Goal: Task Accomplishment & Management: Manage account settings

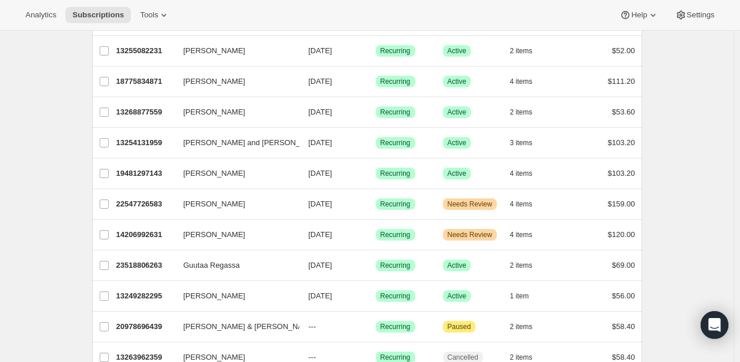
scroll to position [1212, 0]
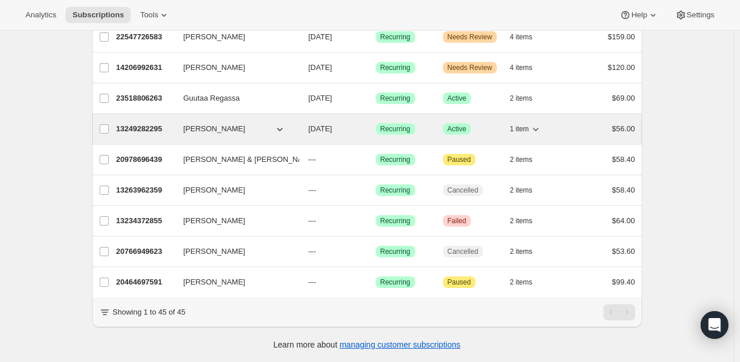
click at [146, 123] on p "13249282295" at bounding box center [145, 129] width 58 height 12
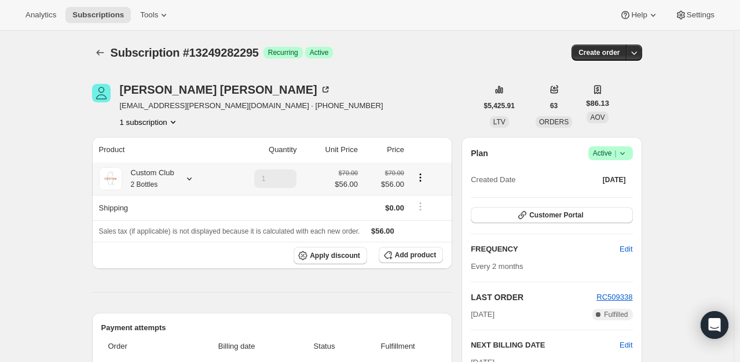
click at [192, 177] on icon at bounding box center [189, 179] width 12 height 12
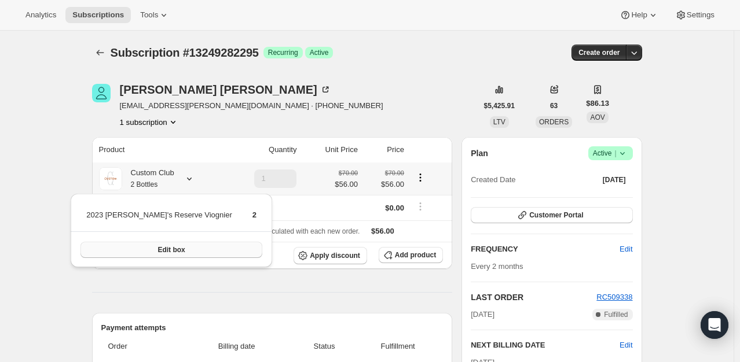
click at [157, 249] on span "Edit box" at bounding box center [170, 249] width 27 height 9
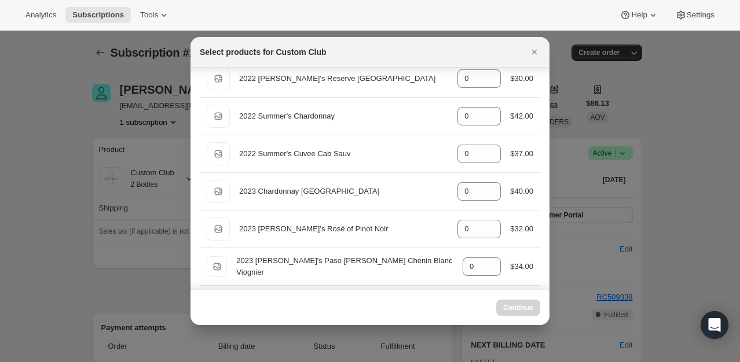
scroll to position [1111, 0]
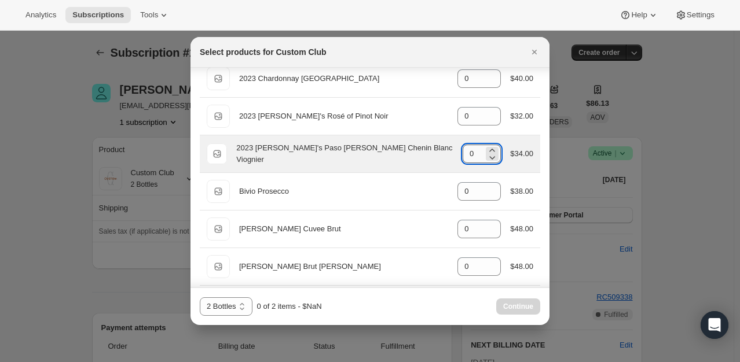
click at [462, 152] on input "0" at bounding box center [472, 154] width 21 height 19
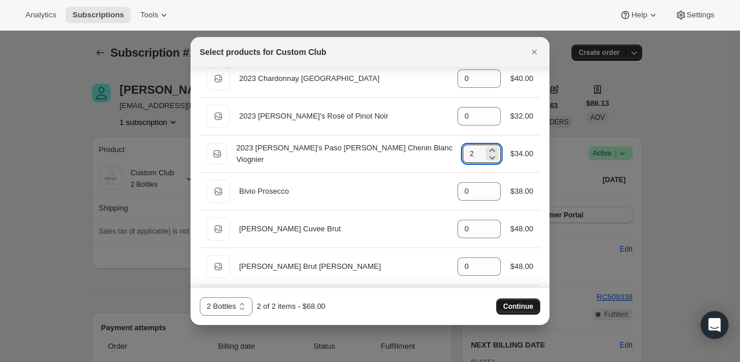
type input "2"
click at [522, 307] on span "Continue" at bounding box center [518, 306] width 30 height 9
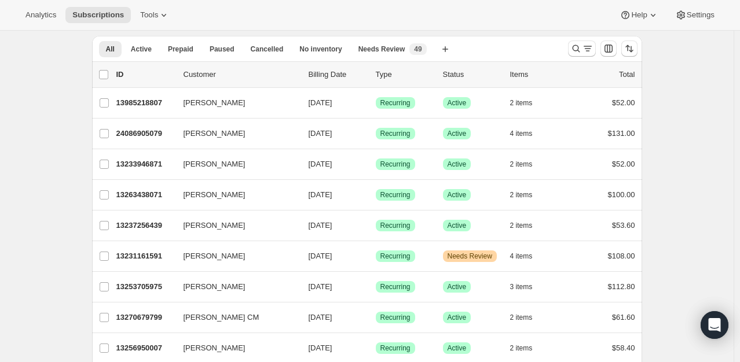
scroll to position [58, 0]
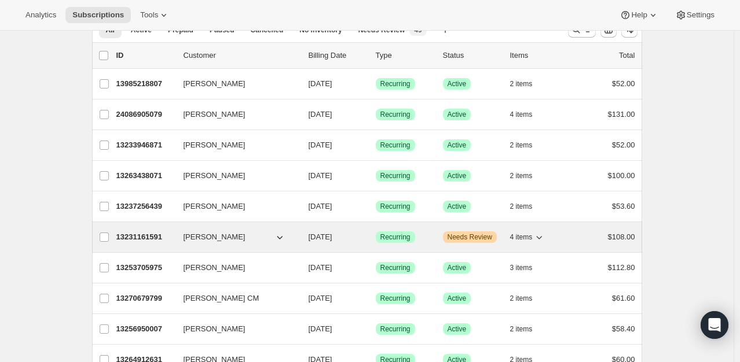
click at [138, 234] on p "13231161591" at bounding box center [145, 237] width 58 height 12
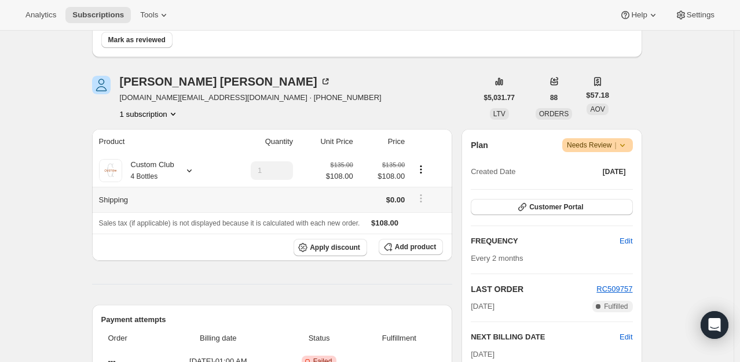
scroll to position [116, 0]
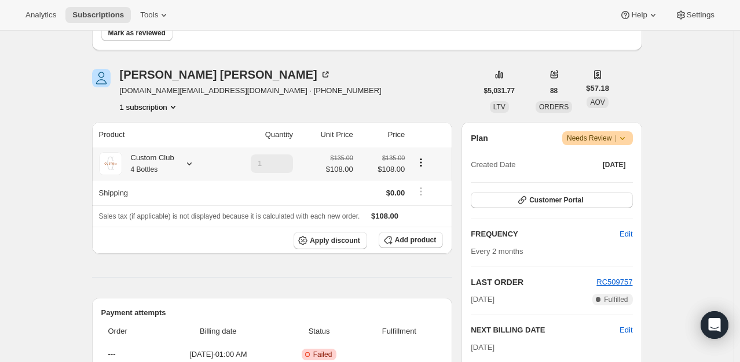
click at [188, 161] on icon at bounding box center [189, 164] width 12 height 12
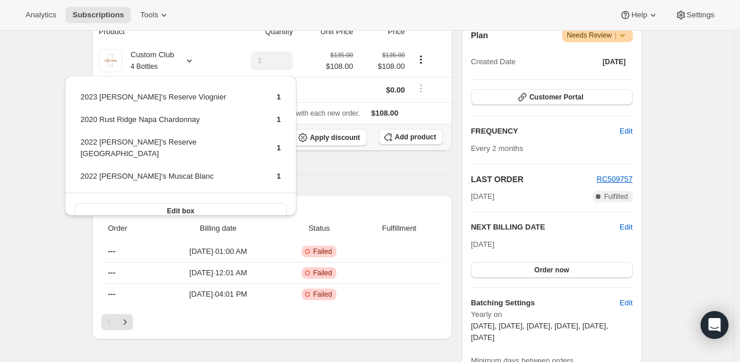
scroll to position [231, 0]
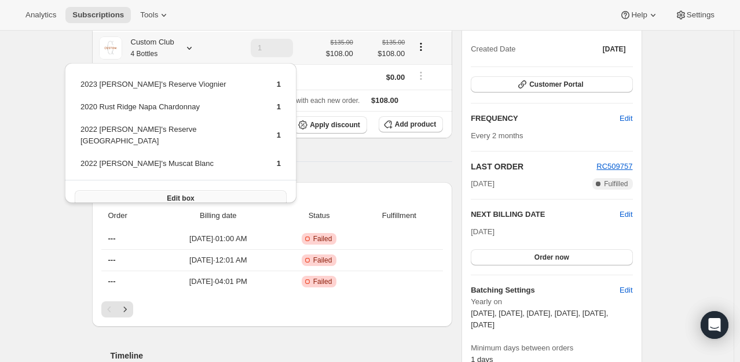
click at [132, 190] on button "Edit box" at bounding box center [181, 198] width 212 height 16
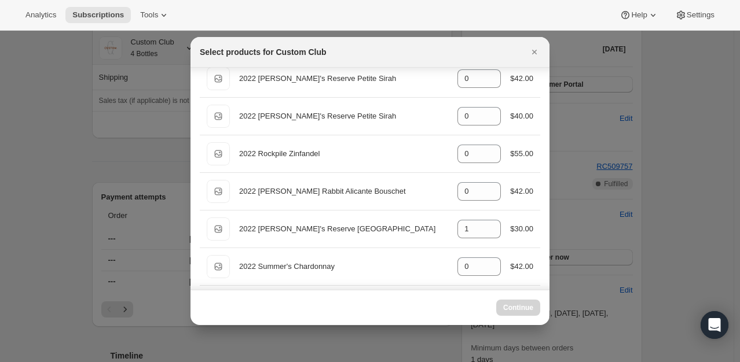
scroll to position [885, 0]
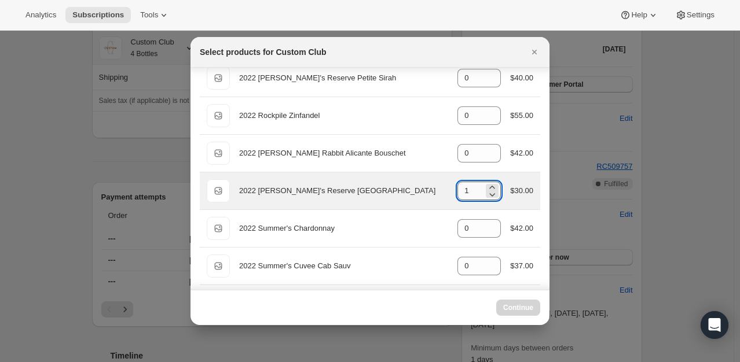
click at [472, 186] on input "1" at bounding box center [470, 191] width 26 height 19
select select "gid://shopify/ProductVariant/49231431991543"
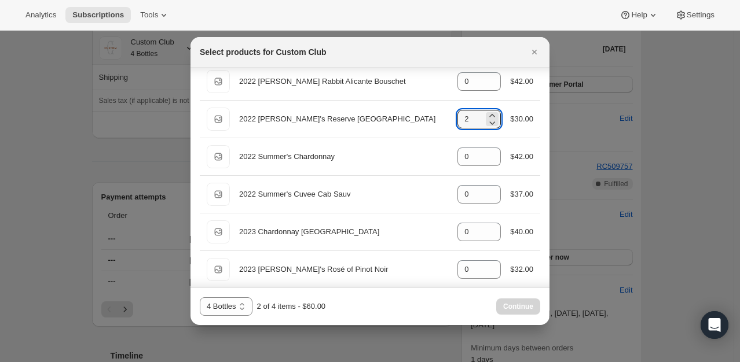
scroll to position [977, 0]
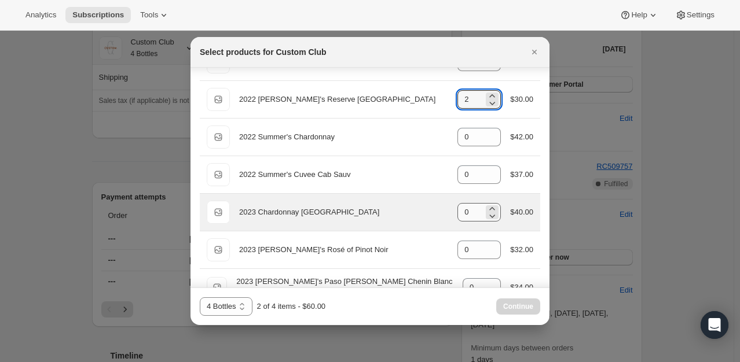
type input "2"
click at [459, 211] on input "0" at bounding box center [470, 212] width 26 height 19
click at [466, 212] on input "0" at bounding box center [470, 212] width 26 height 19
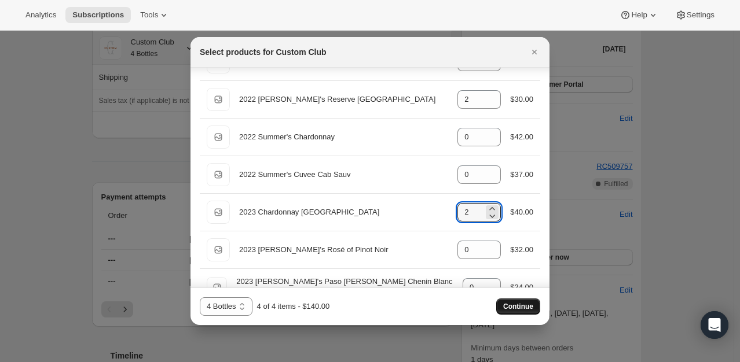
type input "2"
click at [523, 307] on span "Continue" at bounding box center [518, 306] width 30 height 9
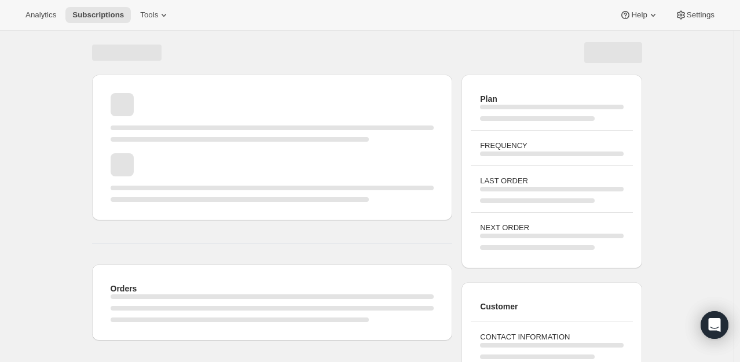
scroll to position [160, 0]
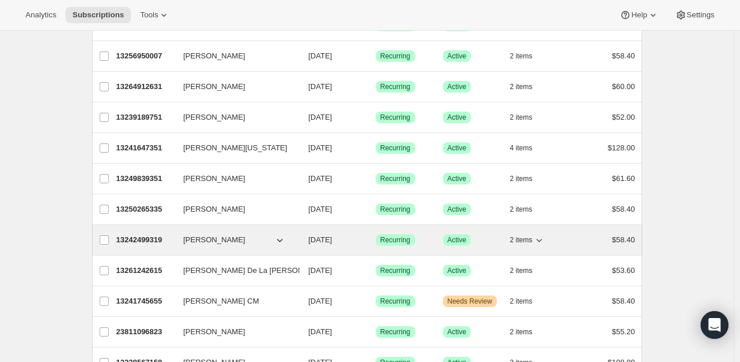
scroll to position [463, 0]
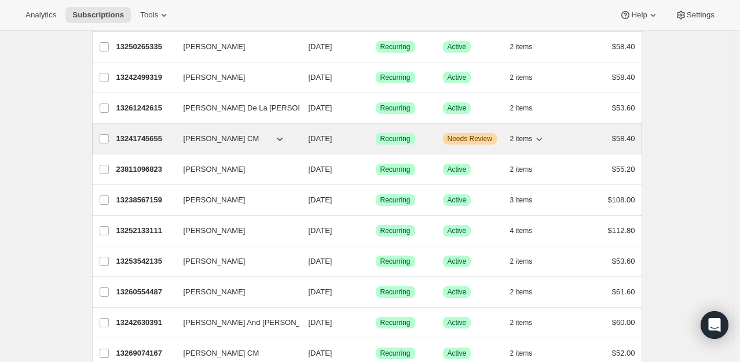
click at [144, 137] on p "13241745655" at bounding box center [145, 139] width 58 height 12
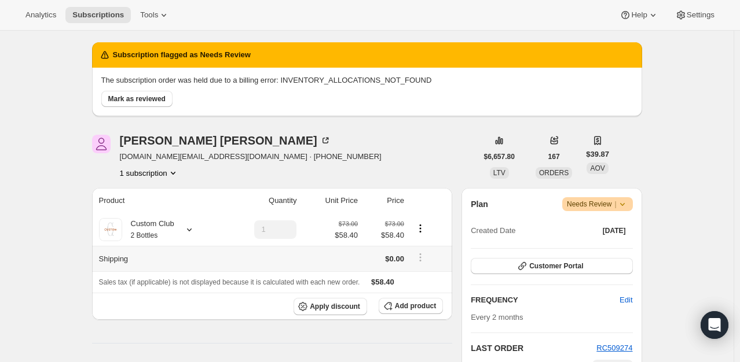
scroll to position [116, 0]
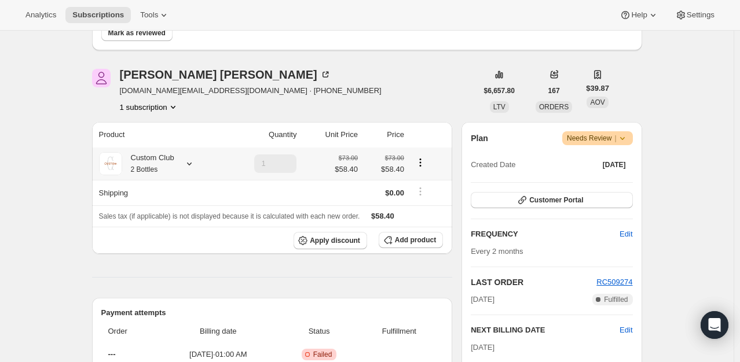
click at [189, 160] on icon at bounding box center [189, 164] width 12 height 12
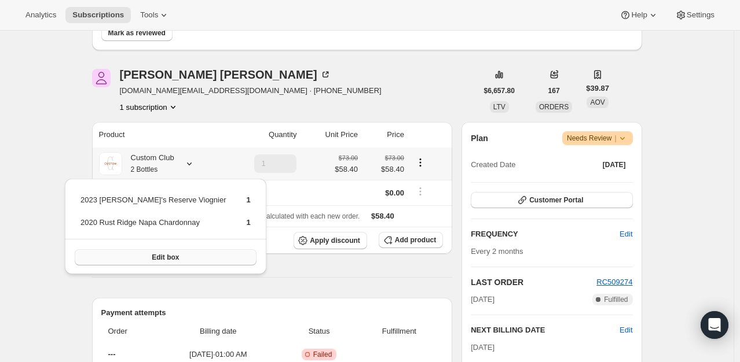
click at [177, 259] on button "Edit box" at bounding box center [166, 257] width 182 height 16
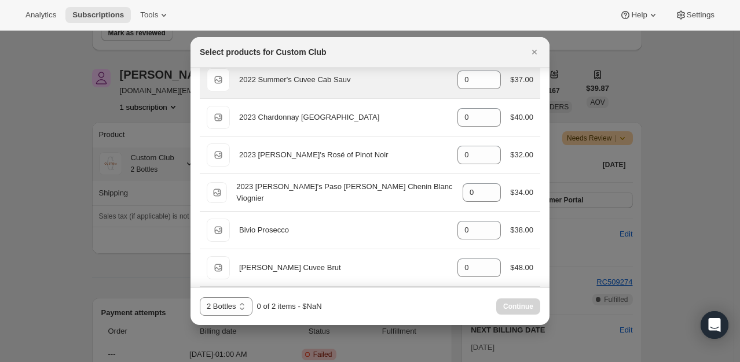
scroll to position [1150, 0]
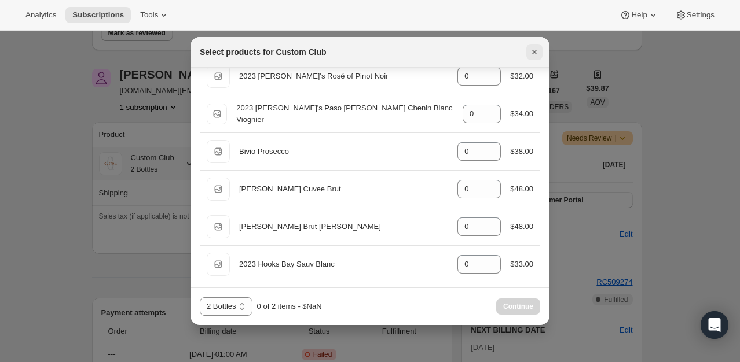
click at [538, 49] on icon "Close" at bounding box center [534, 52] width 12 height 12
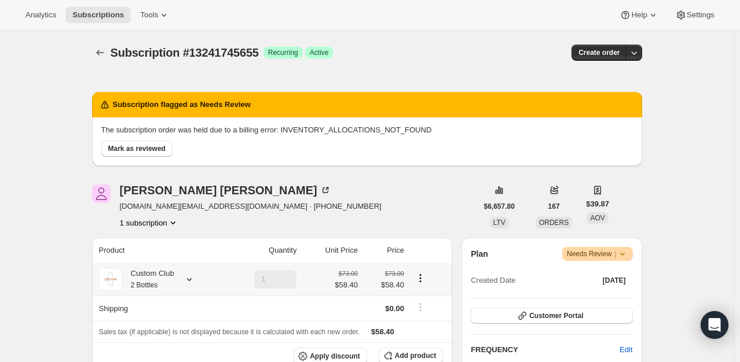
scroll to position [116, 0]
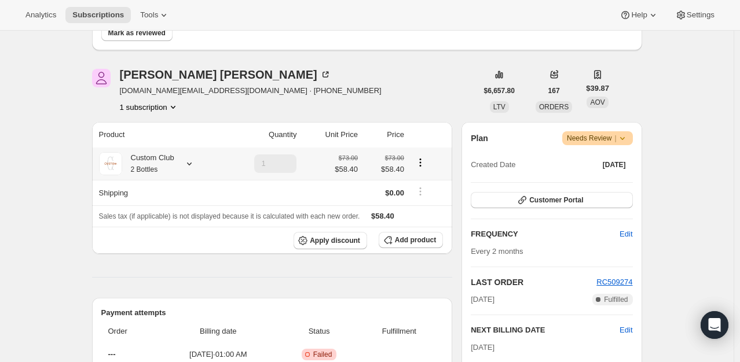
click at [192, 163] on icon at bounding box center [189, 164] width 12 height 12
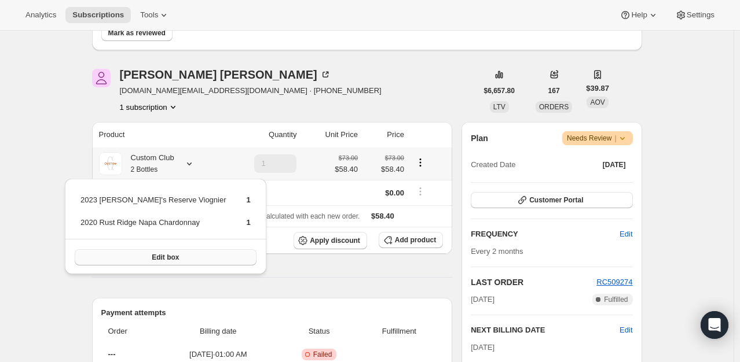
click at [185, 258] on button "Edit box" at bounding box center [166, 257] width 182 height 16
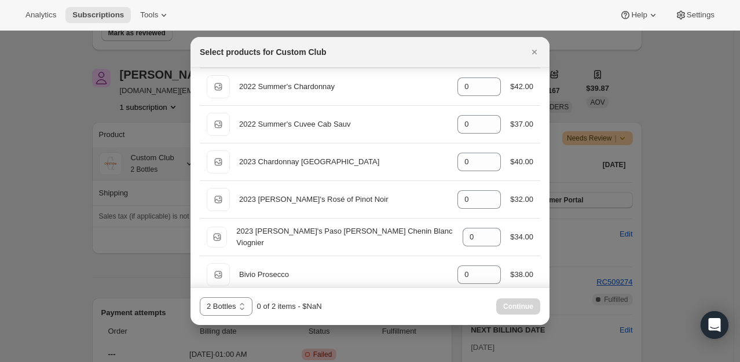
scroll to position [1028, 0]
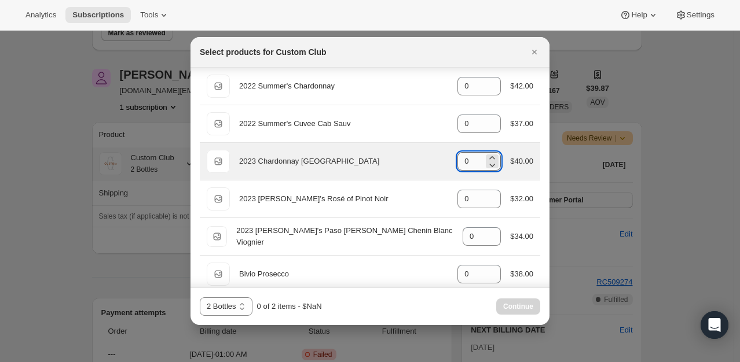
click at [465, 159] on input "0" at bounding box center [470, 161] width 26 height 19
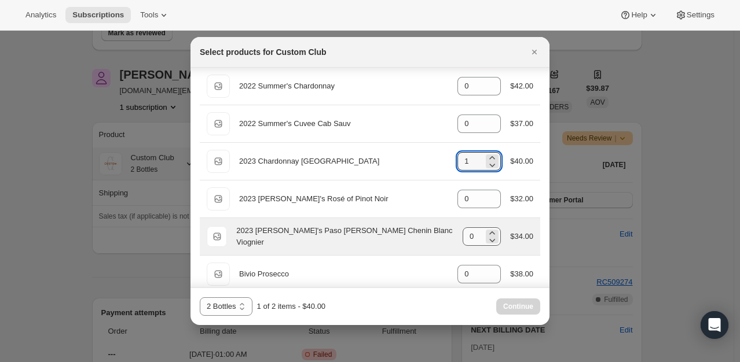
type input "1"
click at [470, 235] on input "0" at bounding box center [472, 236] width 21 height 19
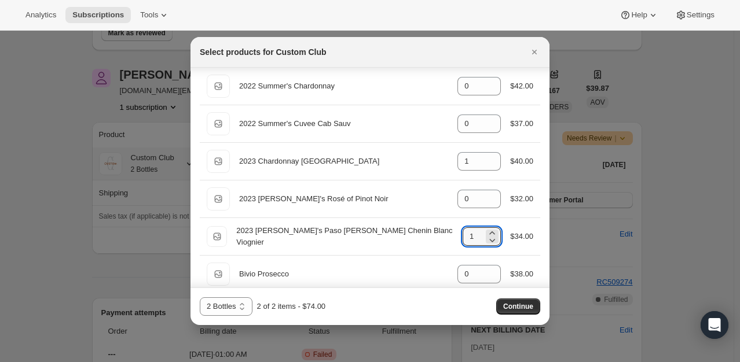
type input "1"
click at [512, 309] on span "Continue" at bounding box center [518, 306] width 30 height 9
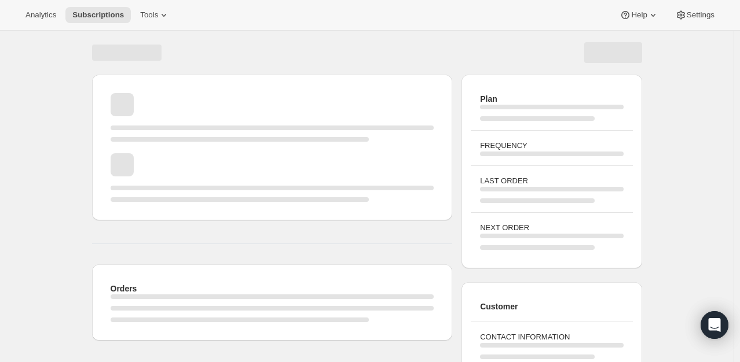
scroll to position [116, 0]
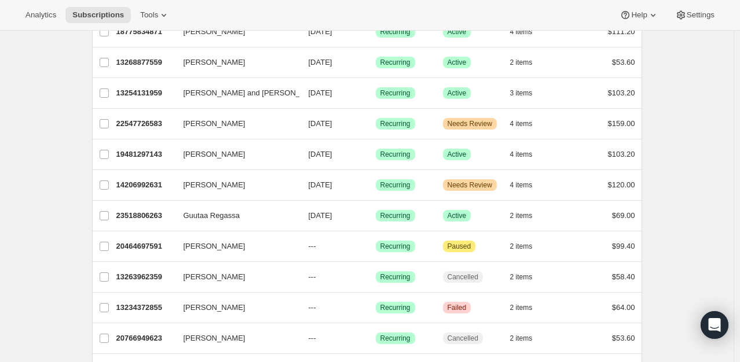
scroll to position [1100, 0]
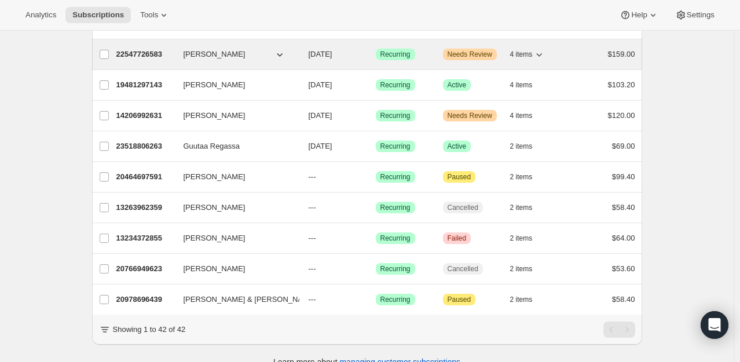
click at [148, 49] on p "22547726583" at bounding box center [145, 55] width 58 height 12
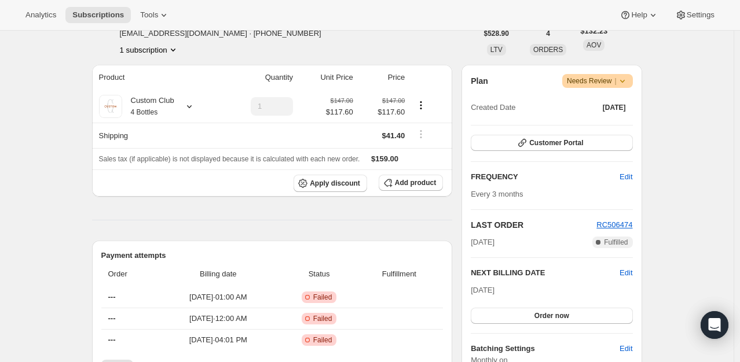
scroll to position [174, 0]
click at [190, 106] on icon at bounding box center [189, 106] width 5 height 3
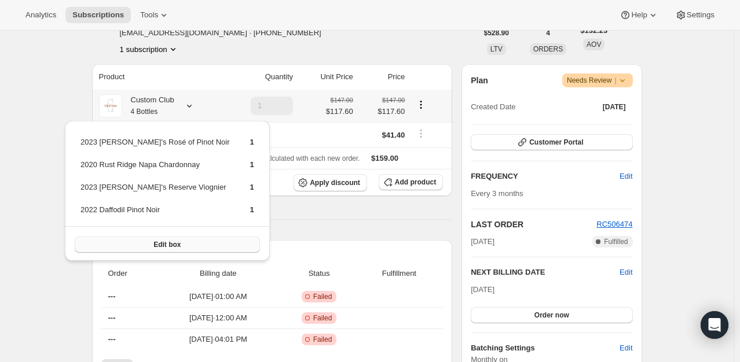
click at [163, 246] on span "Edit box" at bounding box center [166, 244] width 27 height 9
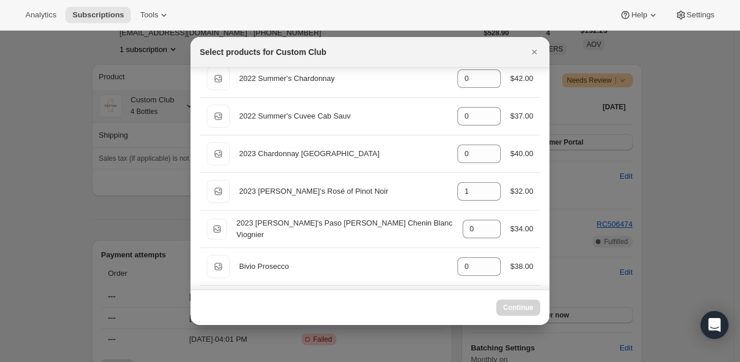
select select "gid://shopify/ProductVariant/49231431991543"
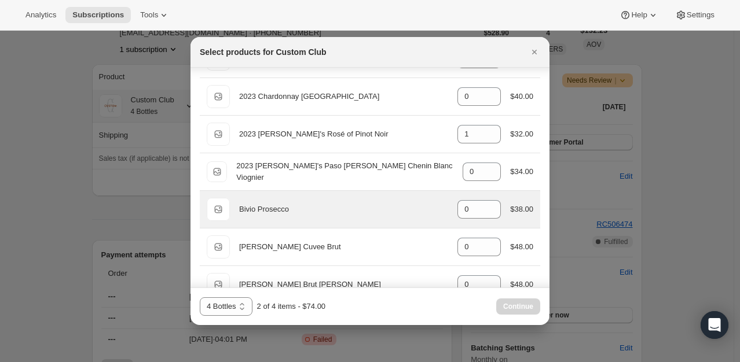
scroll to position [1093, 0]
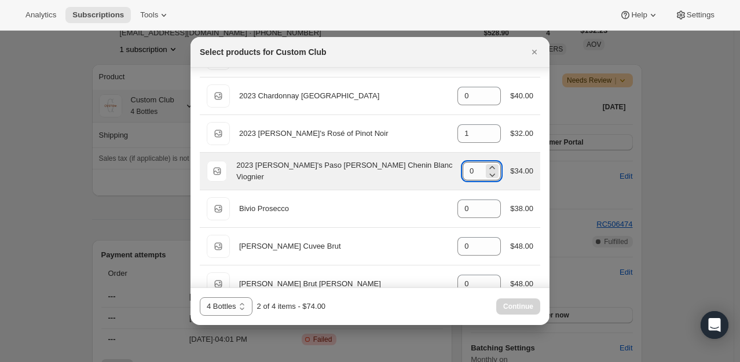
click at [462, 162] on input "0" at bounding box center [472, 171] width 21 height 19
click at [463, 163] on input "0" at bounding box center [472, 171] width 21 height 19
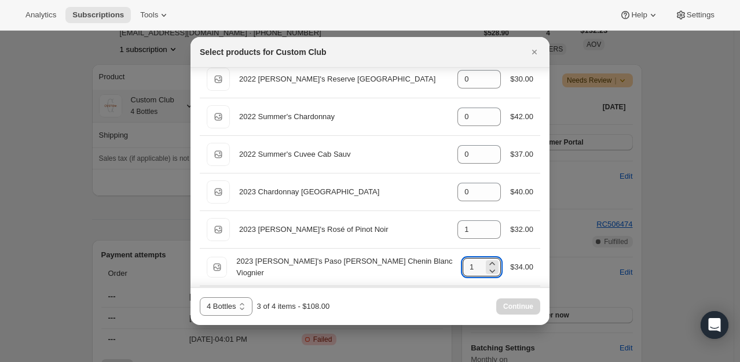
scroll to position [919, 0]
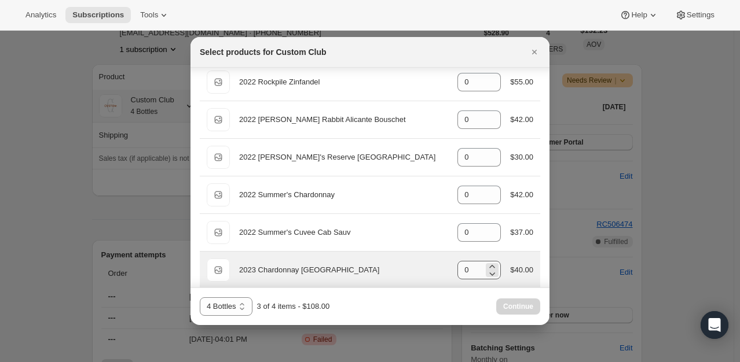
type input "1"
click at [468, 270] on input "0" at bounding box center [470, 270] width 26 height 19
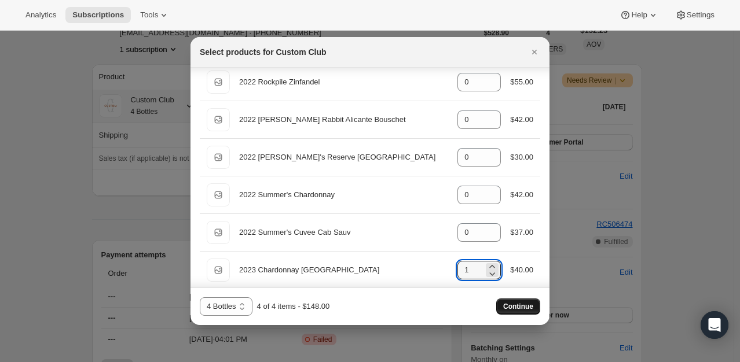
type input "1"
click at [510, 310] on span "Continue" at bounding box center [518, 306] width 30 height 9
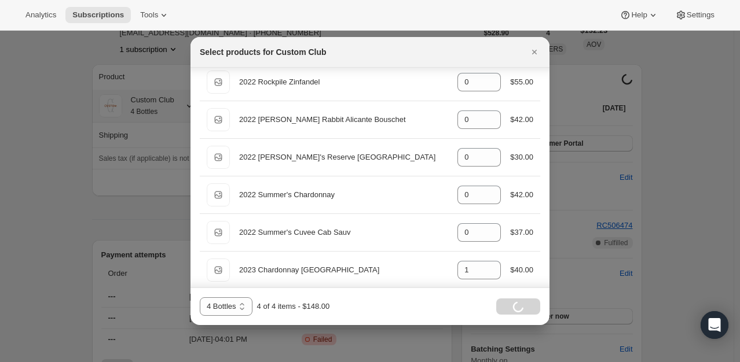
scroll to position [160, 0]
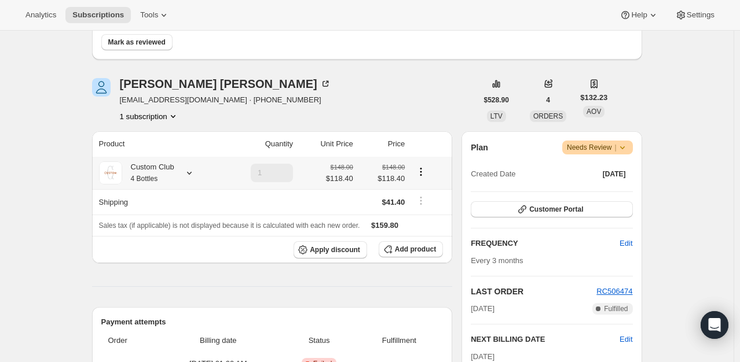
click at [194, 171] on icon at bounding box center [189, 173] width 12 height 12
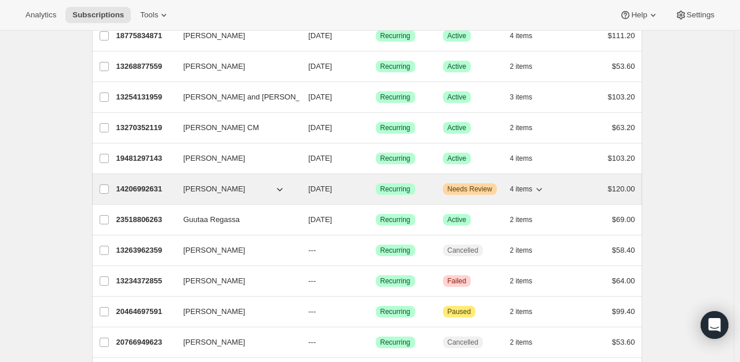
scroll to position [1042, 0]
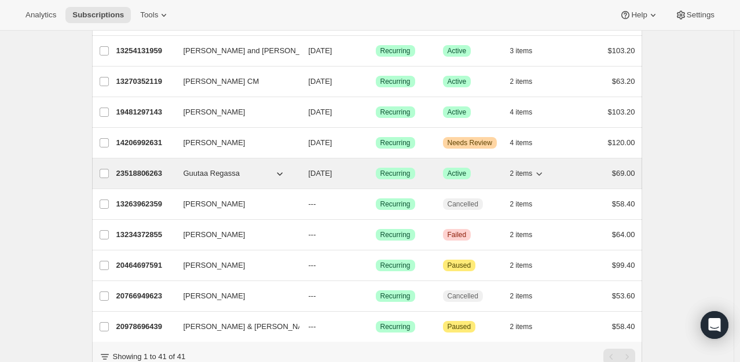
click at [155, 174] on p "23518806263" at bounding box center [145, 174] width 58 height 12
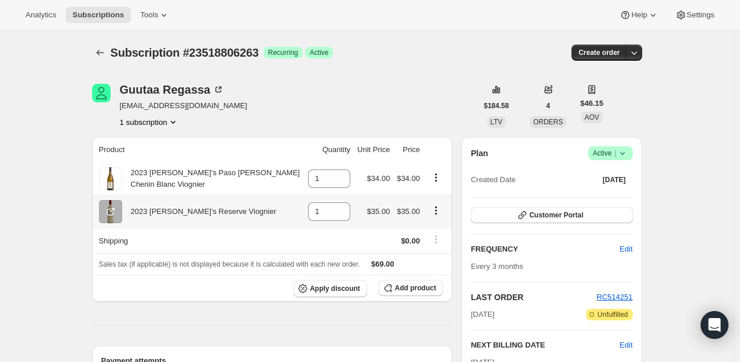
click at [440, 211] on icon "Product actions" at bounding box center [436, 211] width 12 height 12
click at [426, 286] on span "Add product" at bounding box center [415, 288] width 41 height 9
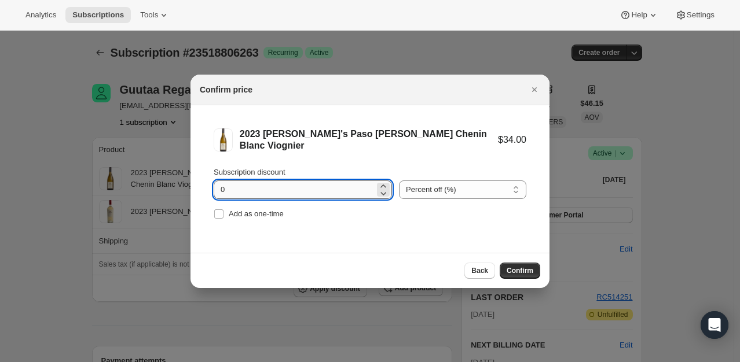
click at [222, 187] on input "0" at bounding box center [294, 190] width 161 height 19
type input "1"
type input "2"
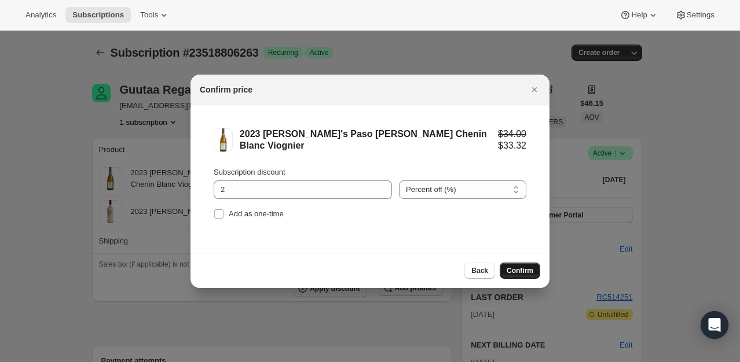
click at [530, 272] on span "Confirm" at bounding box center [519, 270] width 27 height 9
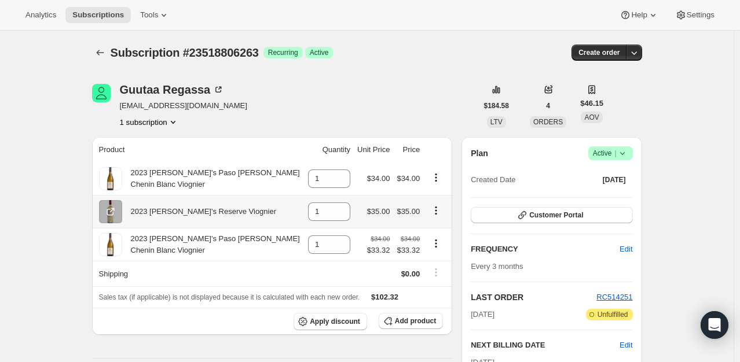
click at [433, 208] on icon "Product actions" at bounding box center [436, 211] width 12 height 12
click at [443, 235] on span "Remove" at bounding box center [431, 232] width 28 height 9
type input "0"
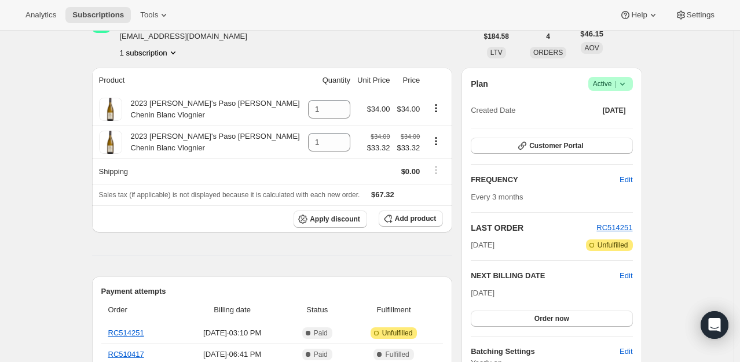
scroll to position [44, 0]
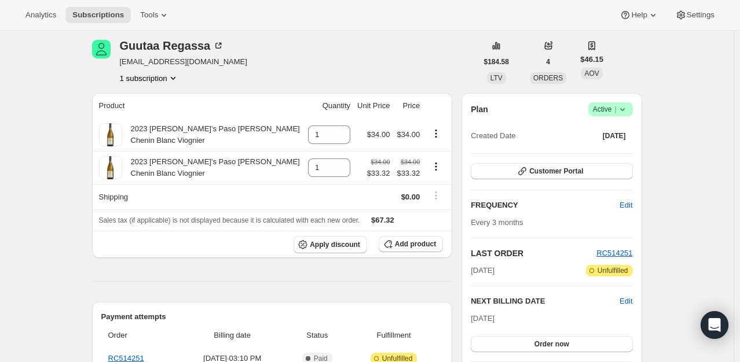
click at [175, 78] on icon "Product actions" at bounding box center [173, 78] width 5 height 3
click at [277, 59] on div "Guutaa Regassa guutaa@berkeley.edu 1 subscription" at bounding box center [284, 62] width 385 height 44
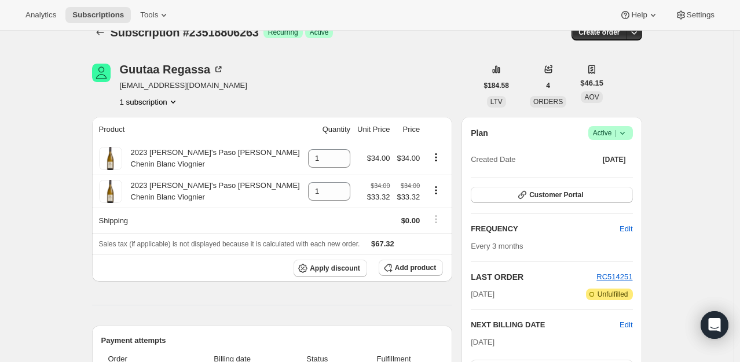
scroll to position [0, 0]
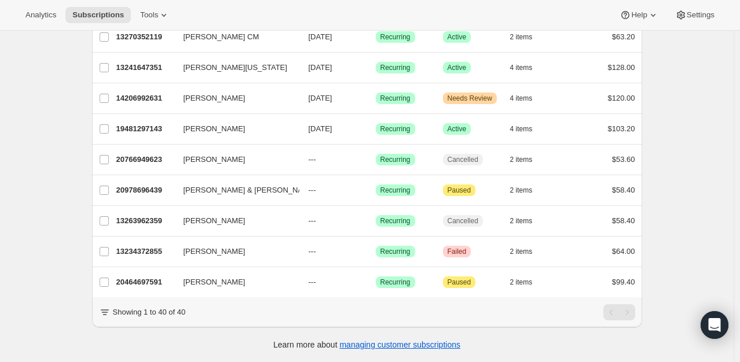
scroll to position [1059, 0]
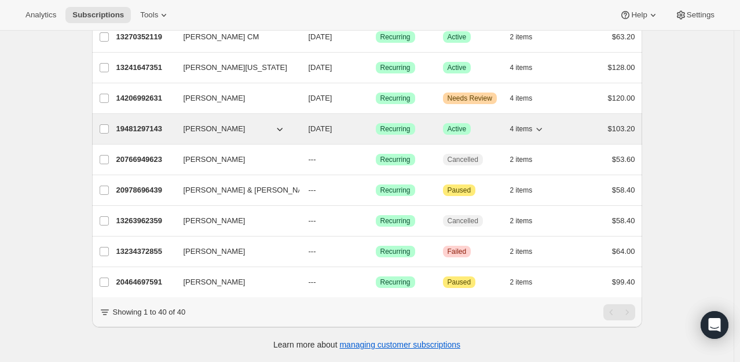
click at [150, 123] on p "19481297143" at bounding box center [145, 129] width 58 height 12
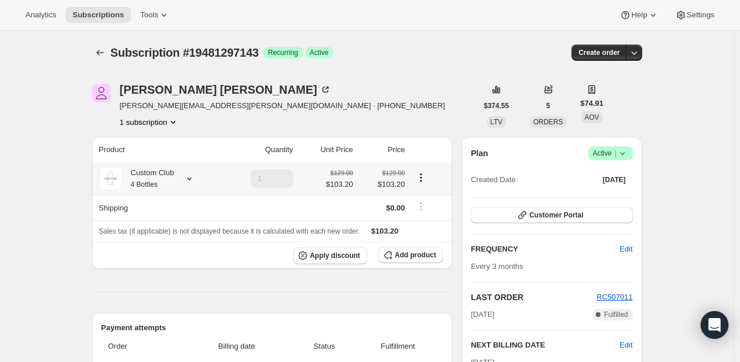
click at [194, 179] on icon at bounding box center [189, 179] width 12 height 12
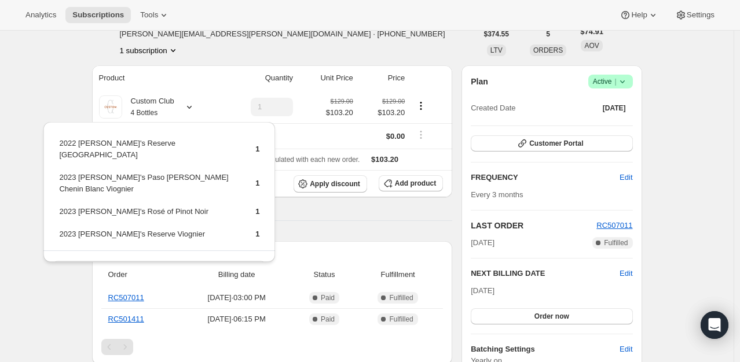
scroll to position [174, 0]
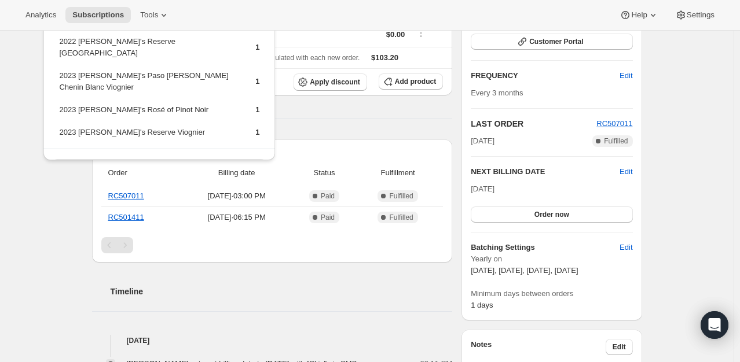
click at [167, 159] on button "Edit box" at bounding box center [159, 167] width 212 height 16
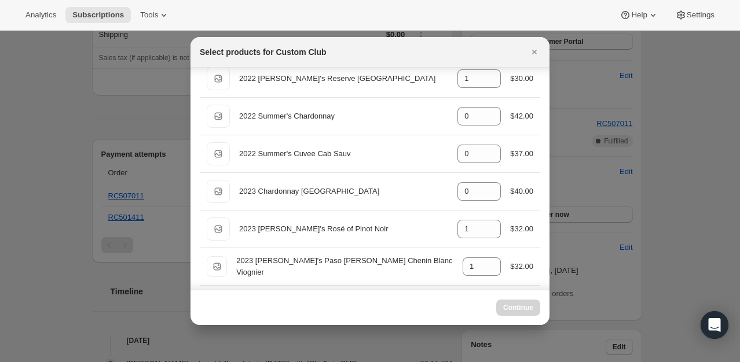
scroll to position [1019, 0]
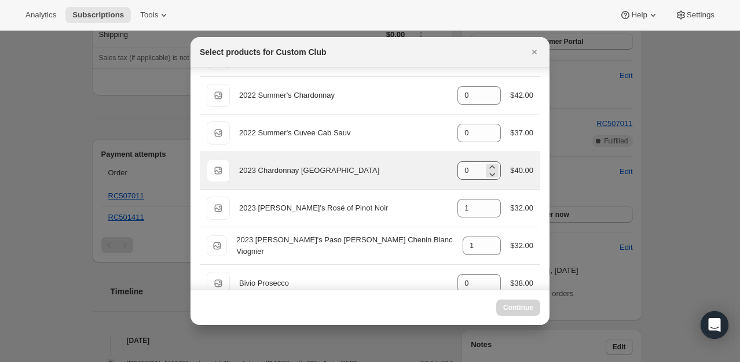
select select "gid://shopify/ProductVariant/49231431991543"
click at [461, 166] on input "0" at bounding box center [470, 170] width 26 height 19
click at [468, 171] on input "0" at bounding box center [470, 170] width 26 height 19
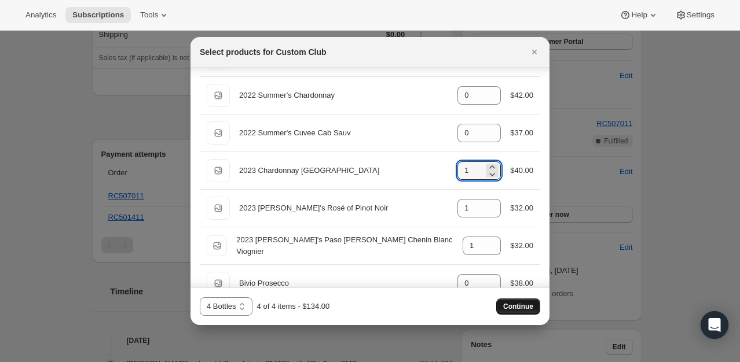
type input "1"
click at [527, 307] on span "Continue" at bounding box center [518, 306] width 30 height 9
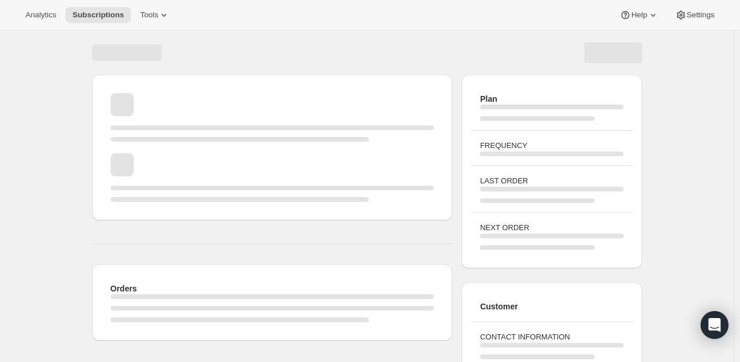
scroll to position [160, 0]
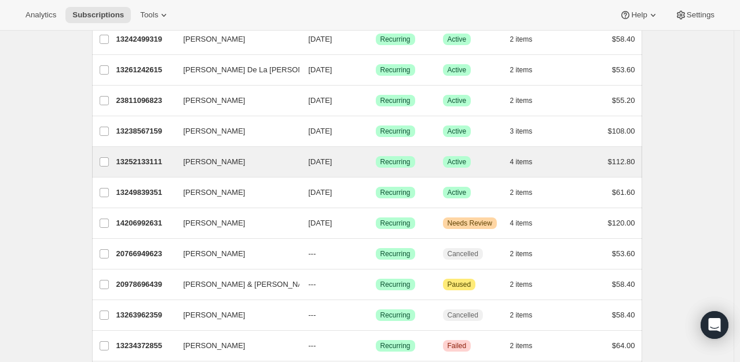
scroll to position [913, 0]
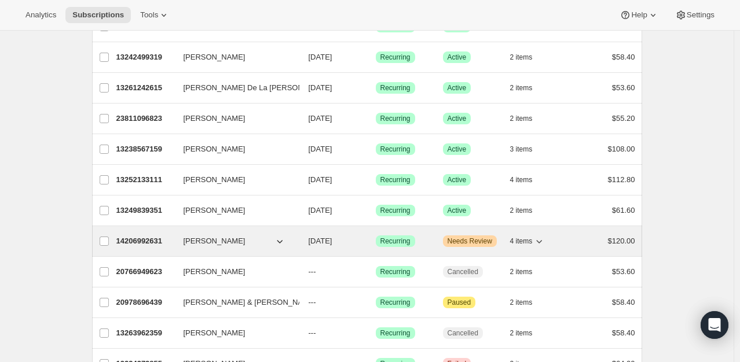
click at [137, 237] on p "14206992631" at bounding box center [145, 242] width 58 height 12
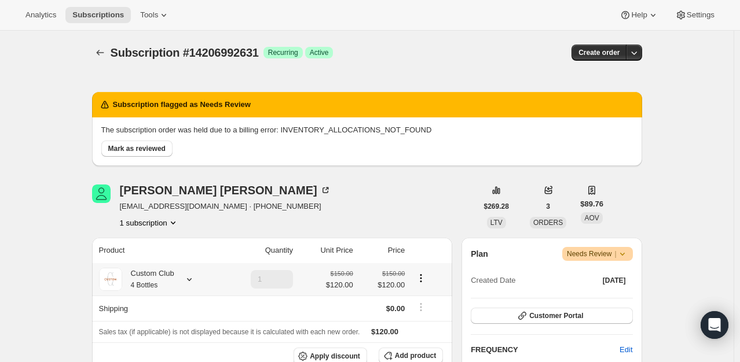
click at [190, 281] on icon at bounding box center [189, 280] width 12 height 12
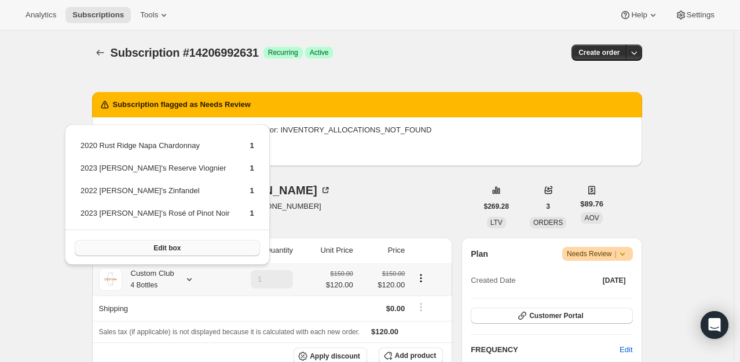
click at [178, 244] on button "Edit box" at bounding box center [167, 248] width 185 height 16
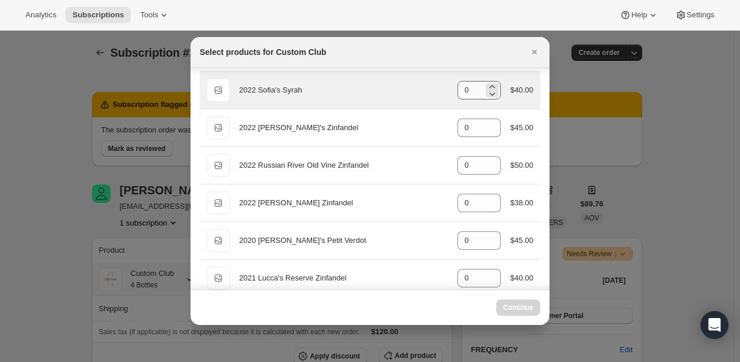
scroll to position [58, 0]
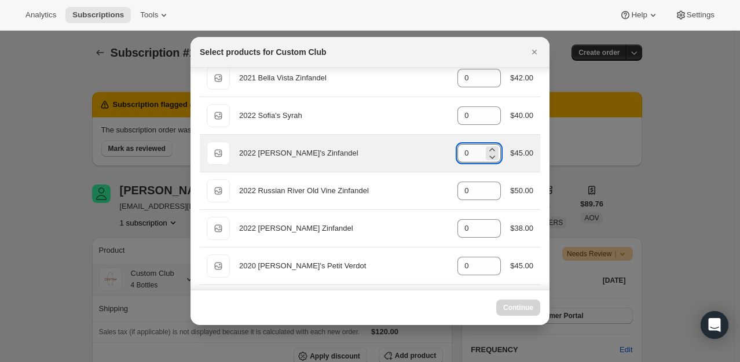
click at [469, 155] on input "0" at bounding box center [470, 153] width 26 height 19
type input "1"
select select "gid://shopify/ProductVariant/49231431991543"
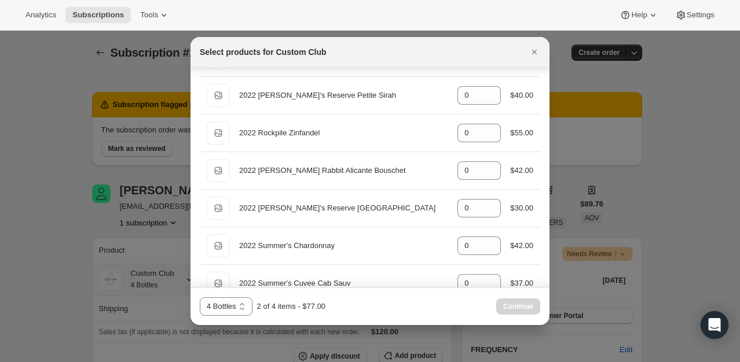
scroll to position [926, 0]
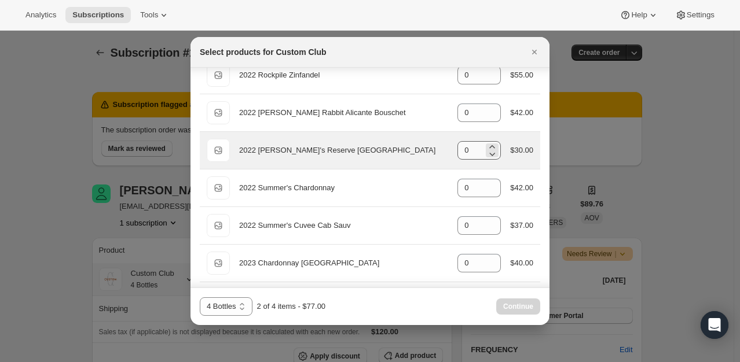
type input "1"
click at [470, 149] on input "0" at bounding box center [470, 150] width 26 height 19
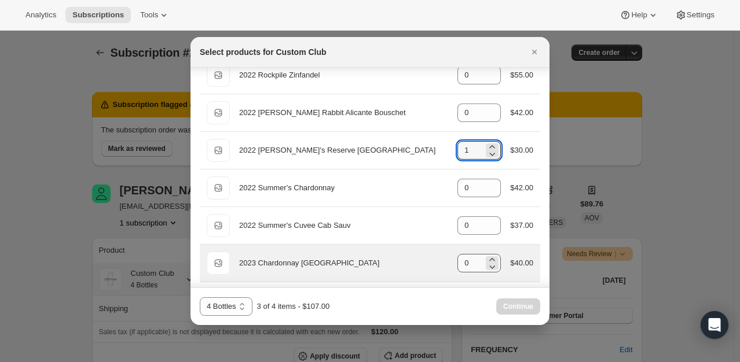
type input "1"
click at [472, 258] on input "0" at bounding box center [470, 263] width 26 height 19
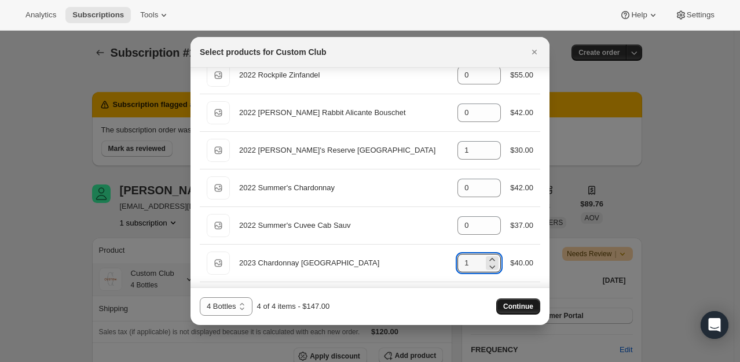
type input "1"
click at [524, 304] on span "Continue" at bounding box center [518, 306] width 30 height 9
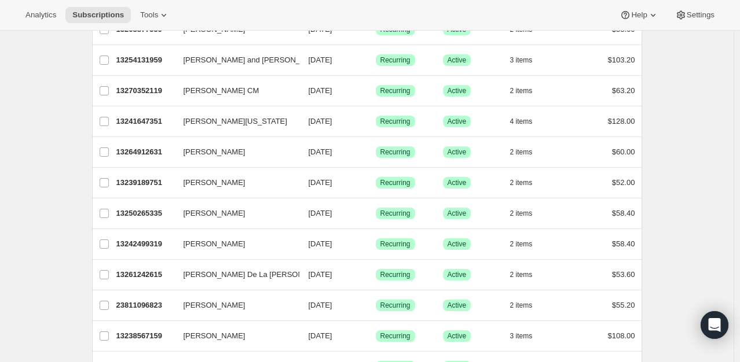
scroll to position [1015, 0]
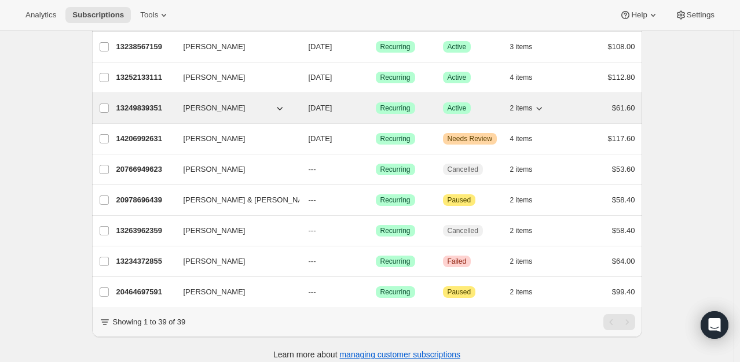
click at [149, 102] on p "13249839351" at bounding box center [145, 108] width 58 height 12
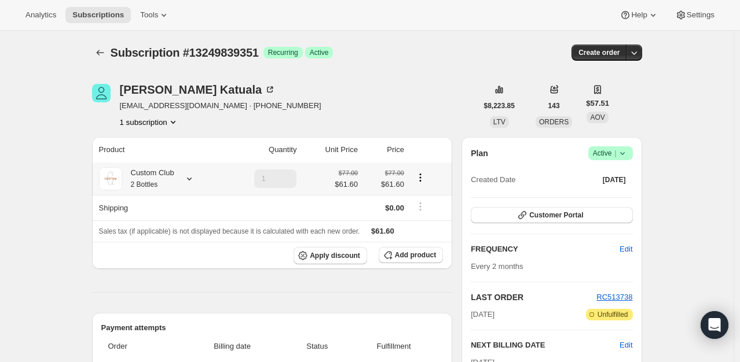
click at [190, 179] on icon at bounding box center [189, 179] width 12 height 12
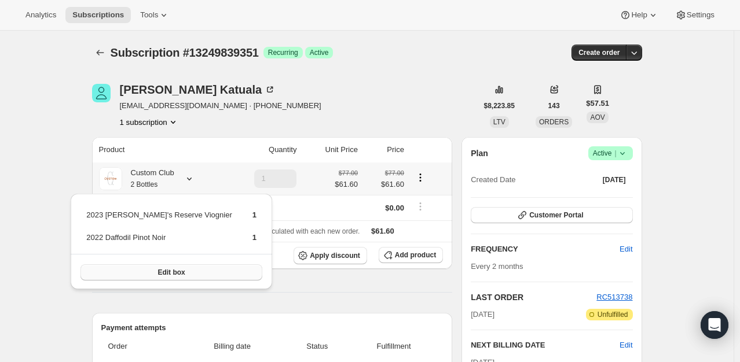
click at [165, 277] on button "Edit box" at bounding box center [171, 272] width 182 height 16
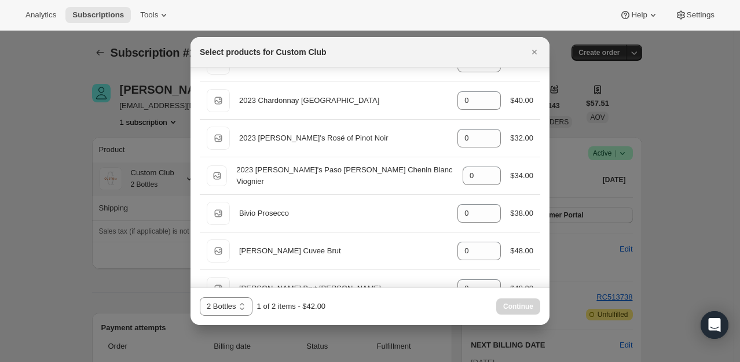
scroll to position [1106, 0]
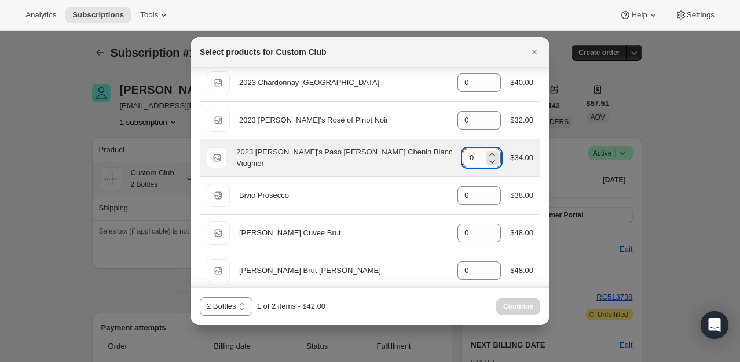
click at [470, 156] on input "0" at bounding box center [472, 158] width 21 height 19
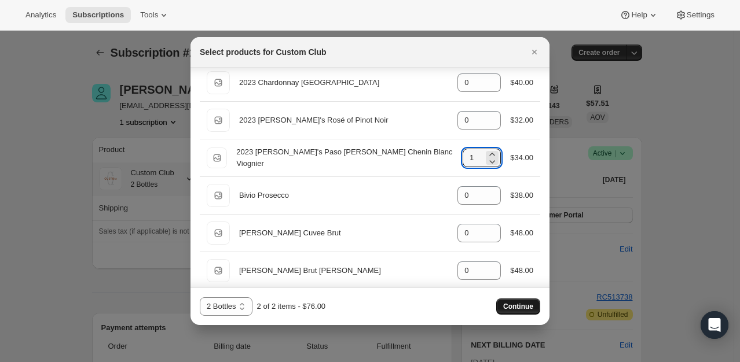
type input "1"
click at [521, 303] on span "Continue" at bounding box center [518, 306] width 30 height 9
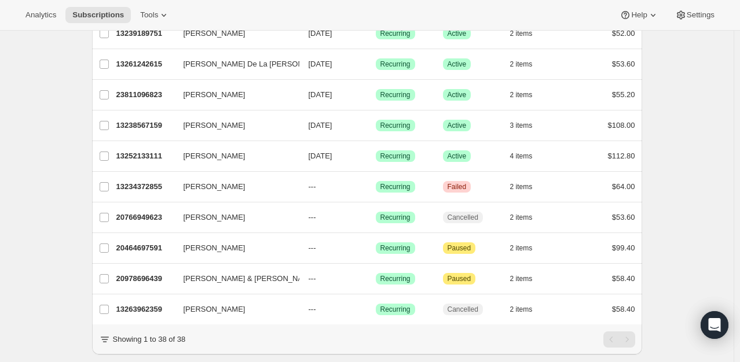
scroll to position [984, 0]
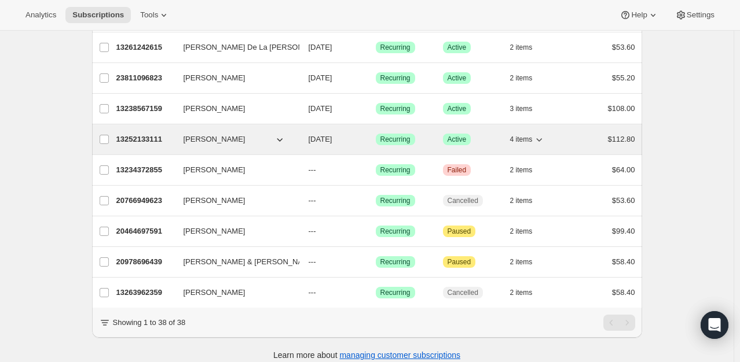
click at [133, 135] on p "13252133111" at bounding box center [145, 140] width 58 height 12
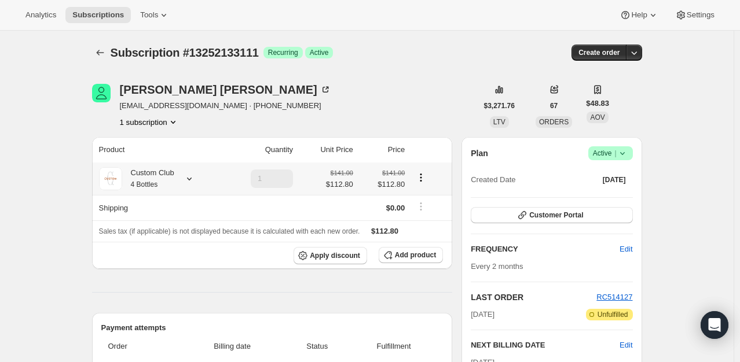
click at [193, 176] on icon at bounding box center [189, 179] width 12 height 12
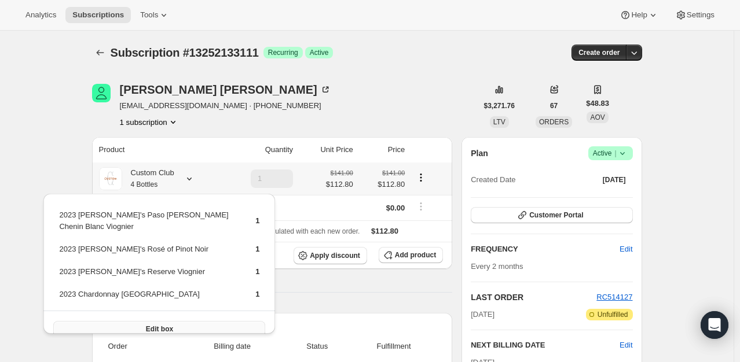
click at [163, 322] on button "Edit box" at bounding box center [159, 329] width 212 height 16
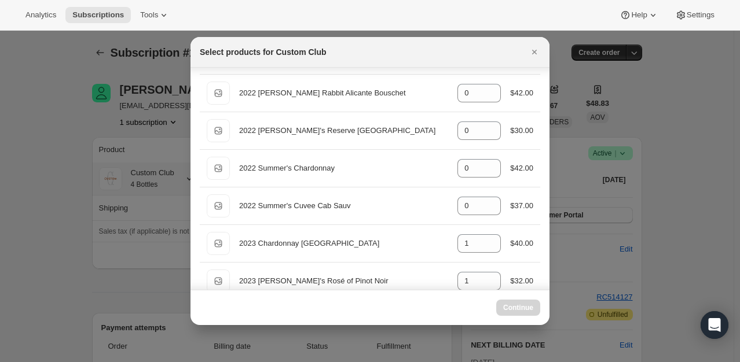
scroll to position [961, 0]
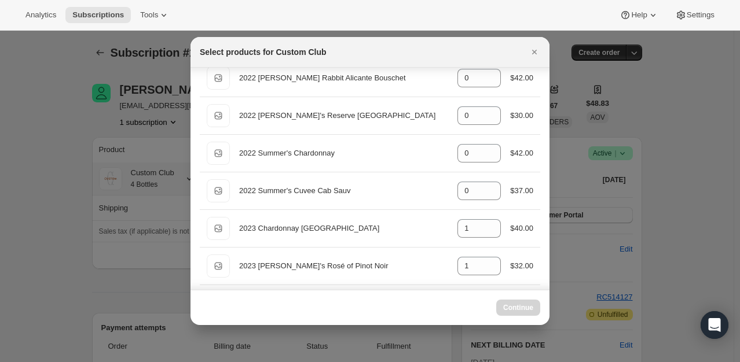
select select "gid://shopify/ProductVariant/49231431991543"
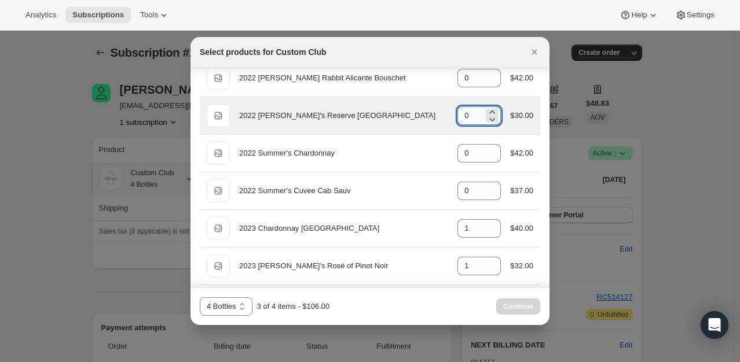
click at [463, 118] on input "0" at bounding box center [470, 115] width 26 height 19
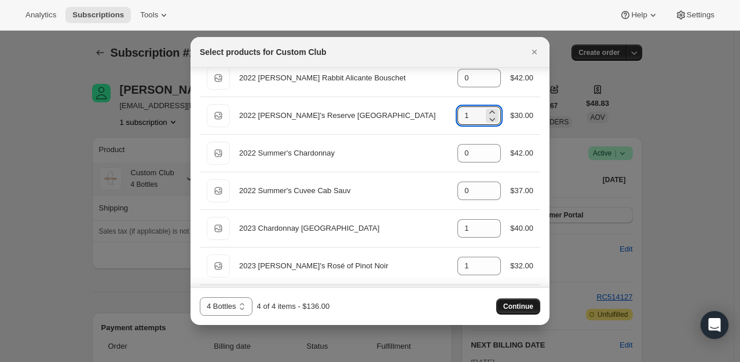
type input "1"
click at [502, 307] on button "Continue" at bounding box center [518, 307] width 44 height 16
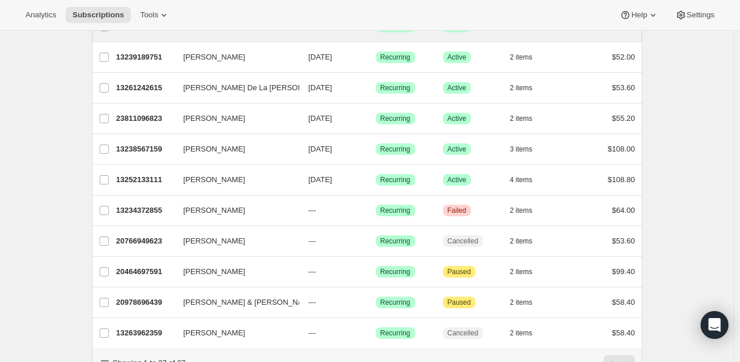
scroll to position [852, 0]
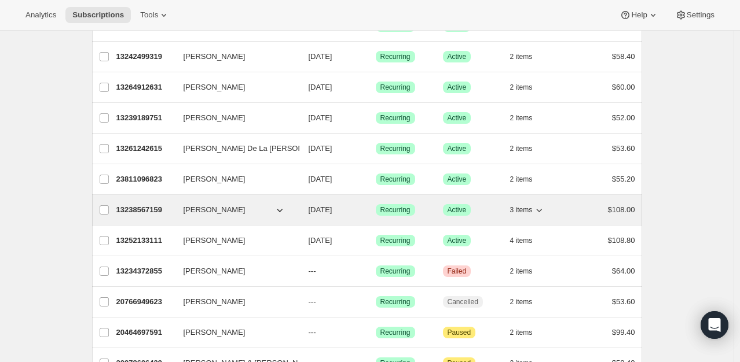
click at [146, 205] on p "13238567159" at bounding box center [145, 210] width 58 height 12
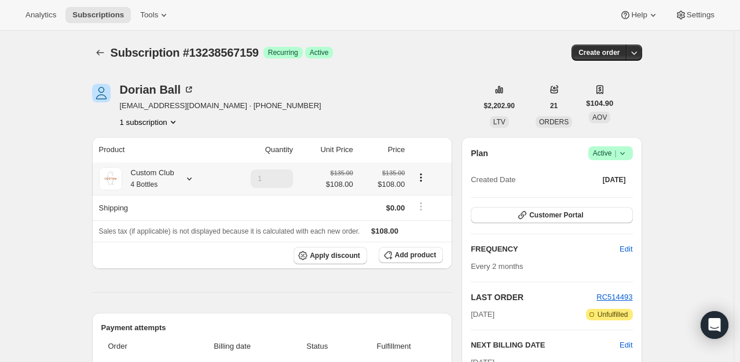
click at [190, 177] on icon at bounding box center [189, 179] width 12 height 12
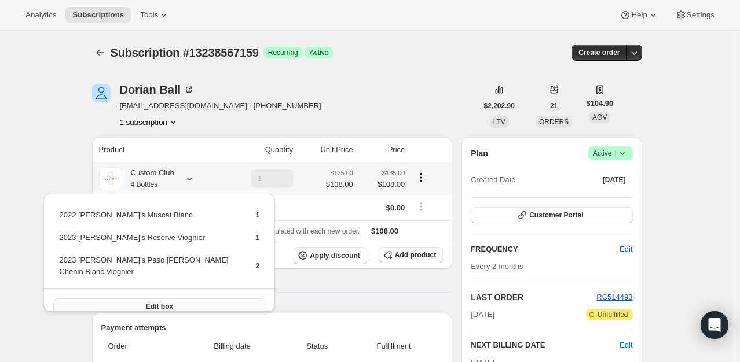
click at [163, 302] on span "Edit box" at bounding box center [159, 306] width 27 height 9
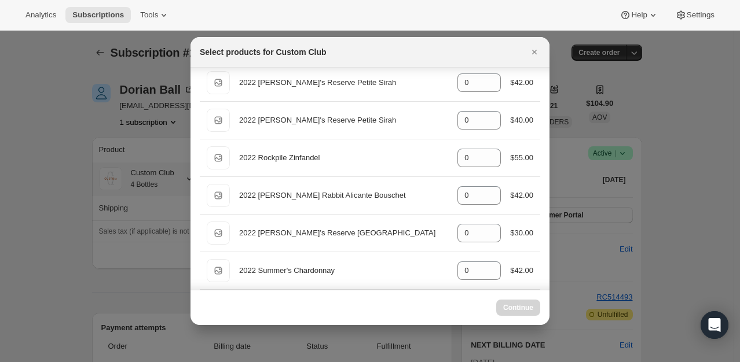
scroll to position [848, 0]
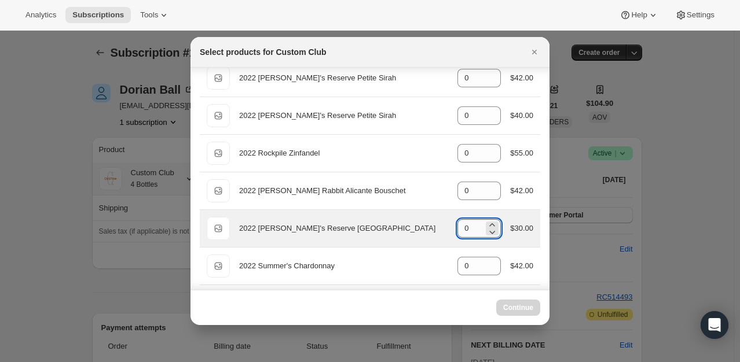
click at [471, 226] on input "0" at bounding box center [470, 228] width 26 height 19
select select "gid://shopify/ProductVariant/49231431991543"
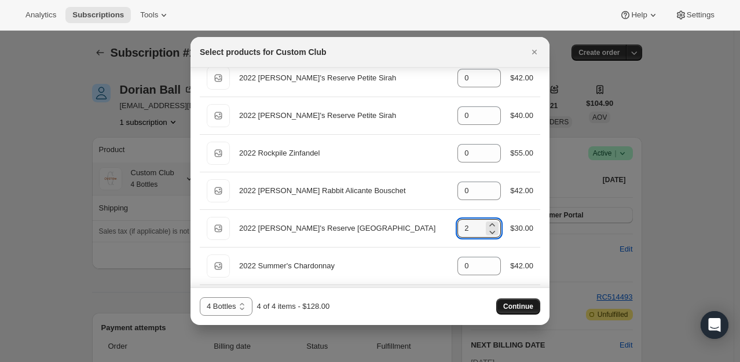
type input "2"
click at [513, 310] on span "Continue" at bounding box center [518, 306] width 30 height 9
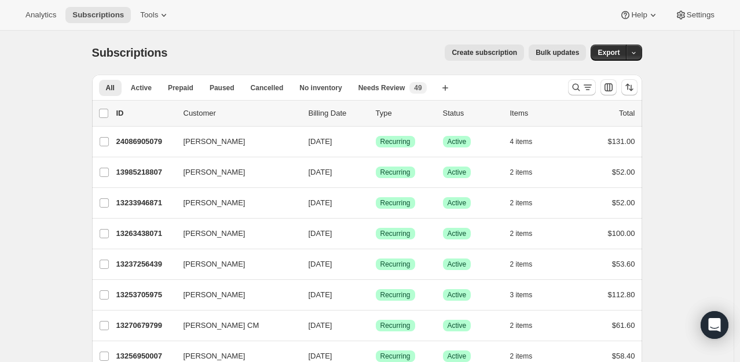
click at [380, 71] on div "Subscriptions. This page is ready Subscriptions Create subscription Bulk update…" at bounding box center [367, 53] width 550 height 44
click at [385, 88] on span "Needs Review" at bounding box center [381, 87] width 47 height 9
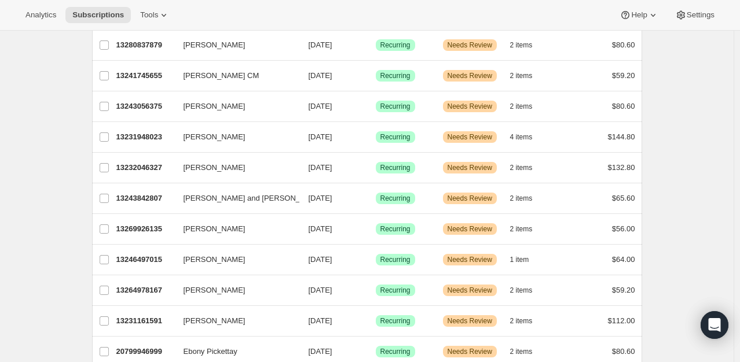
scroll to position [405, 0]
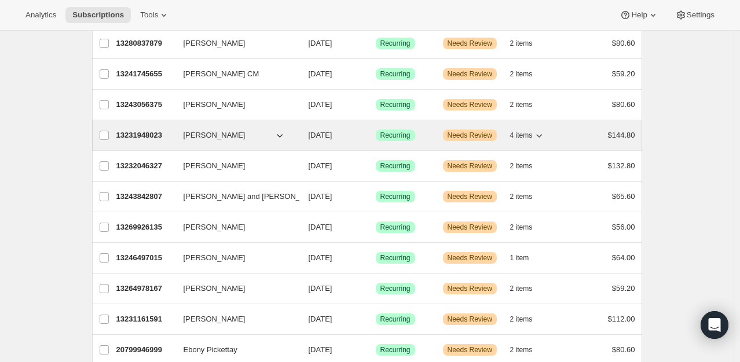
click at [542, 135] on icon "button" at bounding box center [539, 135] width 6 height 3
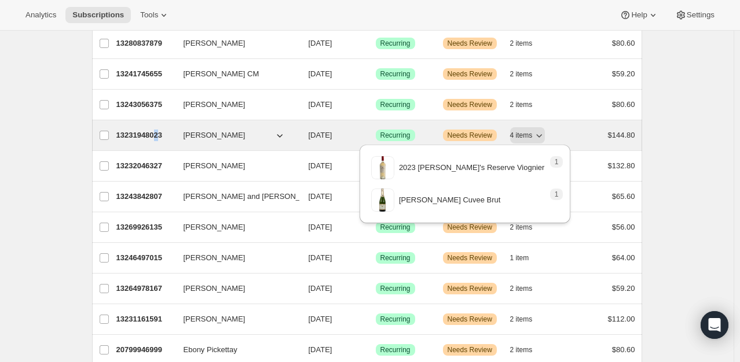
click at [160, 130] on p "13231948023" at bounding box center [145, 136] width 58 height 12
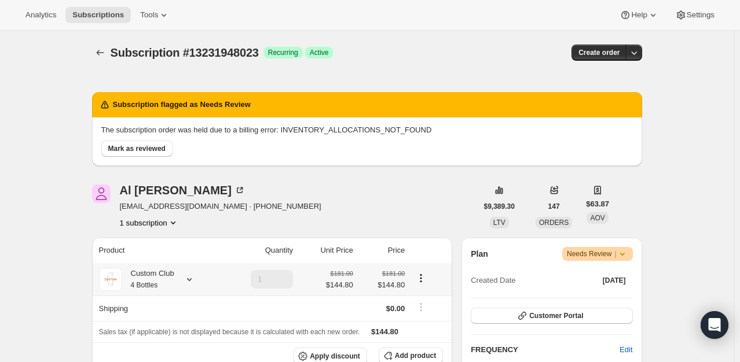
click at [188, 278] on icon at bounding box center [189, 280] width 12 height 12
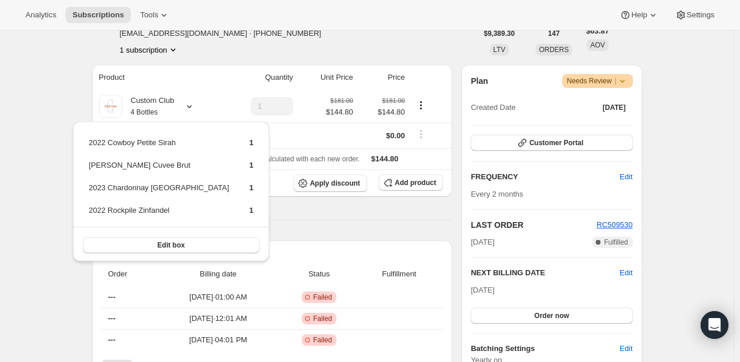
scroll to position [174, 0]
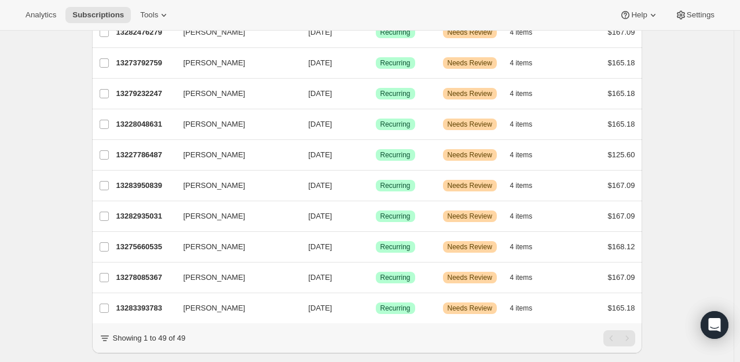
scroll to position [1334, 0]
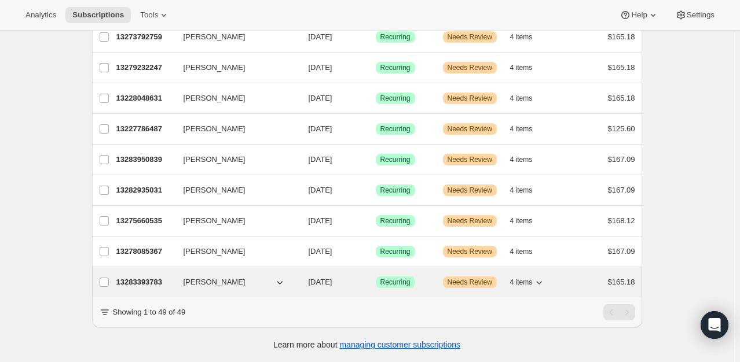
click at [542, 281] on icon "button" at bounding box center [539, 282] width 6 height 3
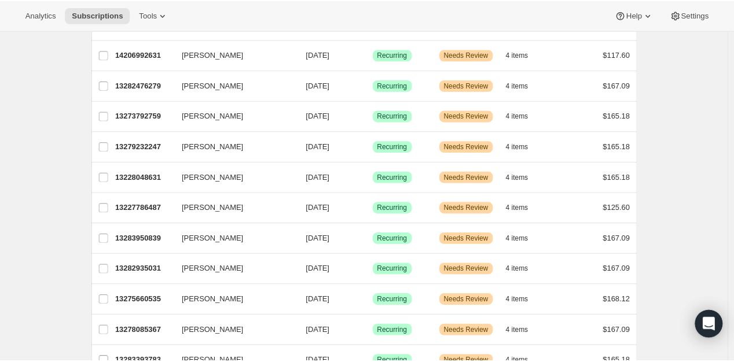
scroll to position [1218, 0]
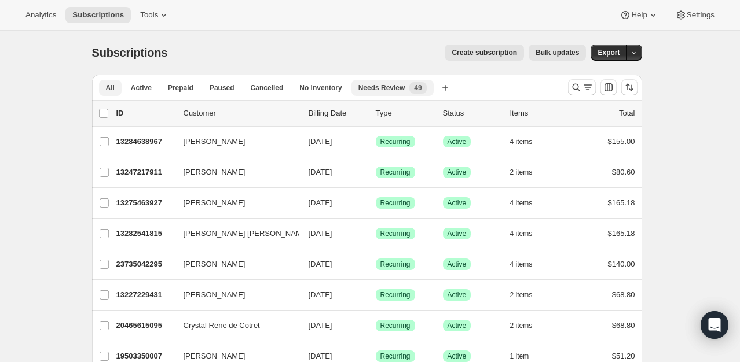
click at [385, 86] on span "Needs Review" at bounding box center [381, 87] width 47 height 9
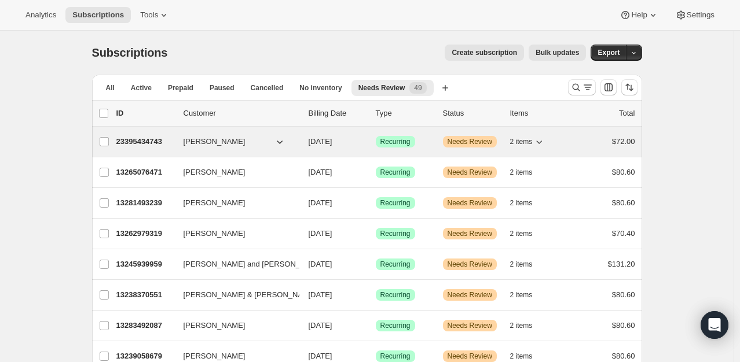
click at [160, 142] on p "23395434743" at bounding box center [145, 142] width 58 height 12
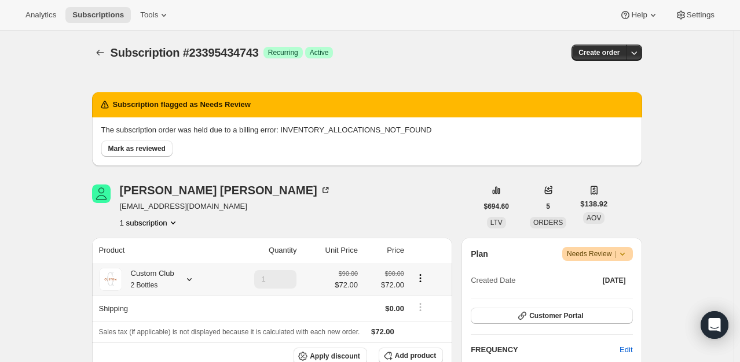
click at [189, 280] on icon at bounding box center [189, 280] width 12 height 12
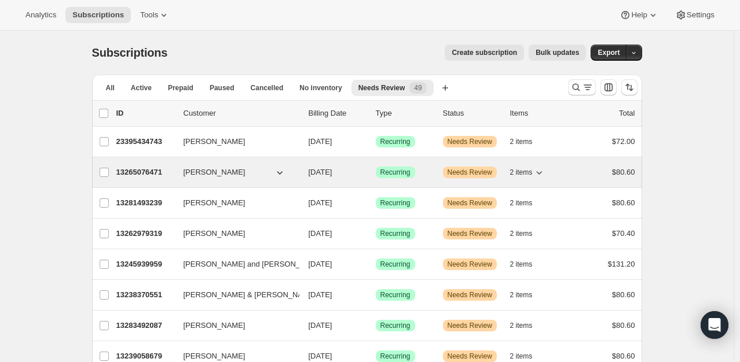
click at [157, 169] on p "13265076471" at bounding box center [145, 173] width 58 height 12
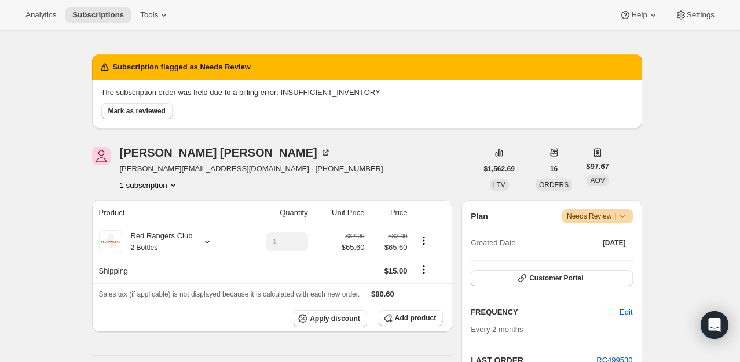
scroll to position [58, 0]
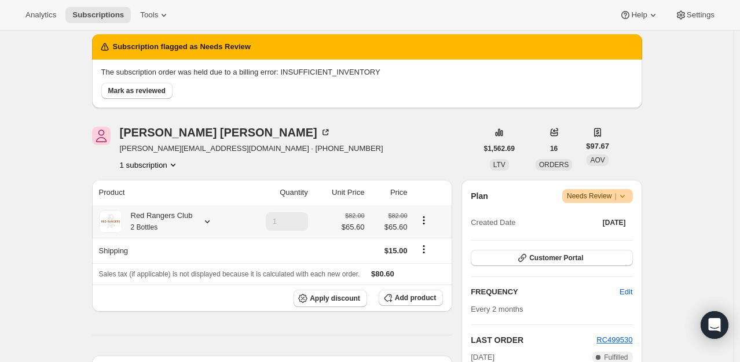
click at [211, 223] on icon at bounding box center [207, 222] width 12 height 12
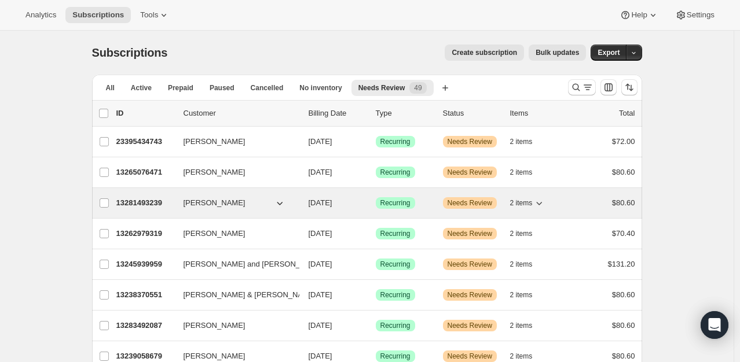
click at [141, 203] on p "13281493239" at bounding box center [145, 203] width 58 height 12
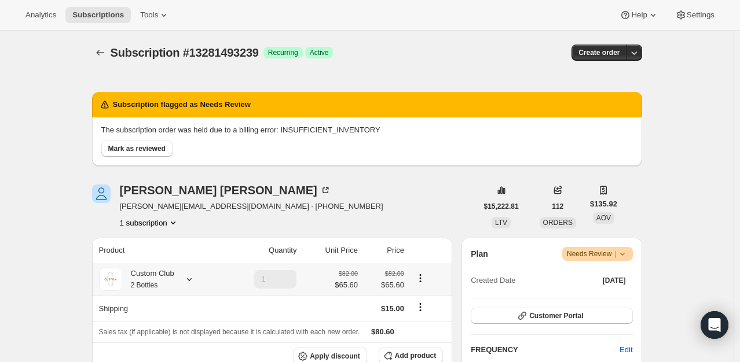
click at [189, 277] on icon at bounding box center [189, 280] width 12 height 12
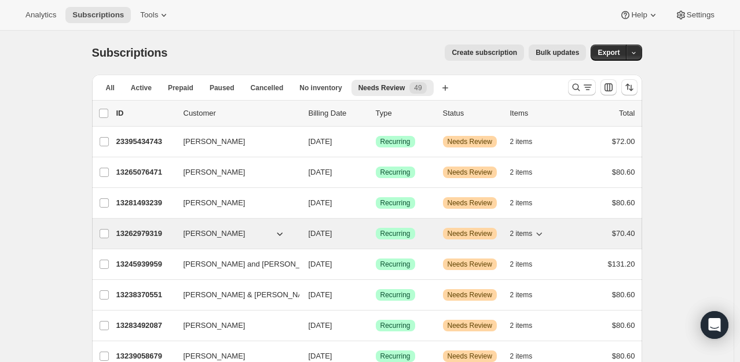
click at [146, 230] on p "13262979319" at bounding box center [145, 234] width 58 height 12
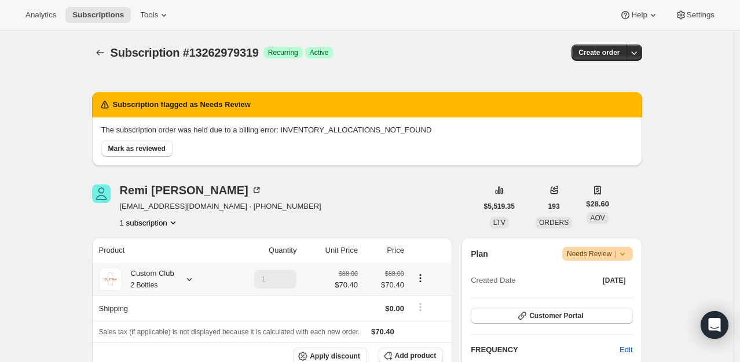
click at [195, 276] on icon at bounding box center [189, 280] width 12 height 12
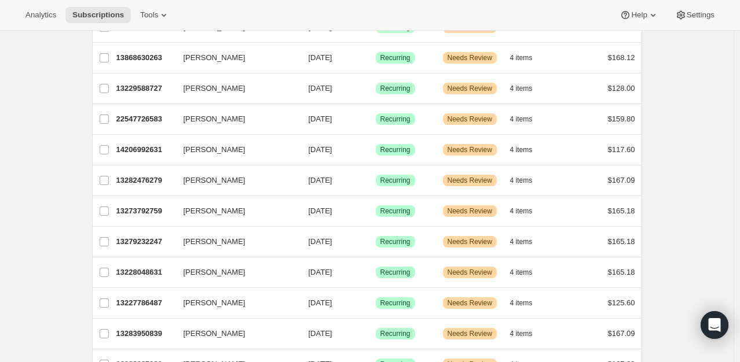
scroll to position [1334, 0]
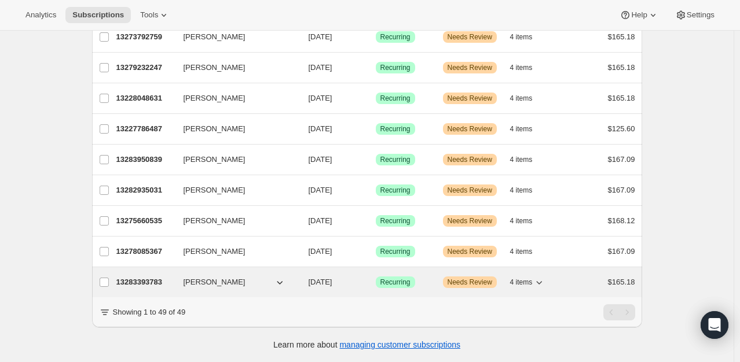
click at [160, 277] on p "13283393783" at bounding box center [145, 283] width 58 height 12
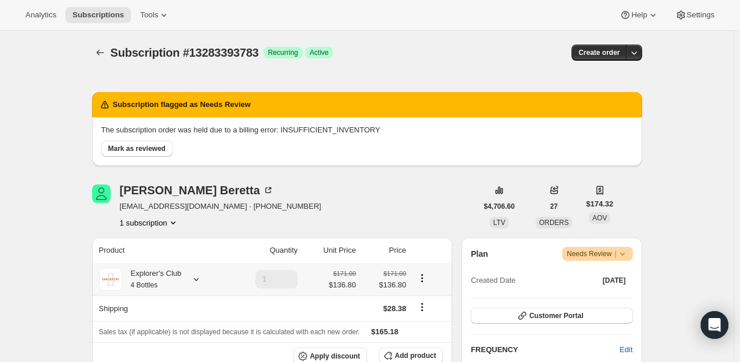
click at [189, 284] on div at bounding box center [194, 280] width 16 height 12
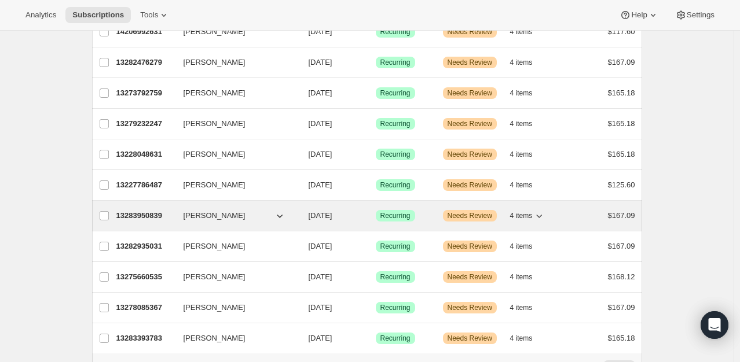
scroll to position [1334, 0]
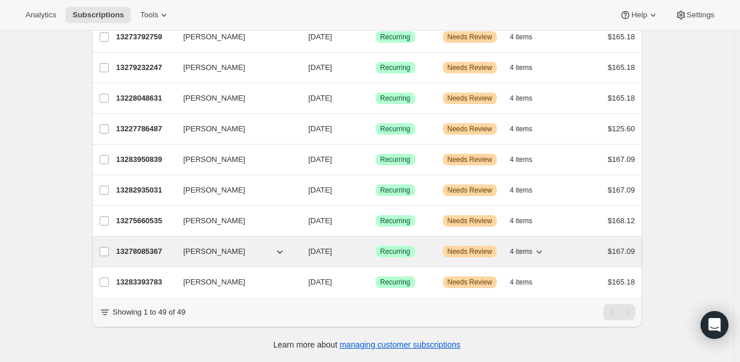
click at [141, 246] on p "13278085367" at bounding box center [145, 252] width 58 height 12
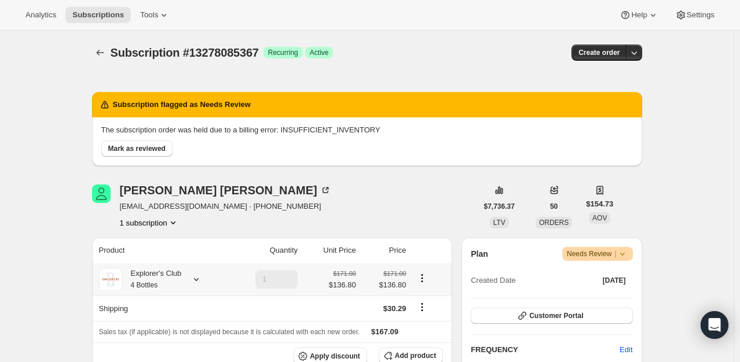
click at [192, 280] on icon at bounding box center [196, 280] width 12 height 12
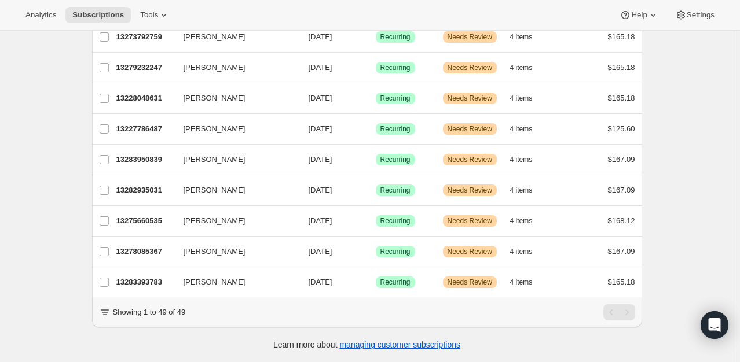
scroll to position [1334, 0]
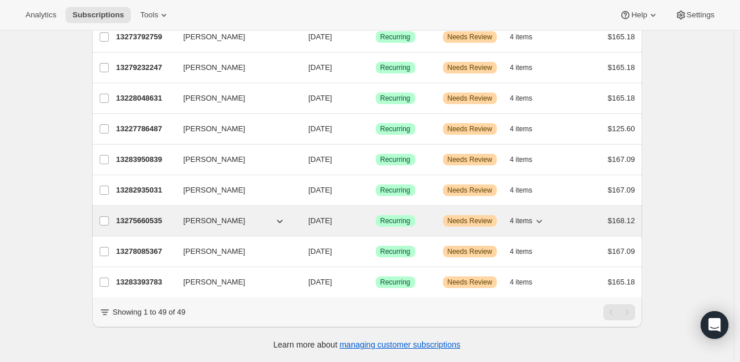
click at [153, 215] on p "13275660535" at bounding box center [145, 221] width 58 height 12
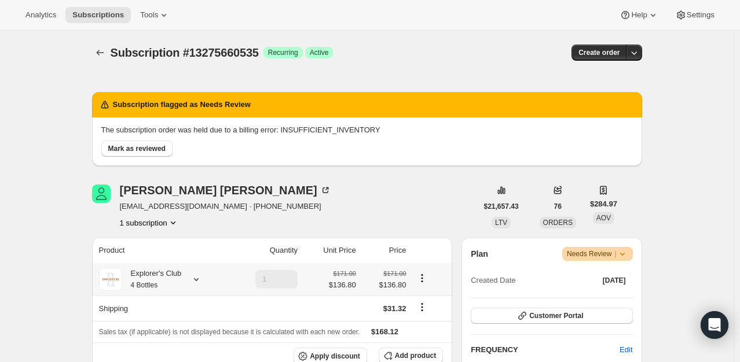
click at [200, 279] on icon at bounding box center [196, 280] width 12 height 12
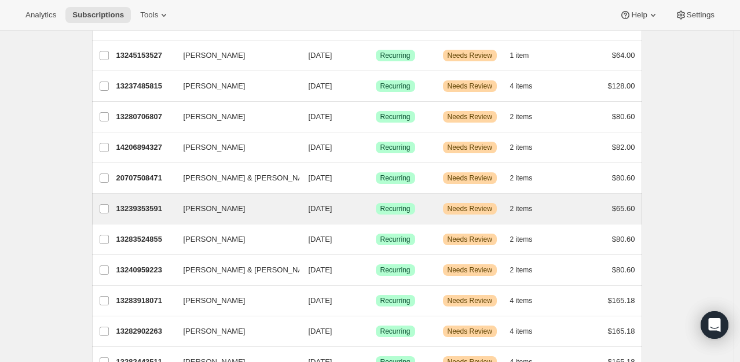
scroll to position [810, 0]
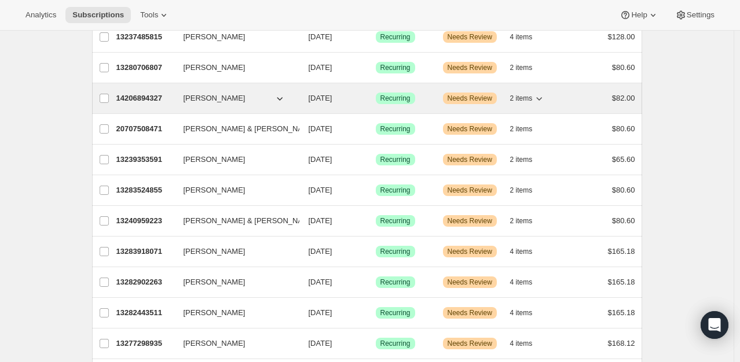
click at [157, 94] on p "14206894327" at bounding box center [145, 99] width 58 height 12
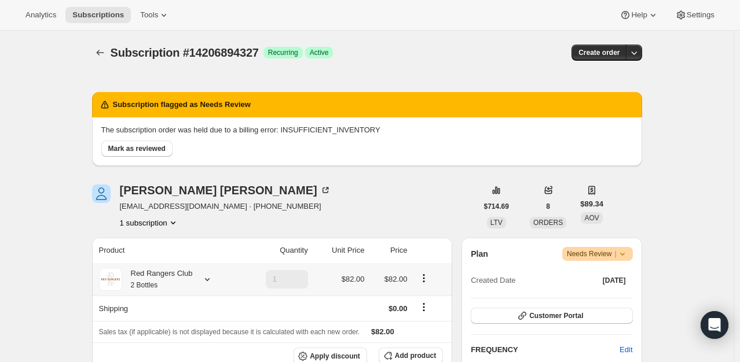
click at [207, 281] on icon at bounding box center [207, 279] width 5 height 3
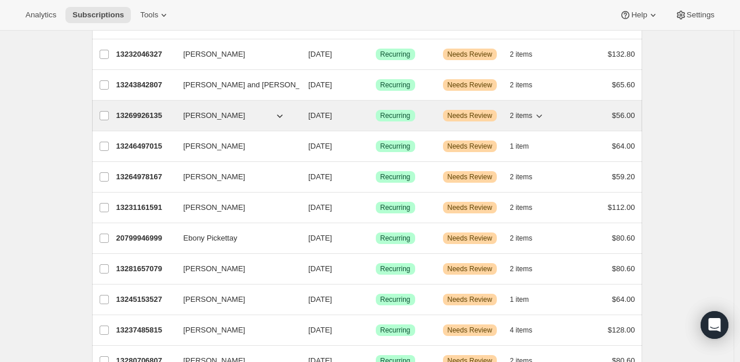
scroll to position [521, 0]
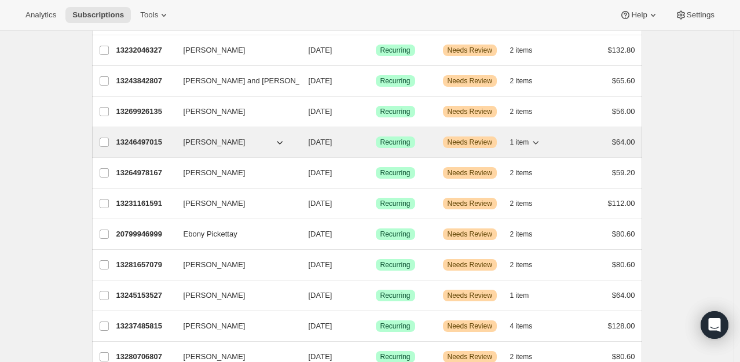
click at [150, 137] on p "13246497015" at bounding box center [145, 143] width 58 height 12
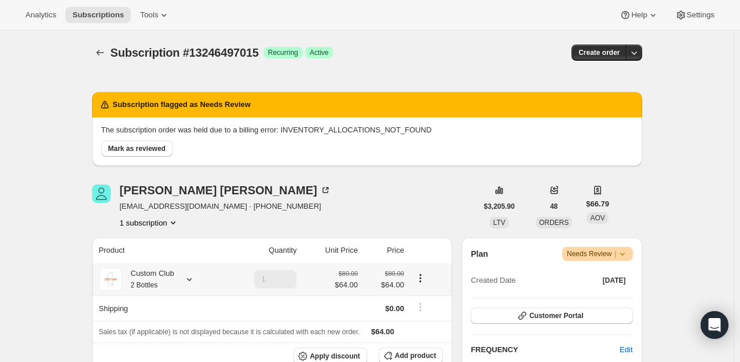
click at [192, 275] on icon at bounding box center [189, 280] width 12 height 12
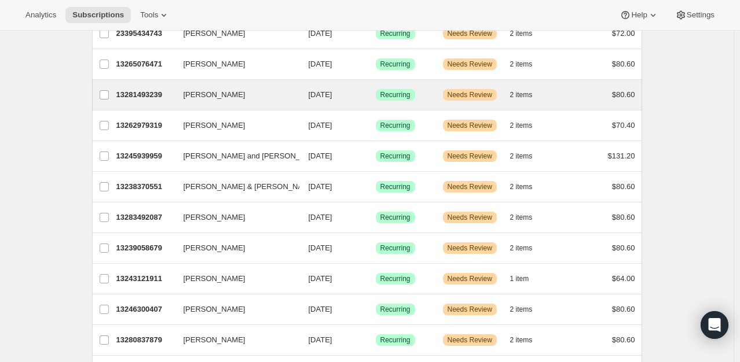
scroll to position [116, 0]
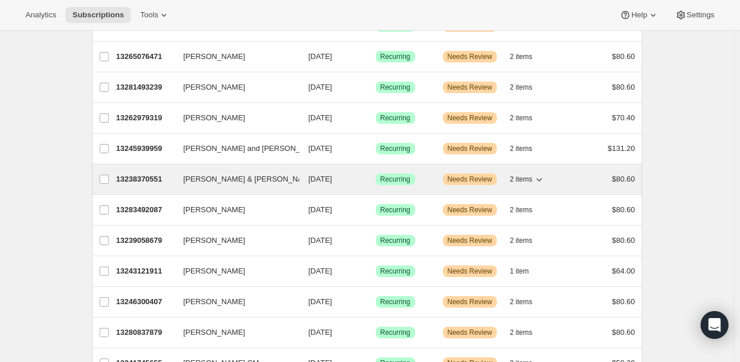
click at [539, 179] on icon "button" at bounding box center [539, 180] width 12 height 12
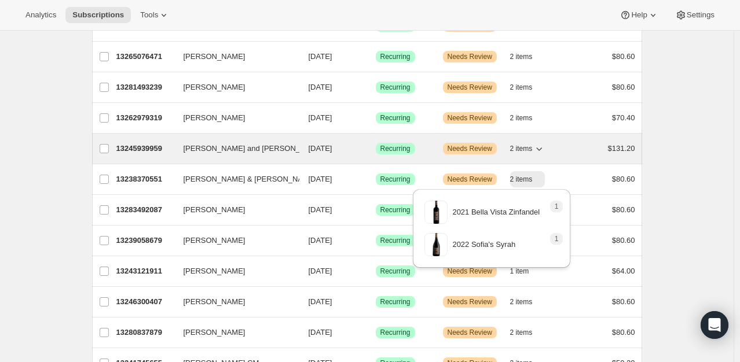
click at [540, 146] on icon "button" at bounding box center [539, 149] width 12 height 12
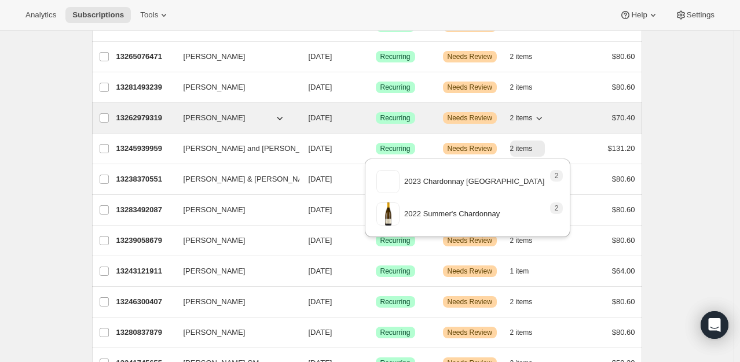
click at [542, 116] on icon "button" at bounding box center [539, 118] width 12 height 12
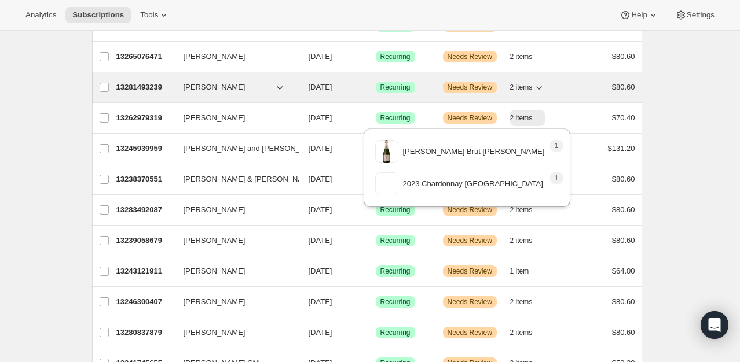
click at [542, 84] on icon "button" at bounding box center [539, 88] width 12 height 12
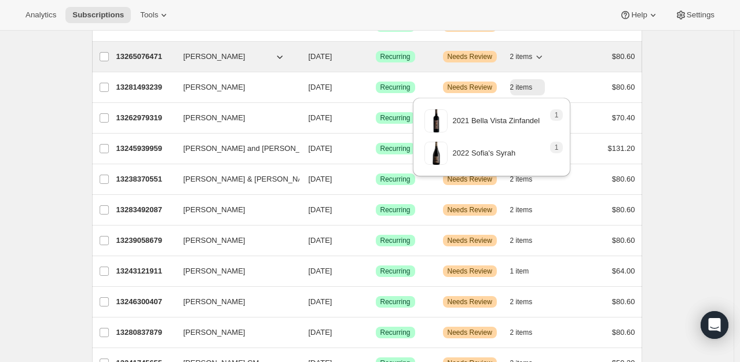
click at [541, 57] on icon "button" at bounding box center [539, 57] width 6 height 3
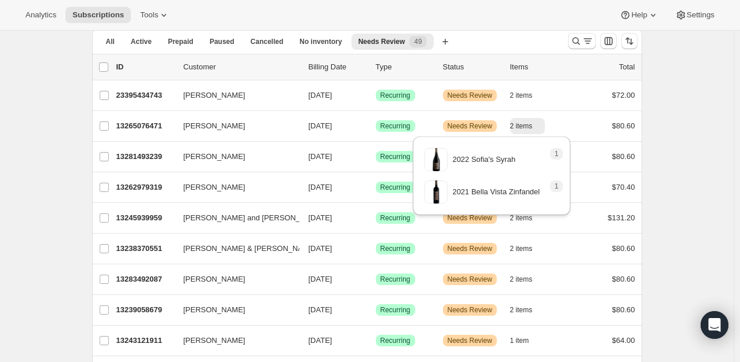
scroll to position [58, 0]
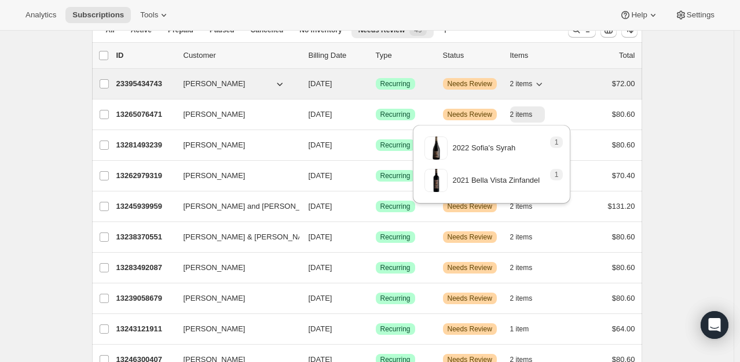
click at [539, 83] on icon "button" at bounding box center [539, 84] width 6 height 3
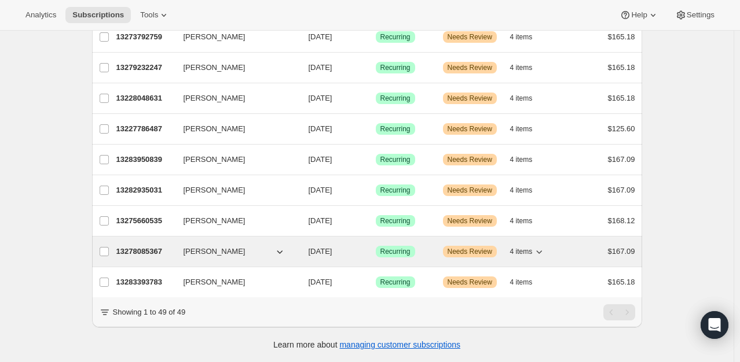
scroll to position [1334, 0]
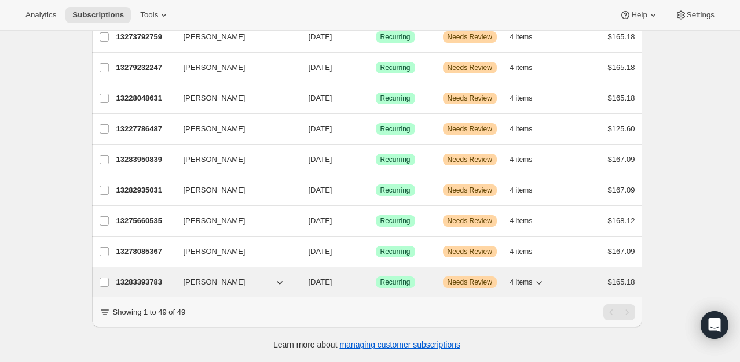
click at [543, 277] on icon "button" at bounding box center [539, 283] width 12 height 12
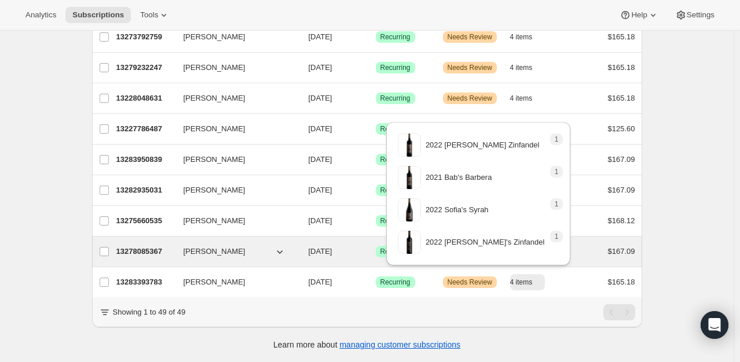
click at [583, 246] on div "$167.09" at bounding box center [606, 252] width 58 height 12
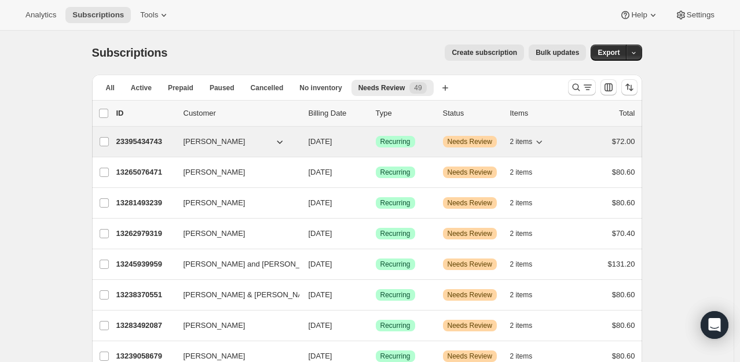
click at [539, 141] on icon "button" at bounding box center [539, 142] width 6 height 3
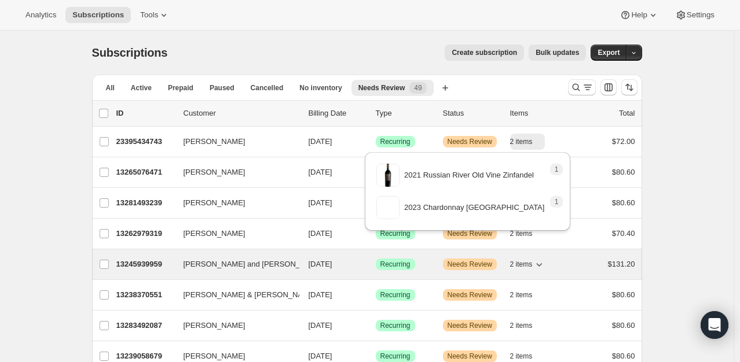
click at [542, 260] on icon "button" at bounding box center [539, 265] width 12 height 12
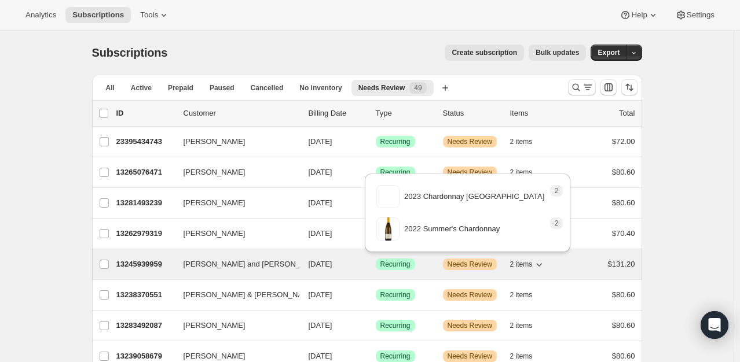
click at [542, 263] on icon "button" at bounding box center [539, 265] width 12 height 12
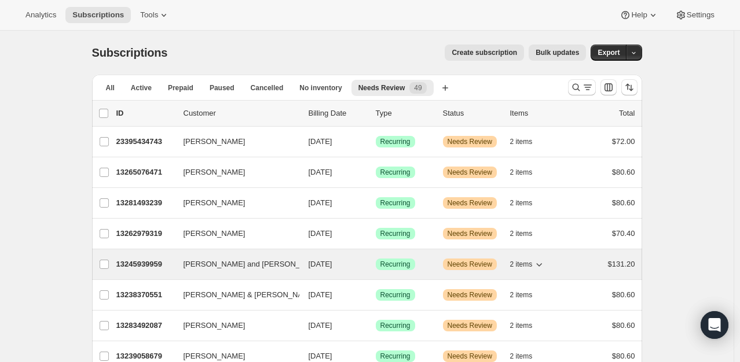
click at [542, 263] on icon "button" at bounding box center [539, 265] width 12 height 12
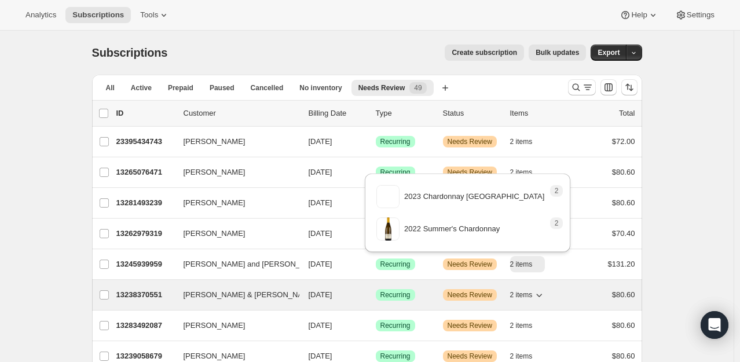
click at [543, 293] on icon "button" at bounding box center [539, 295] width 12 height 12
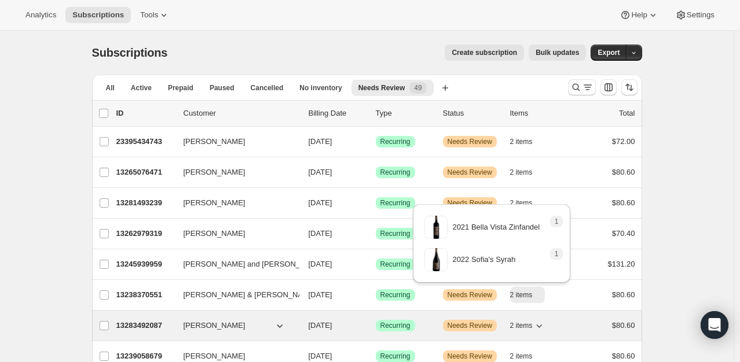
click at [544, 325] on icon "button" at bounding box center [539, 326] width 12 height 12
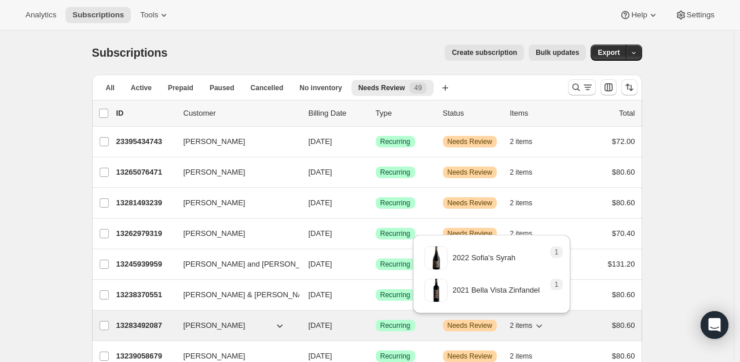
scroll to position [58, 0]
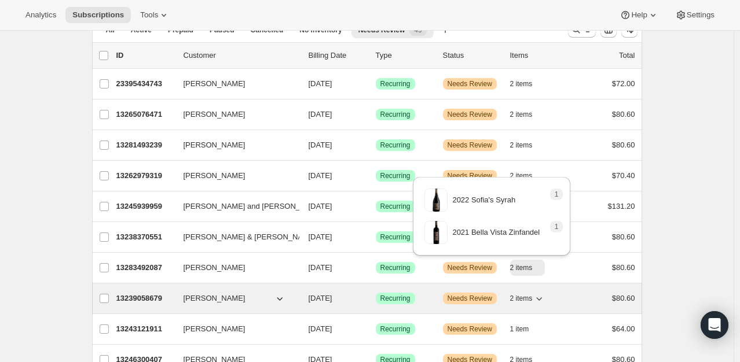
click at [542, 295] on icon "button" at bounding box center [539, 299] width 12 height 12
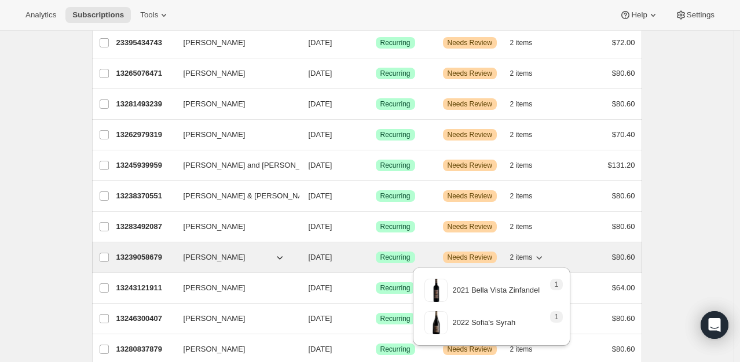
scroll to position [116, 0]
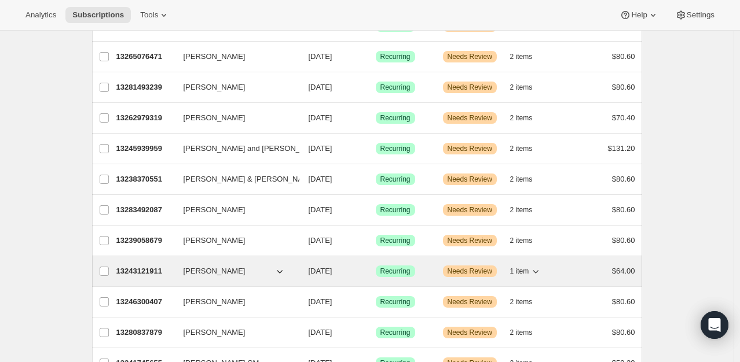
click at [539, 270] on icon "button" at bounding box center [536, 272] width 12 height 12
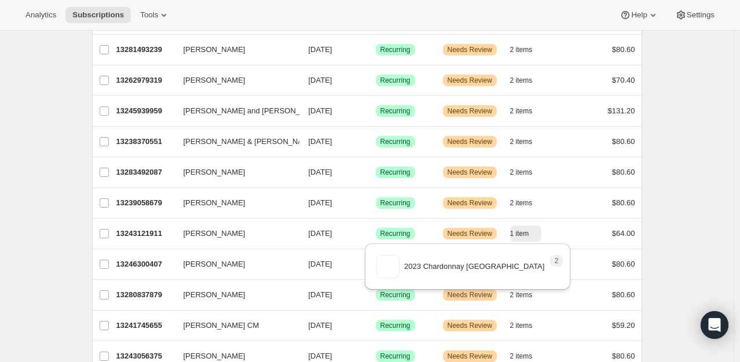
scroll to position [174, 0]
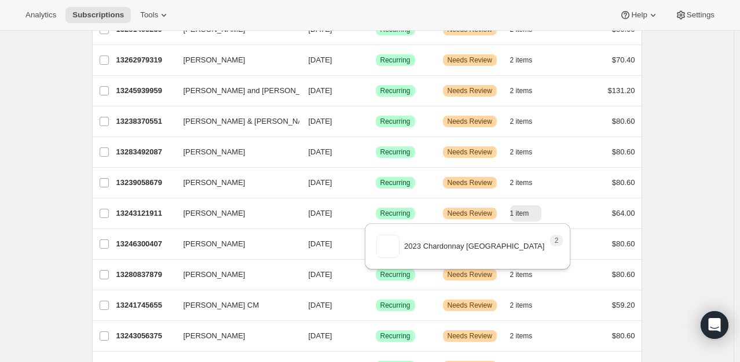
click at [540, 275] on div "2 variant image 2023 Chardonnay Napa Valley" at bounding box center [467, 249] width 215 height 58
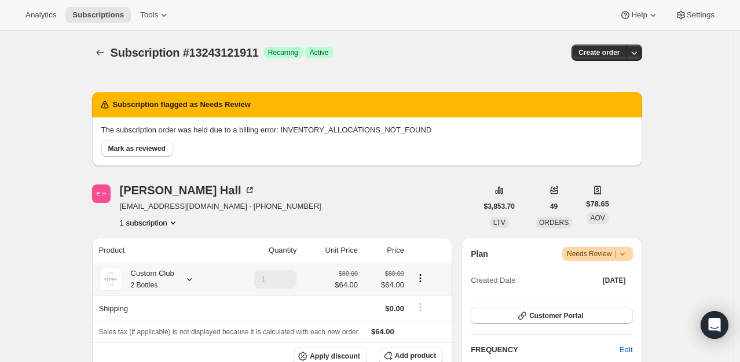
click at [195, 278] on icon at bounding box center [189, 280] width 12 height 12
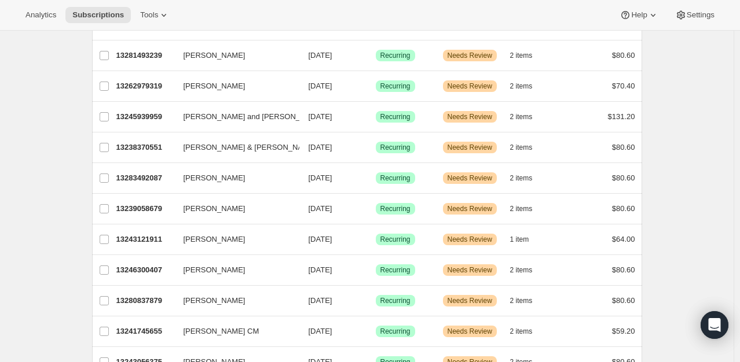
scroll to position [231, 0]
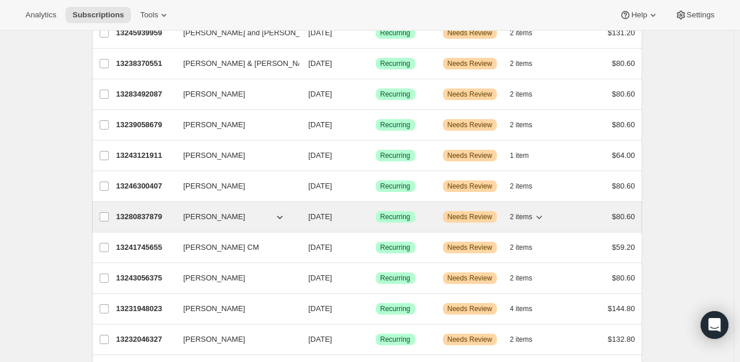
click at [542, 216] on icon "button" at bounding box center [539, 217] width 12 height 12
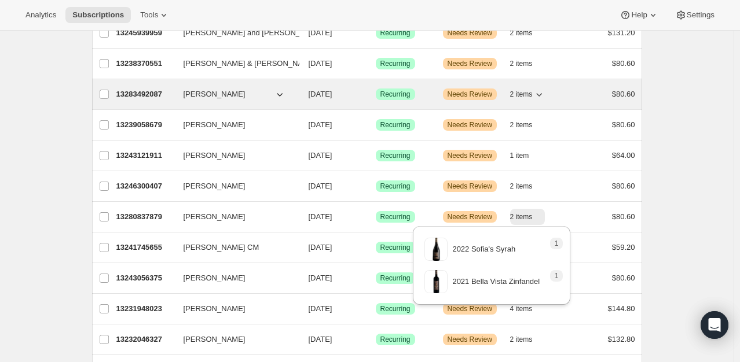
click at [542, 91] on icon "button" at bounding box center [539, 95] width 12 height 12
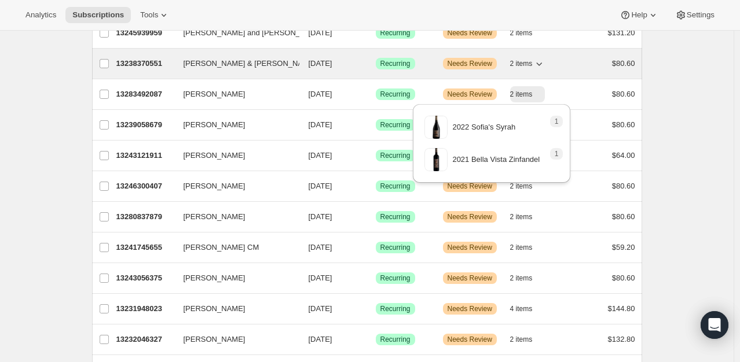
click at [543, 61] on icon "button" at bounding box center [539, 64] width 12 height 12
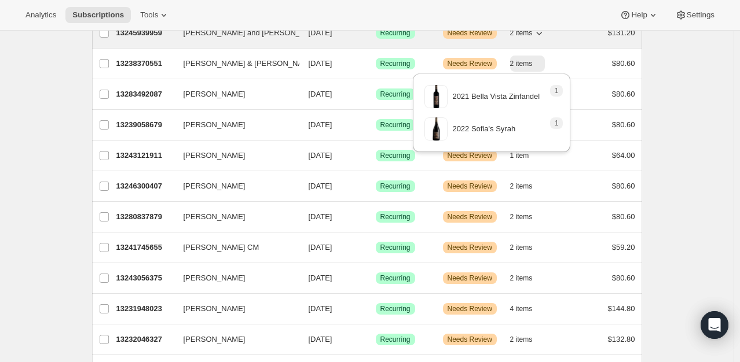
click at [541, 32] on icon "button" at bounding box center [539, 33] width 12 height 12
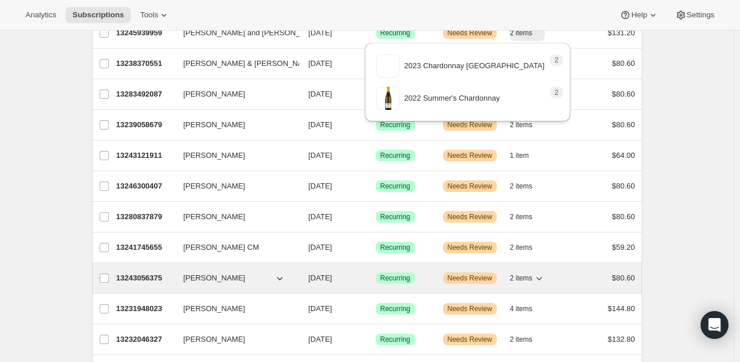
click at [540, 278] on icon "button" at bounding box center [539, 279] width 12 height 12
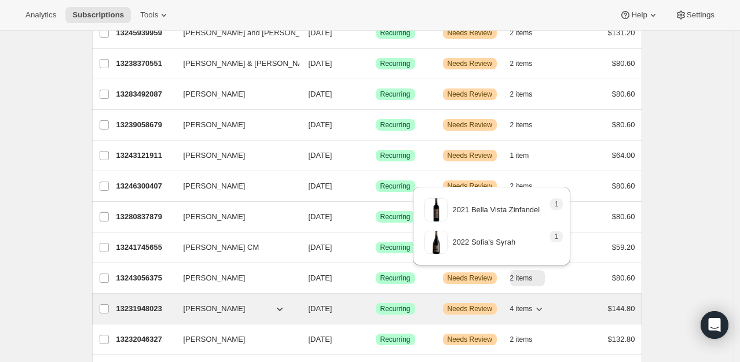
click at [542, 307] on icon "button" at bounding box center [539, 309] width 12 height 12
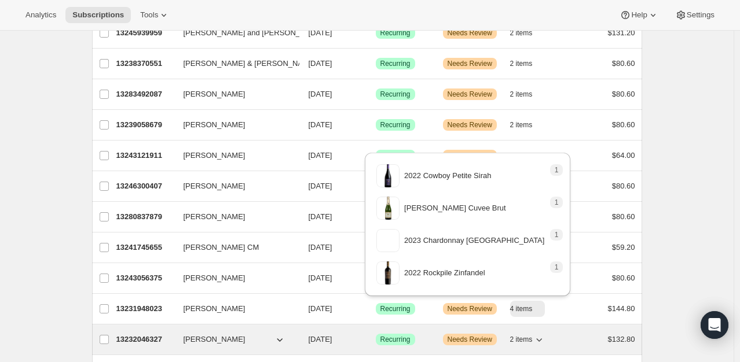
click at [544, 336] on icon "button" at bounding box center [539, 340] width 12 height 12
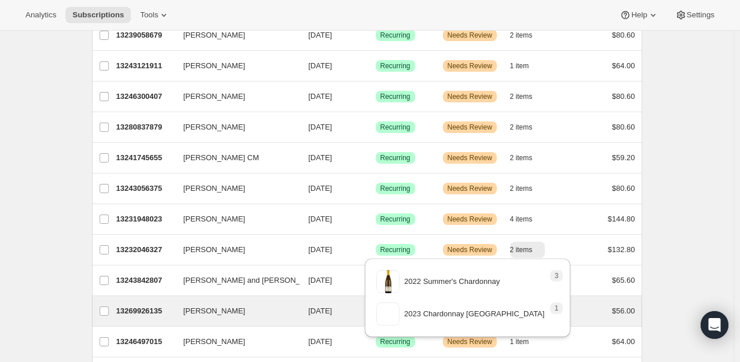
scroll to position [347, 0]
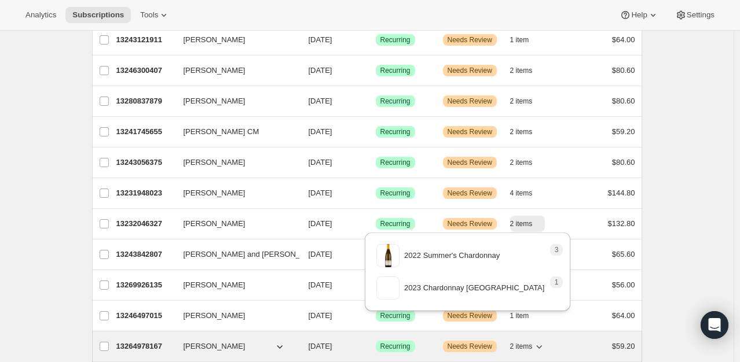
click at [543, 344] on icon "button" at bounding box center [539, 347] width 12 height 12
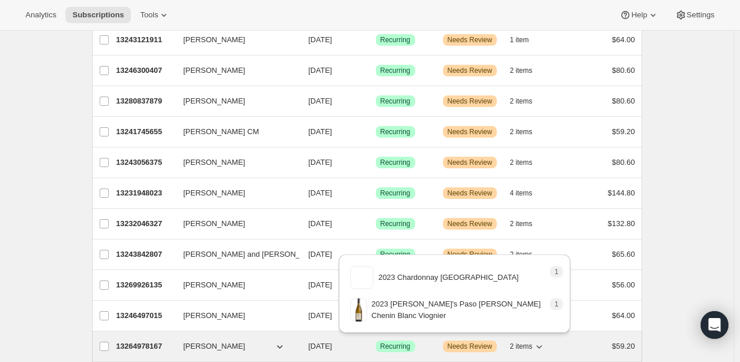
scroll to position [405, 0]
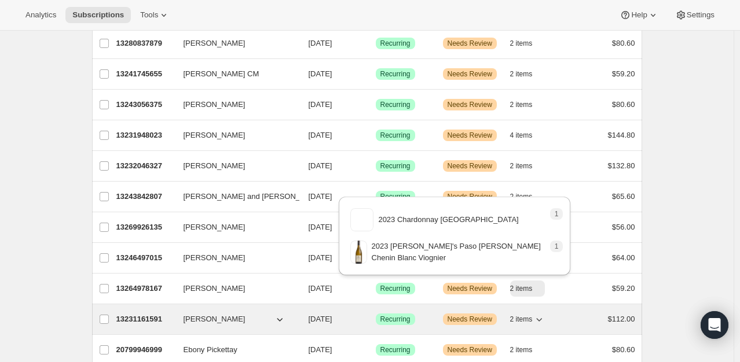
click at [542, 315] on icon "button" at bounding box center [539, 320] width 12 height 12
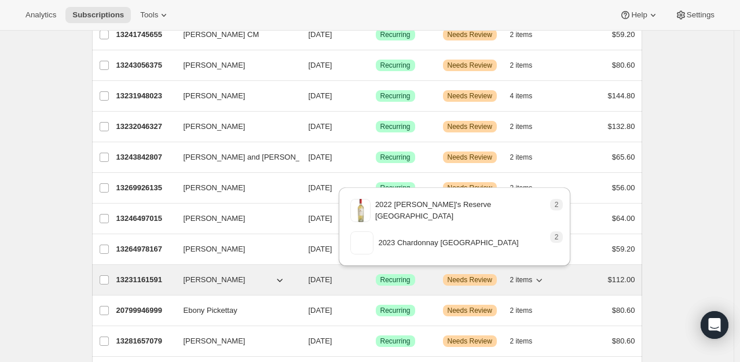
scroll to position [463, 0]
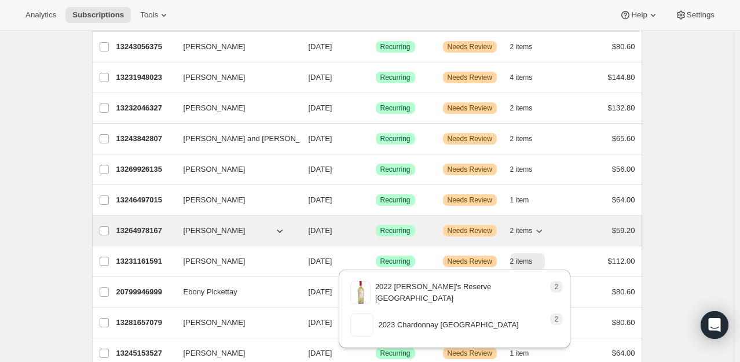
click at [540, 227] on icon "button" at bounding box center [539, 231] width 12 height 12
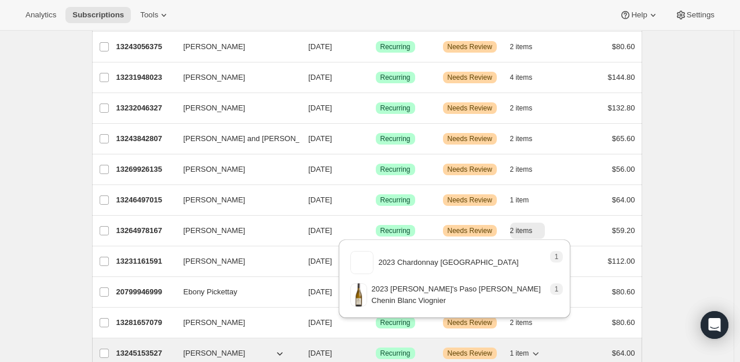
click at [537, 348] on icon "button" at bounding box center [536, 354] width 12 height 12
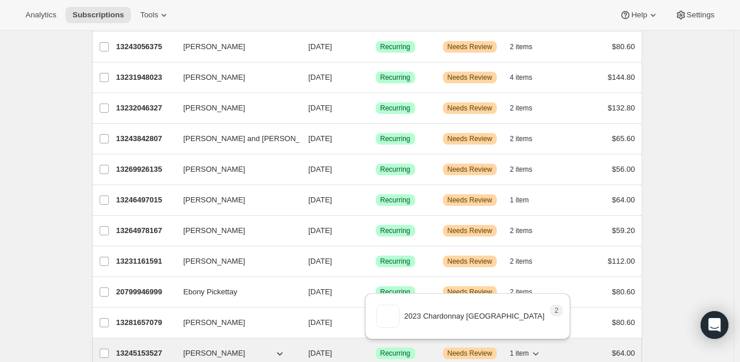
scroll to position [521, 0]
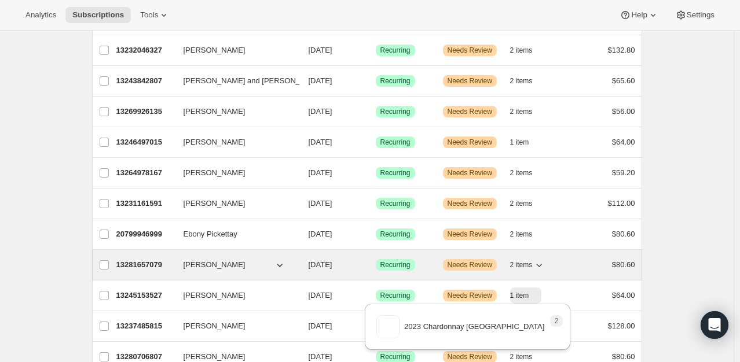
click at [540, 264] on icon "button" at bounding box center [539, 265] width 6 height 3
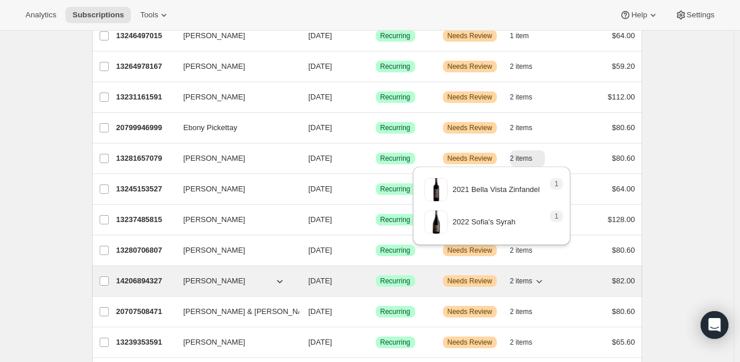
scroll to position [637, 0]
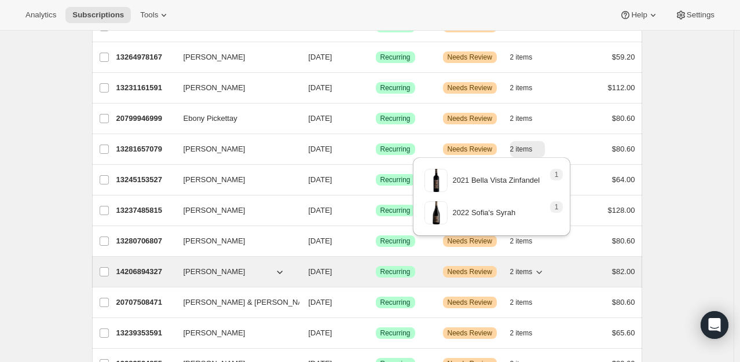
click at [542, 267] on icon "button" at bounding box center [539, 272] width 12 height 12
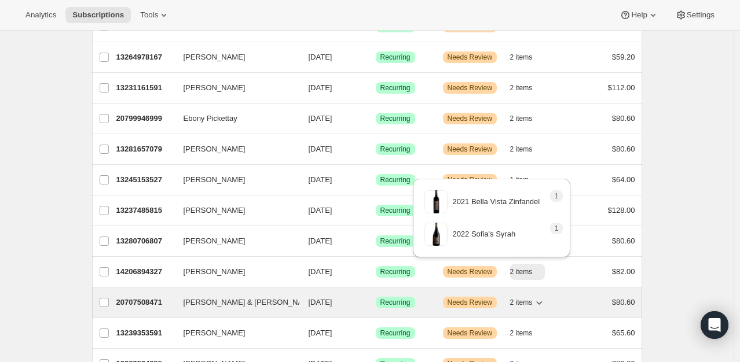
click at [543, 301] on icon "button" at bounding box center [539, 303] width 12 height 12
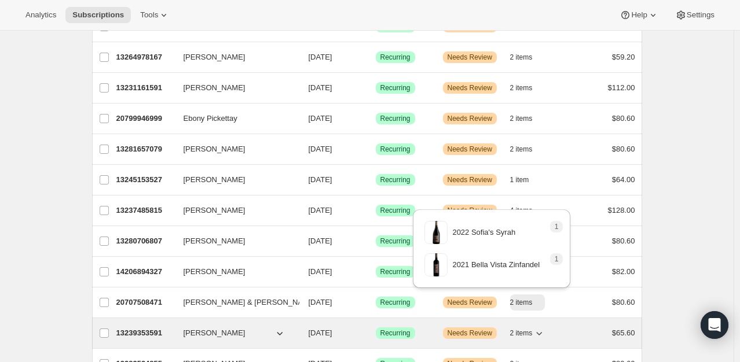
click at [543, 329] on icon "button" at bounding box center [539, 334] width 12 height 12
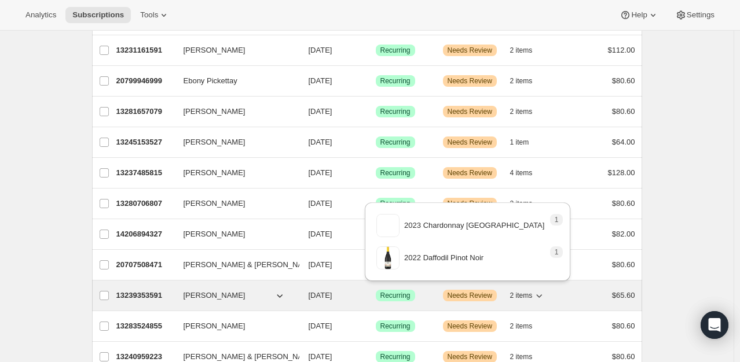
scroll to position [694, 0]
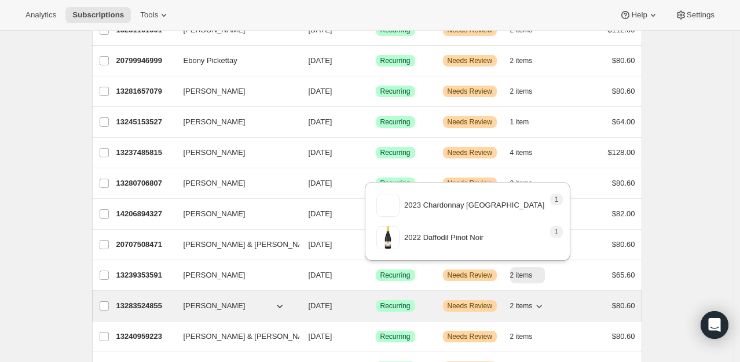
click at [542, 303] on icon "button" at bounding box center [539, 306] width 12 height 12
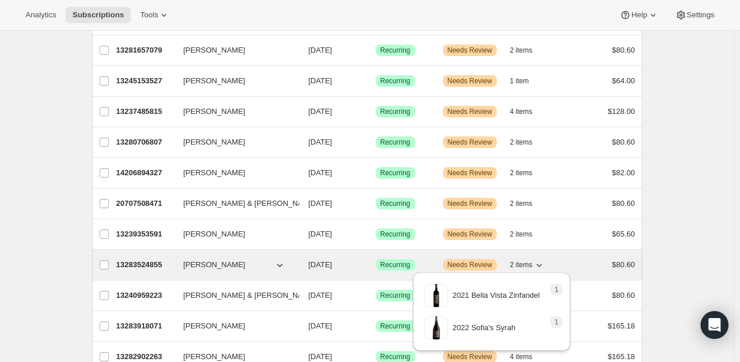
scroll to position [752, 0]
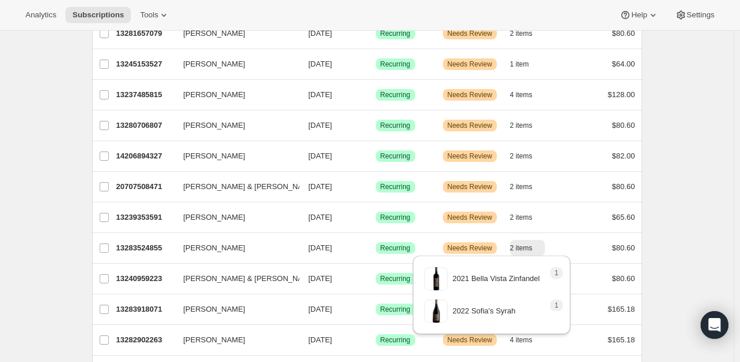
click at [686, 273] on div "Subscriptions. This page is ready Subscriptions Create subscription Bulk update…" at bounding box center [366, 109] width 733 height 1663
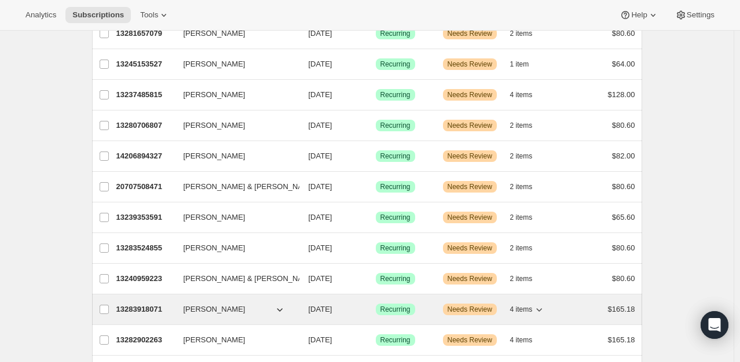
click at [542, 308] on icon "button" at bounding box center [539, 310] width 12 height 12
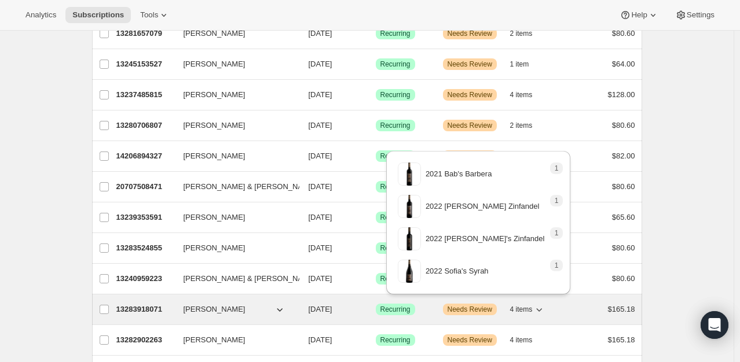
scroll to position [810, 0]
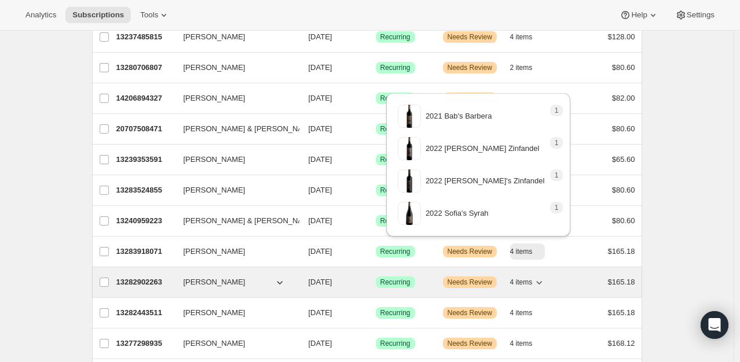
click at [543, 281] on icon "button" at bounding box center [539, 283] width 12 height 12
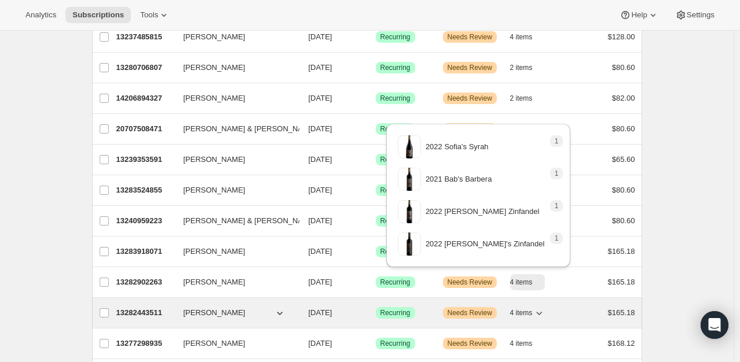
click at [541, 309] on icon "button" at bounding box center [539, 313] width 12 height 12
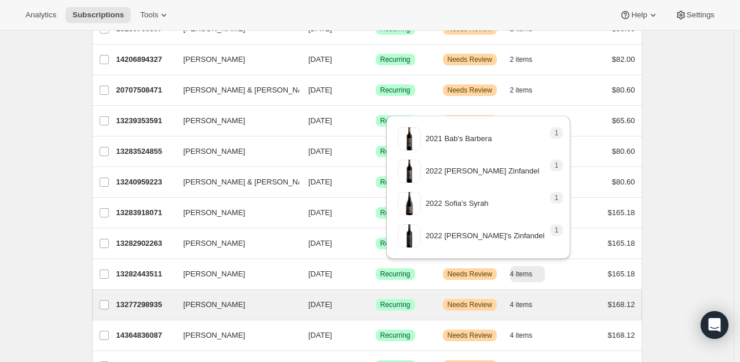
scroll to position [926, 0]
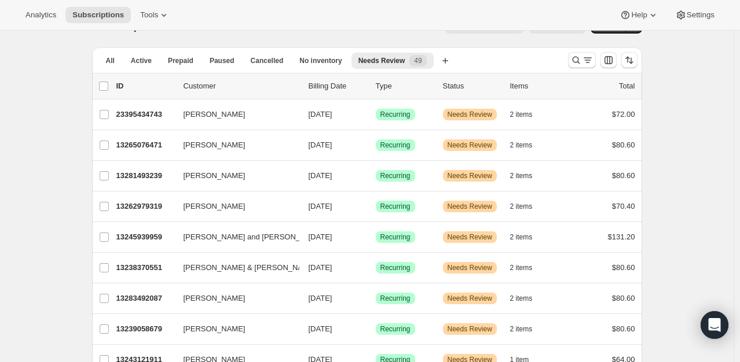
scroll to position [0, 0]
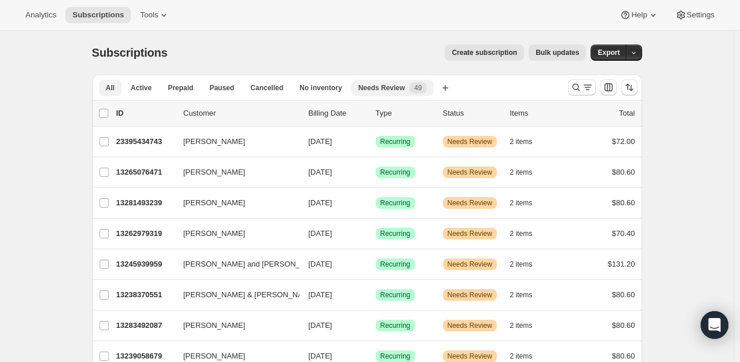
click at [113, 82] on button "All" at bounding box center [110, 88] width 23 height 16
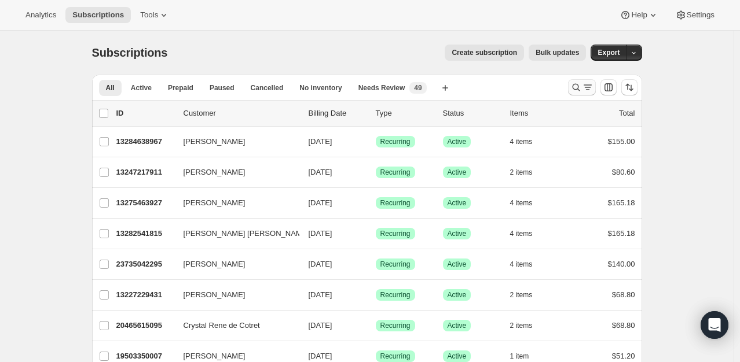
click at [575, 86] on icon "Search and filter results" at bounding box center [576, 88] width 8 height 8
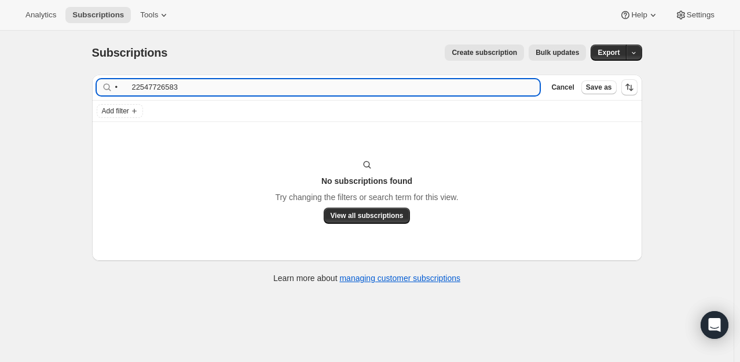
click at [124, 86] on input "• 22547726583" at bounding box center [327, 87] width 425 height 16
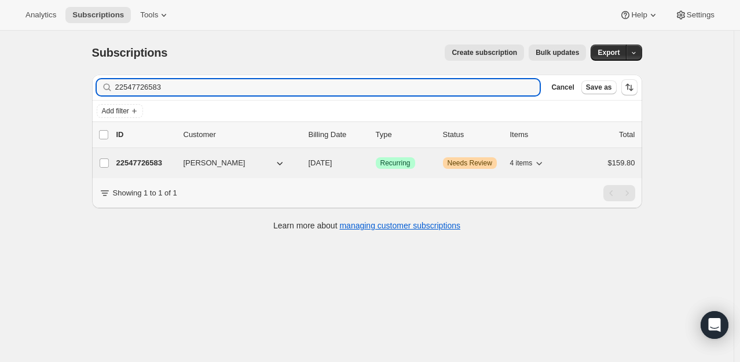
type input "22547726583"
click at [138, 160] on p "22547726583" at bounding box center [145, 163] width 58 height 12
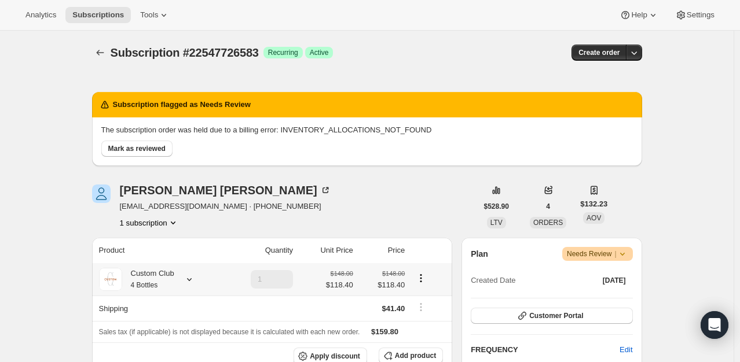
click at [194, 277] on icon at bounding box center [189, 280] width 12 height 12
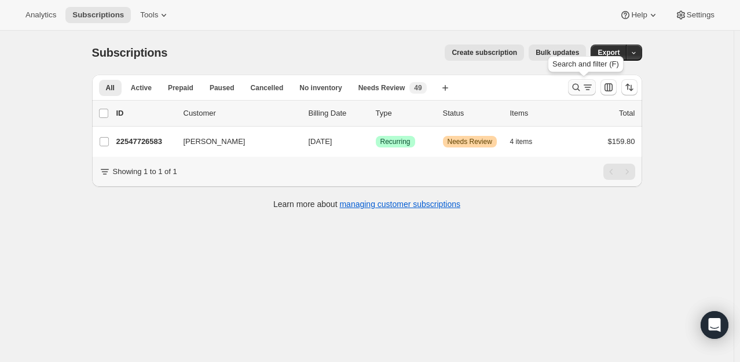
click at [575, 89] on icon "Search and filter results" at bounding box center [576, 88] width 8 height 8
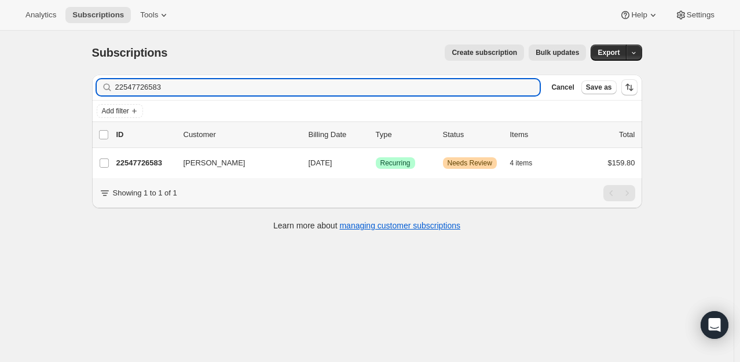
drag, startPoint x: 199, startPoint y: 86, endPoint x: 19, endPoint y: 82, distance: 180.6
click at [38, 87] on div "Subscriptions. This page is ready Subscriptions Create subscription Bulk update…" at bounding box center [366, 212] width 733 height 362
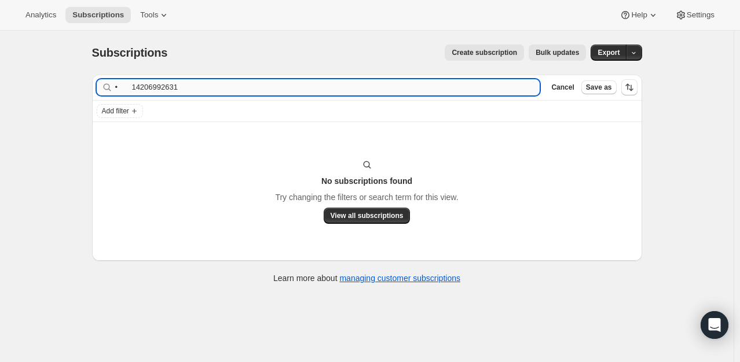
click at [127, 88] on input "• 14206992631" at bounding box center [327, 87] width 425 height 16
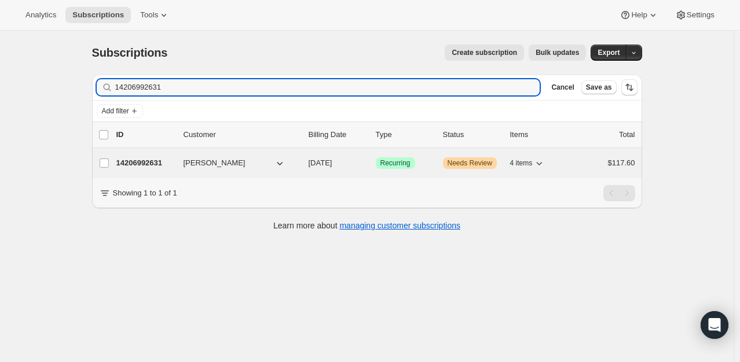
type input "14206992631"
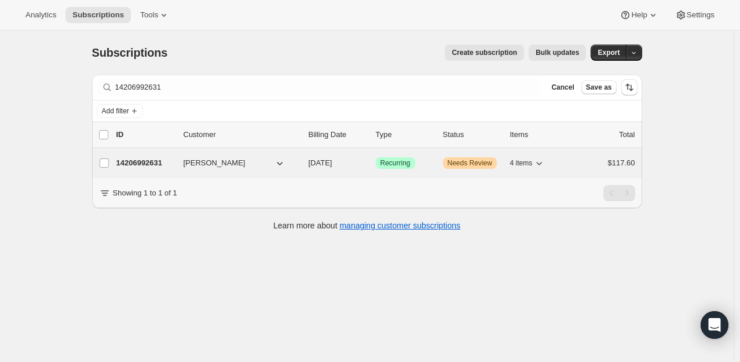
click at [148, 159] on p "14206992631" at bounding box center [145, 163] width 58 height 12
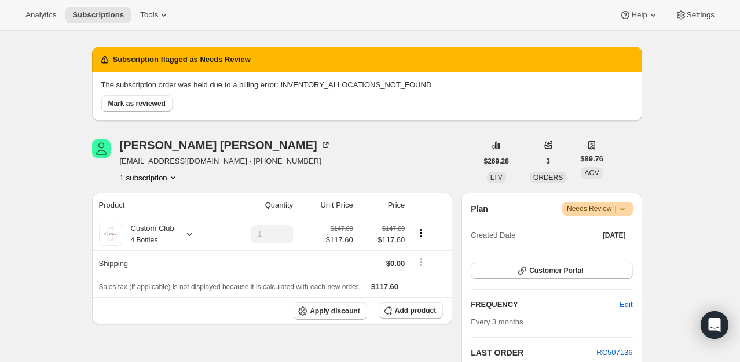
scroll to position [58, 0]
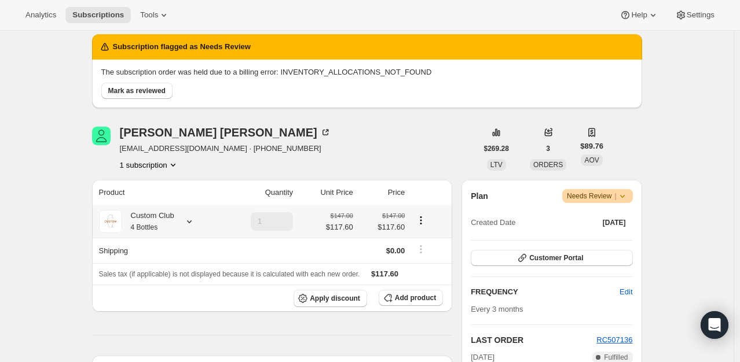
click at [194, 219] on icon at bounding box center [189, 222] width 12 height 12
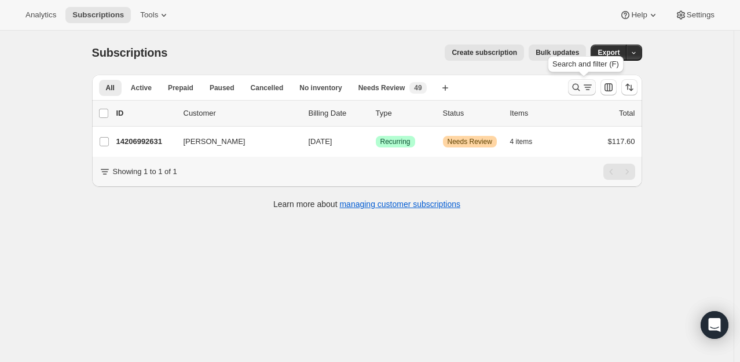
click at [576, 87] on icon "Search and filter results" at bounding box center [576, 88] width 12 height 12
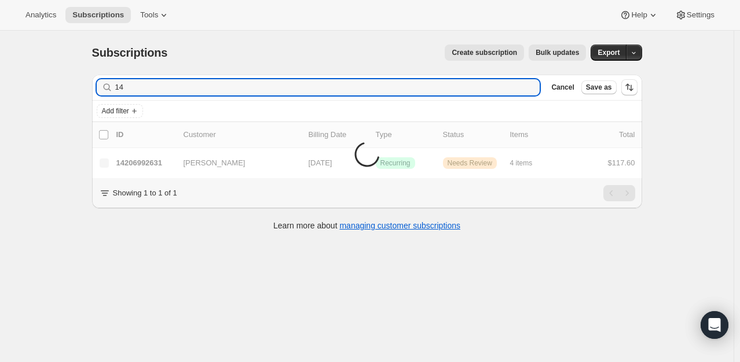
type input "1"
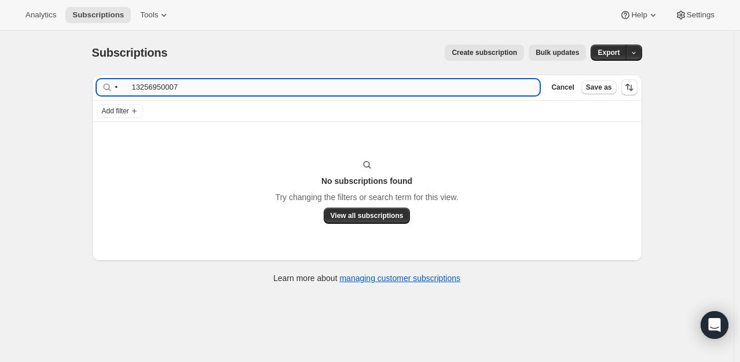
click at [131, 87] on input "• 13256950007" at bounding box center [327, 87] width 425 height 16
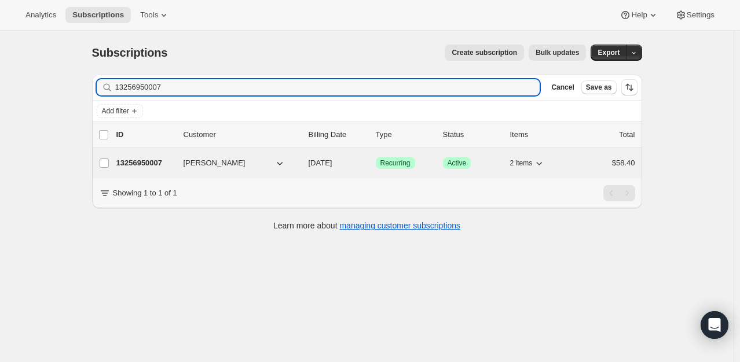
type input "13256950007"
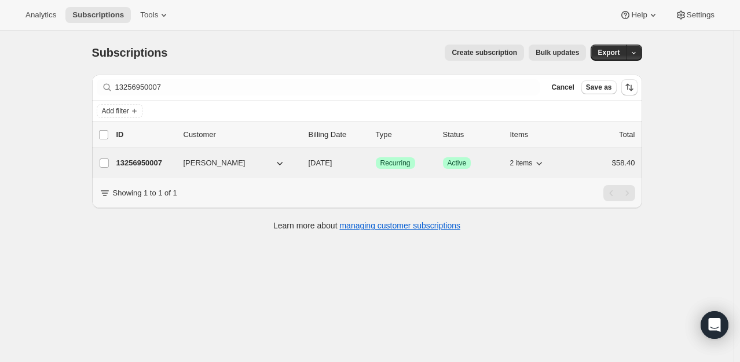
click at [152, 159] on p "13256950007" at bounding box center [145, 163] width 58 height 12
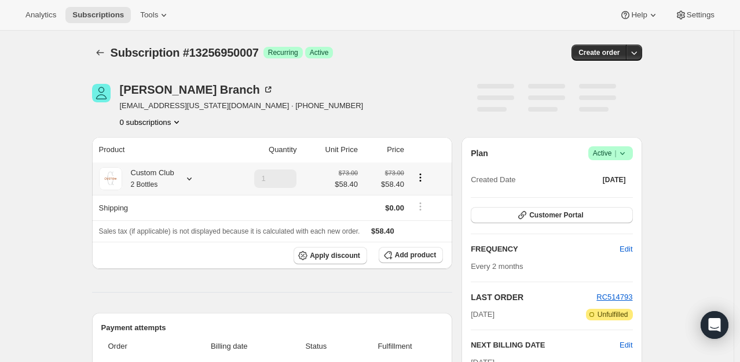
click at [190, 179] on icon at bounding box center [189, 179] width 12 height 12
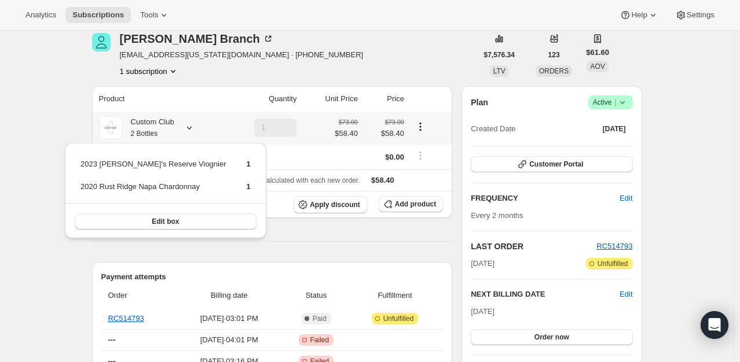
scroll to position [116, 0]
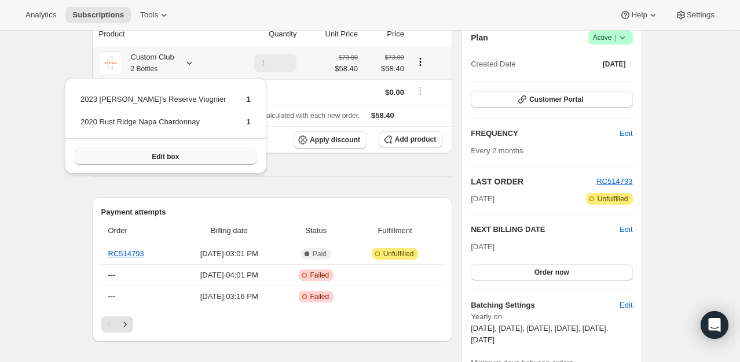
click at [185, 156] on button "Edit box" at bounding box center [166, 157] width 182 height 16
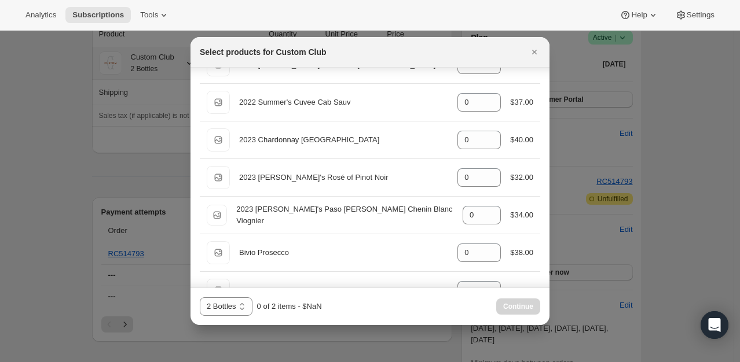
scroll to position [1051, 0]
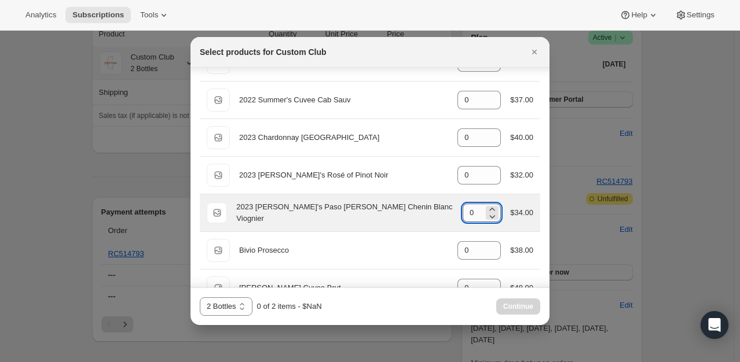
click at [469, 211] on input "0" at bounding box center [472, 213] width 21 height 19
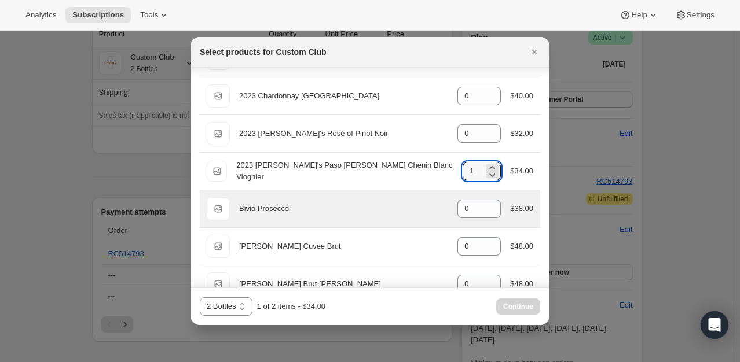
scroll to position [1109, 0]
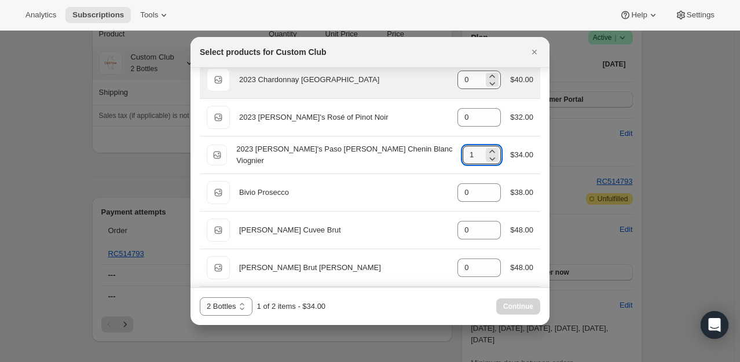
type input "1"
click at [461, 78] on input "0" at bounding box center [470, 80] width 26 height 19
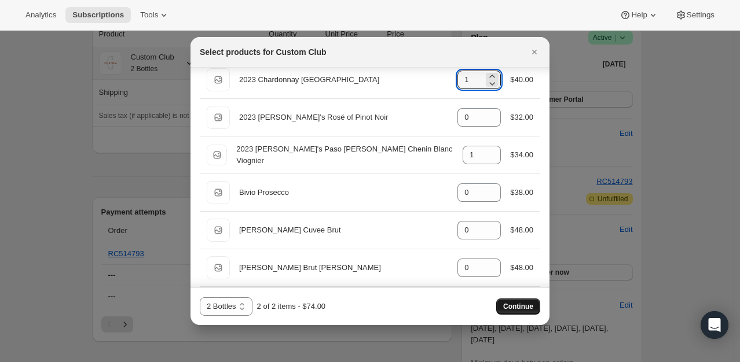
type input "1"
click at [513, 307] on span "Continue" at bounding box center [518, 306] width 30 height 9
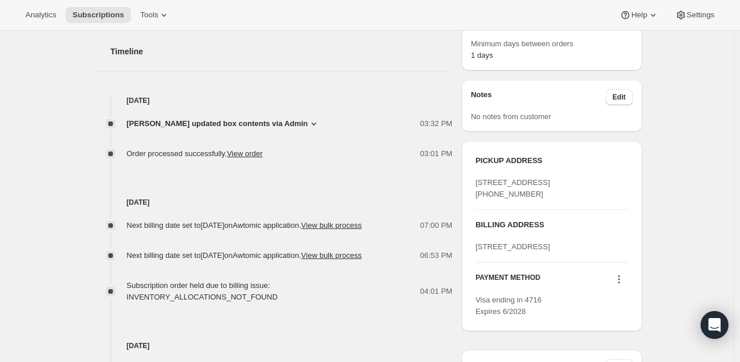
scroll to position [507, 0]
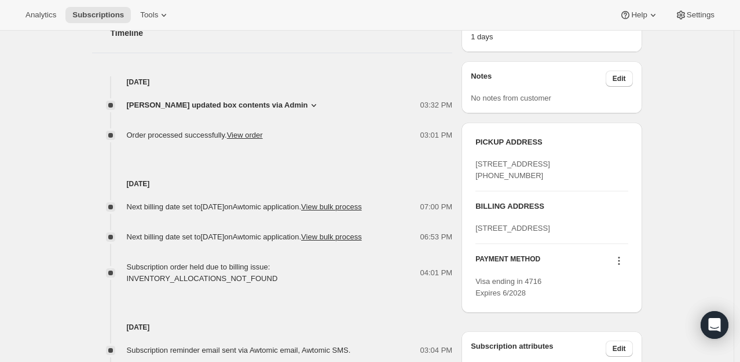
click at [308, 103] on icon at bounding box center [314, 106] width 12 height 12
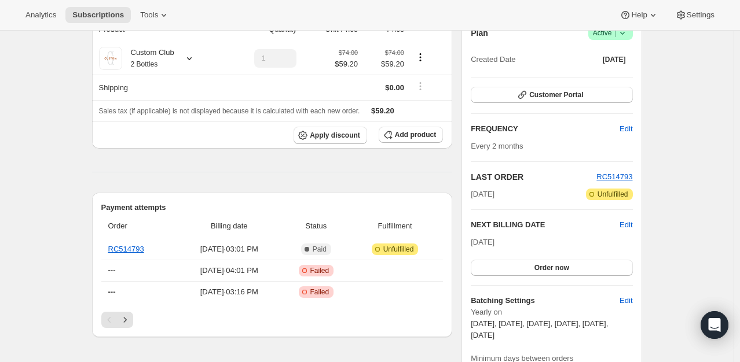
scroll to position [160, 0]
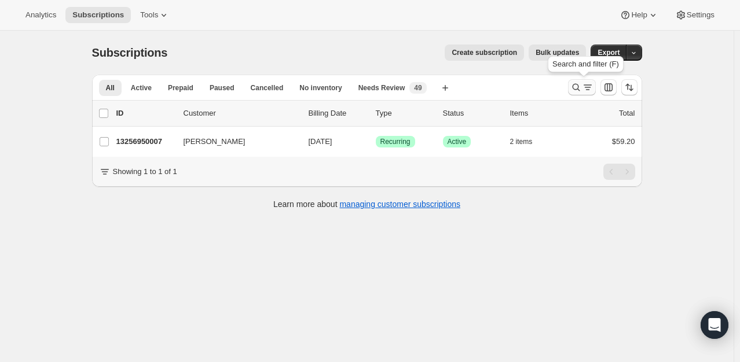
click at [582, 89] on icon "Search and filter results" at bounding box center [576, 88] width 12 height 12
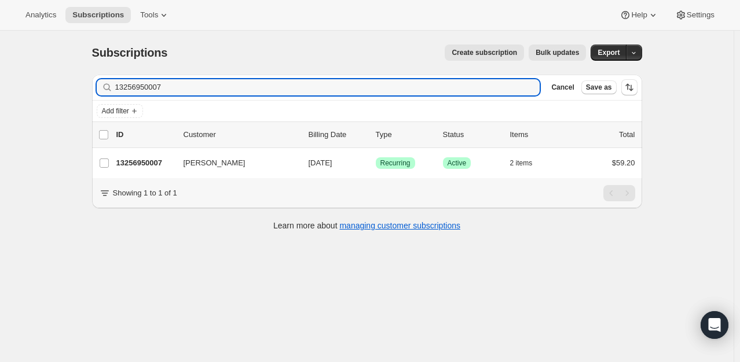
drag, startPoint x: 171, startPoint y: 86, endPoint x: 59, endPoint y: 82, distance: 112.3
click at [60, 83] on div "Subscriptions. This page is ready Subscriptions Create subscription Bulk update…" at bounding box center [366, 212] width 733 height 362
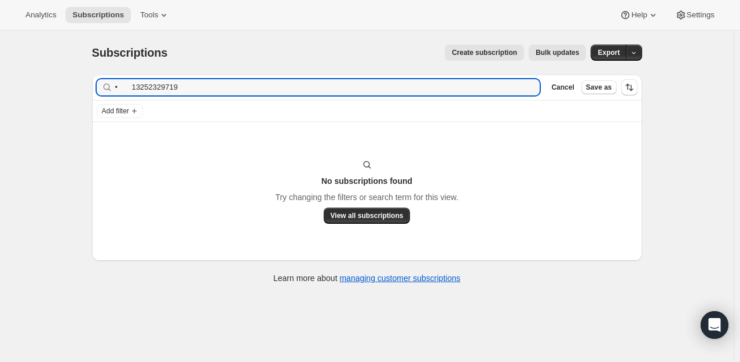
drag, startPoint x: 132, startPoint y: 86, endPoint x: 85, endPoint y: 78, distance: 47.6
click at [85, 78] on div "Filter subscribers • 13252329719 Clear Cancel Save as Add filter No subscriptio…" at bounding box center [362, 180] width 559 height 230
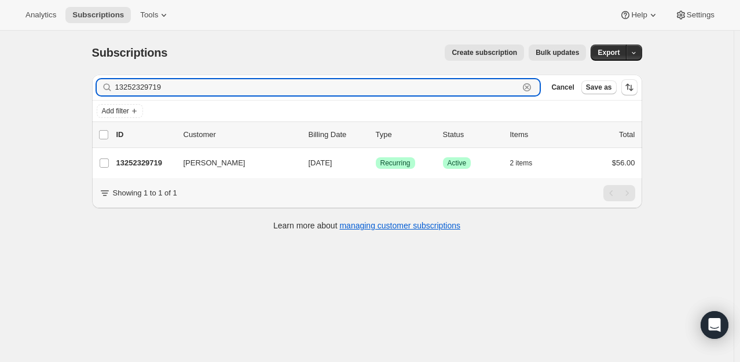
drag, startPoint x: 170, startPoint y: 90, endPoint x: 81, endPoint y: 82, distance: 88.9
click at [81, 82] on div "Subscriptions. This page is ready Subscriptions Create subscription Bulk update…" at bounding box center [367, 137] width 578 height 212
paste input "• 13250265335"
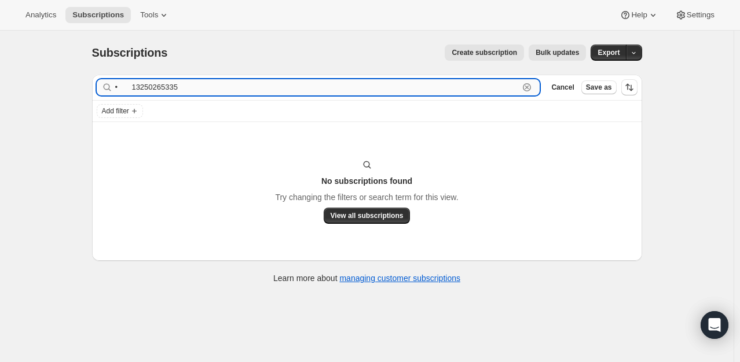
click at [130, 91] on input "• 13250265335" at bounding box center [317, 87] width 404 height 16
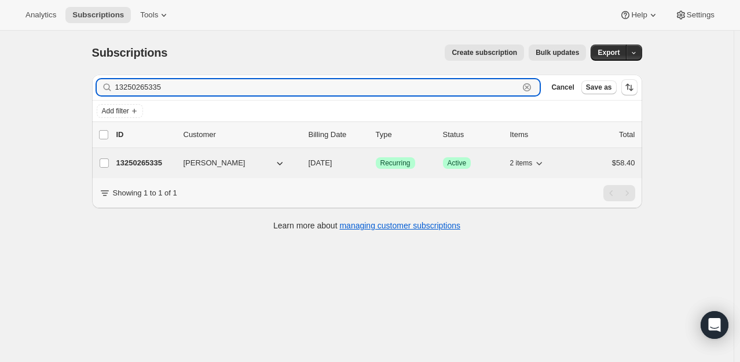
type input "13250265335"
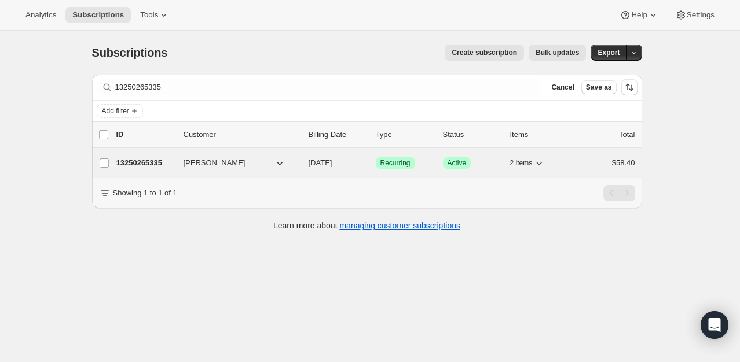
click at [133, 159] on p "13250265335" at bounding box center [145, 163] width 58 height 12
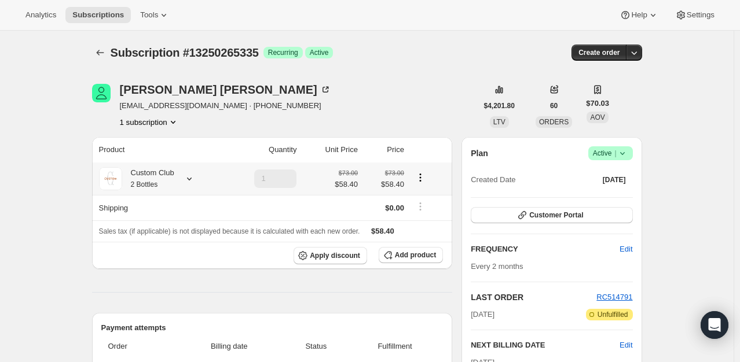
click at [195, 177] on icon at bounding box center [189, 179] width 12 height 12
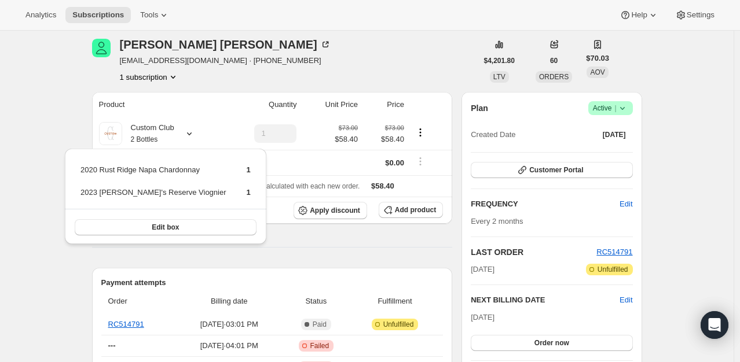
scroll to position [58, 0]
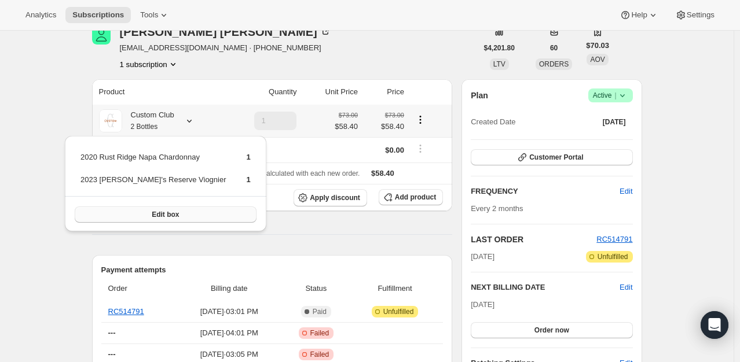
click at [203, 216] on button "Edit box" at bounding box center [166, 215] width 182 height 16
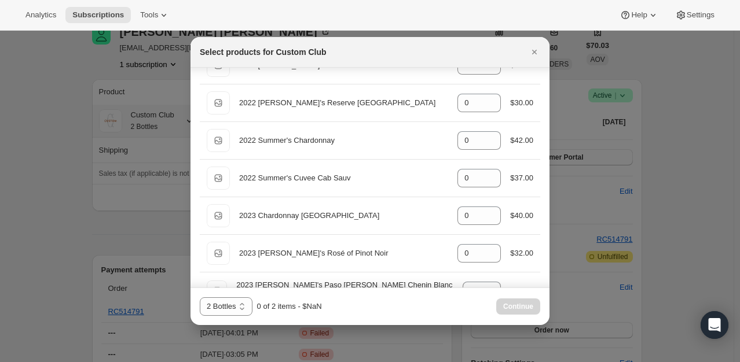
scroll to position [1035, 0]
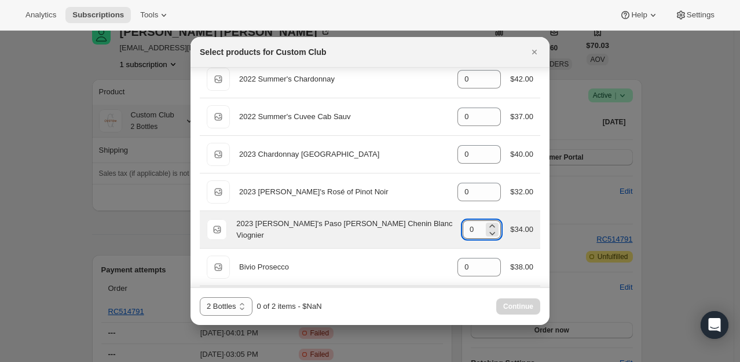
click at [472, 227] on input "0" at bounding box center [472, 229] width 21 height 19
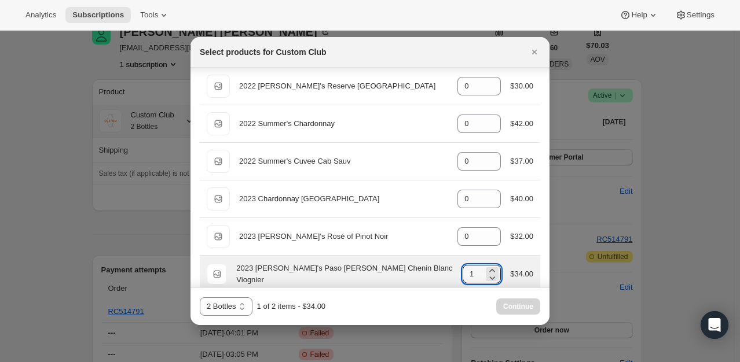
scroll to position [977, 0]
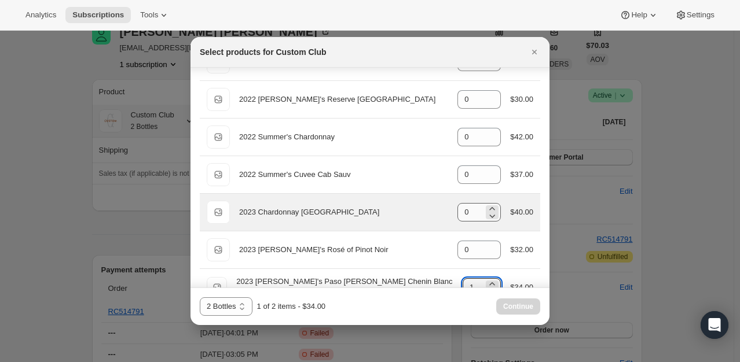
type input "1"
click at [473, 209] on input "0" at bounding box center [470, 212] width 26 height 19
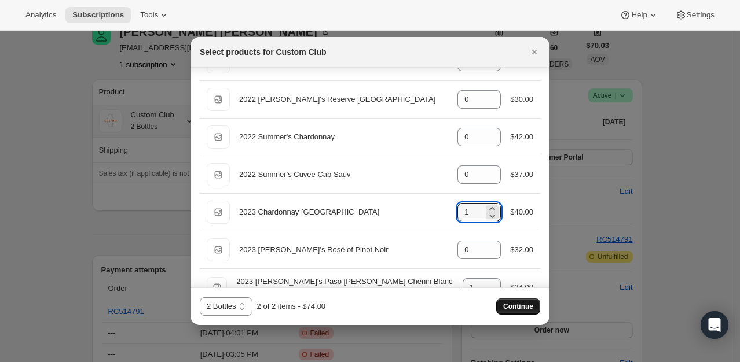
type input "1"
click at [517, 301] on button "Continue" at bounding box center [518, 307] width 44 height 16
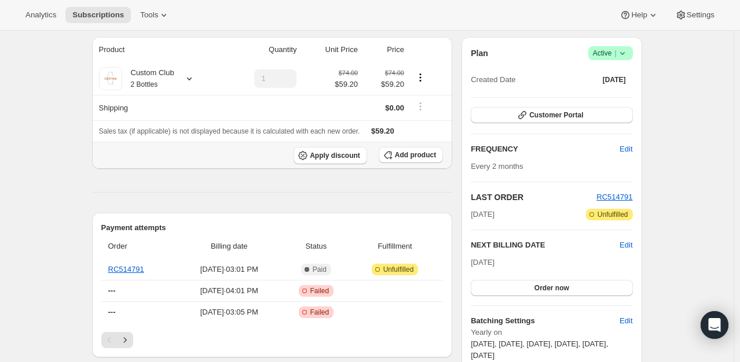
scroll to position [174, 0]
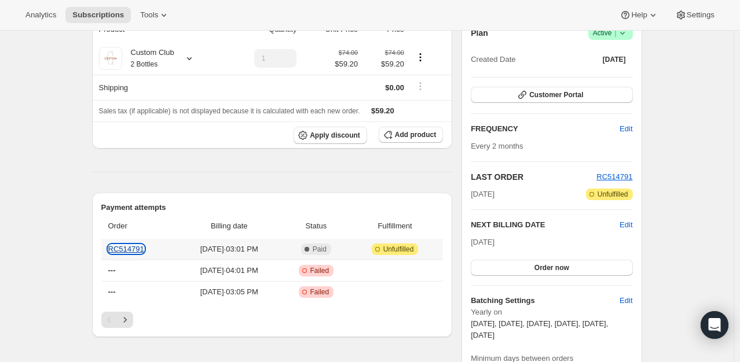
click at [135, 247] on link "RC514791" at bounding box center [126, 249] width 36 height 9
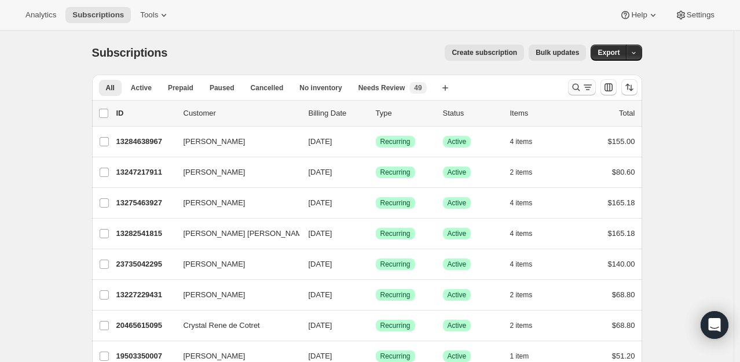
click at [574, 84] on icon "Search and filter results" at bounding box center [576, 88] width 12 height 12
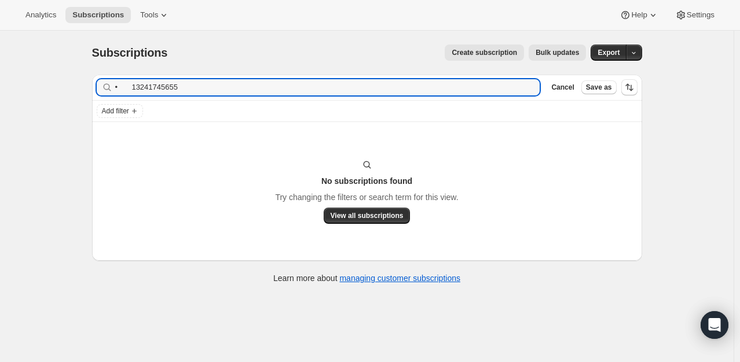
drag, startPoint x: 134, startPoint y: 89, endPoint x: 102, endPoint y: 85, distance: 32.7
click at [102, 85] on div "• 13241745655 Clear" at bounding box center [318, 87] width 443 height 16
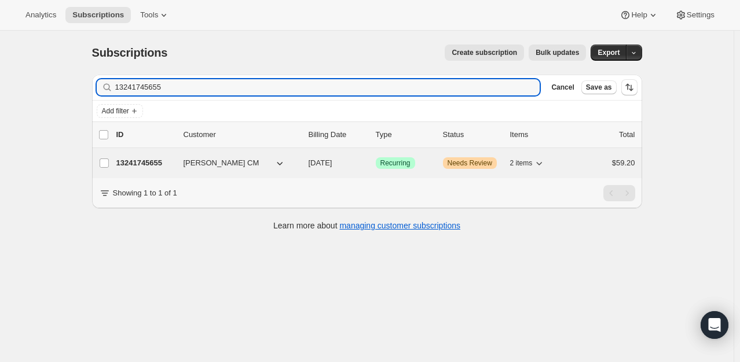
type input "13241745655"
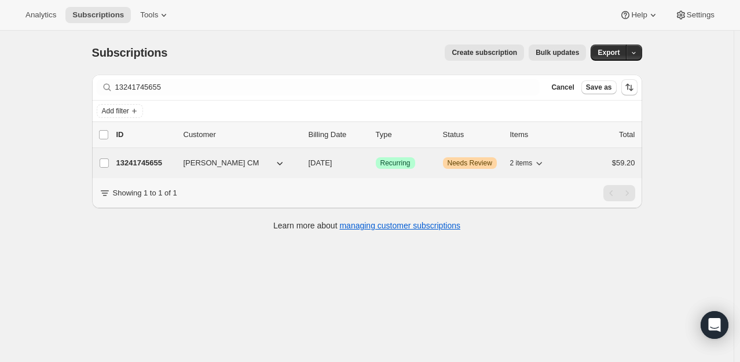
click at [156, 161] on p "13241745655" at bounding box center [145, 163] width 58 height 12
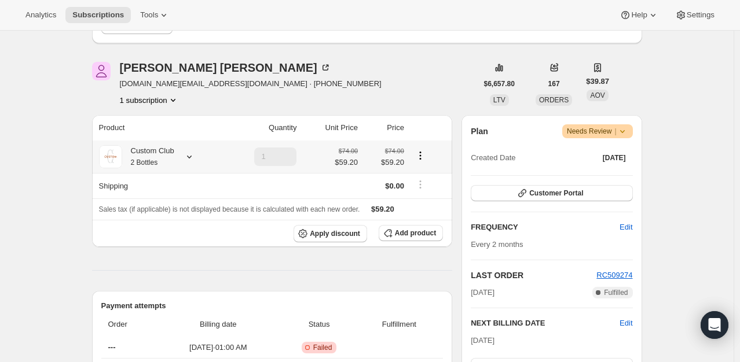
scroll to position [116, 0]
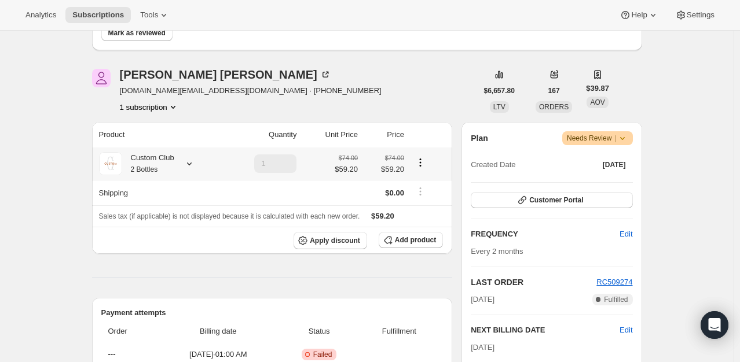
click at [195, 159] on icon at bounding box center [189, 164] width 12 height 12
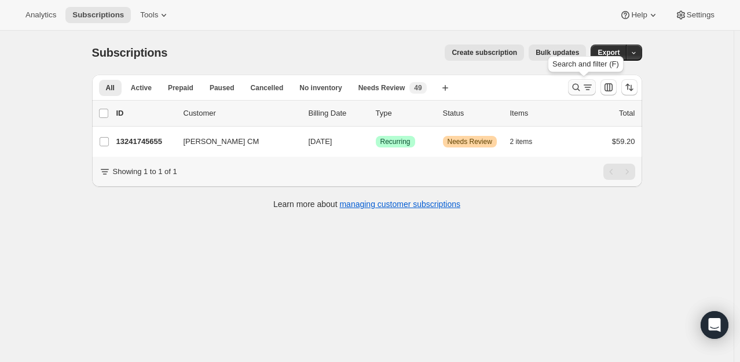
click at [578, 85] on icon "Search and filter results" at bounding box center [576, 88] width 12 height 12
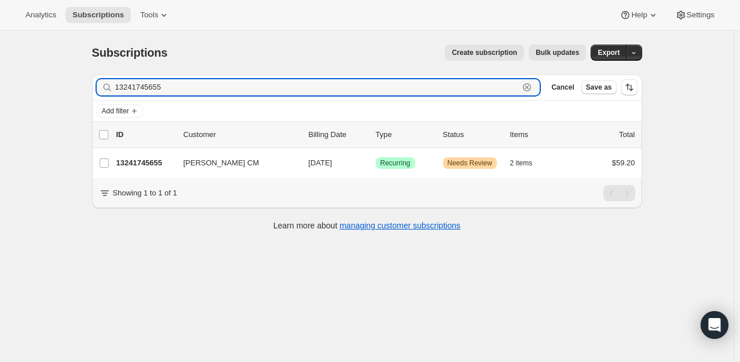
drag, startPoint x: 185, startPoint y: 91, endPoint x: 113, endPoint y: 78, distance: 73.1
click at [121, 81] on input "13241745655" at bounding box center [317, 87] width 404 height 16
type input "1"
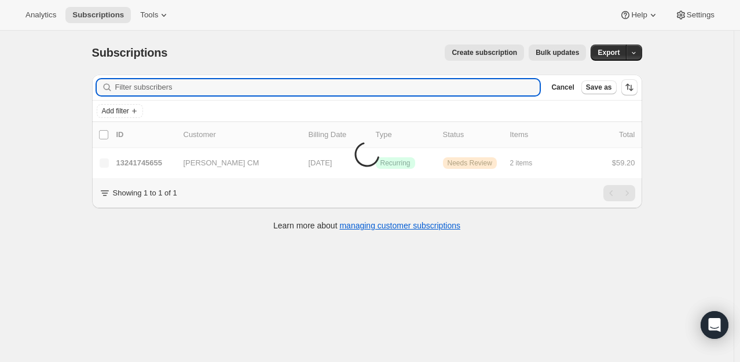
paste input "• 13231161591"
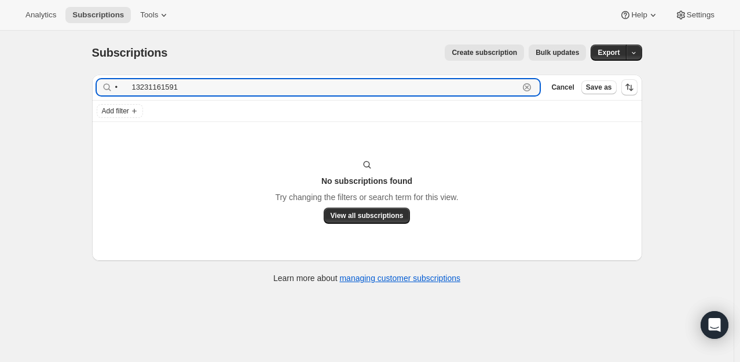
drag, startPoint x: 131, startPoint y: 90, endPoint x: 105, endPoint y: 81, distance: 27.4
click at [105, 81] on div "• 13231161591 Clear" at bounding box center [318, 87] width 443 height 16
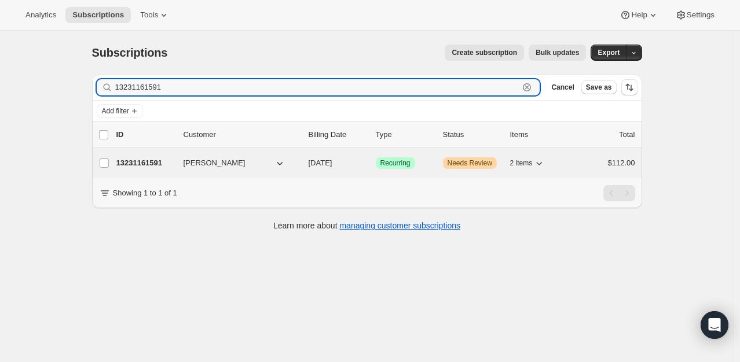
type input "13231161591"
click at [153, 162] on p "13231161591" at bounding box center [145, 163] width 58 height 12
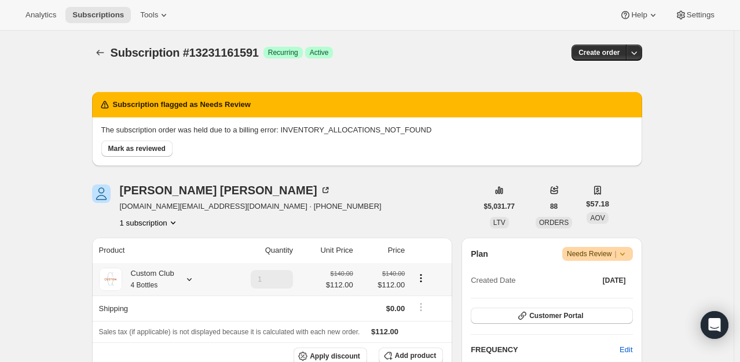
click at [192, 275] on icon at bounding box center [189, 280] width 12 height 12
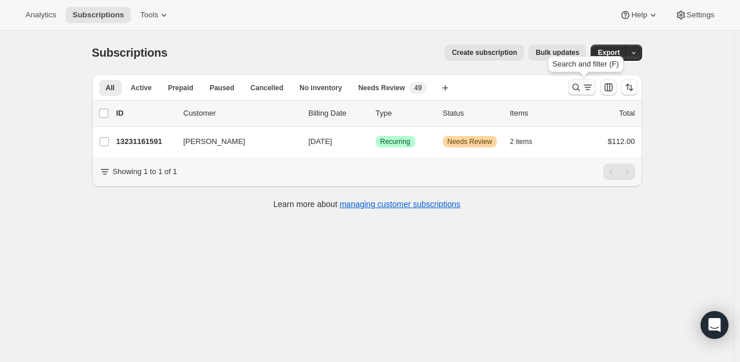
click at [581, 82] on icon "Search and filter results" at bounding box center [576, 88] width 12 height 12
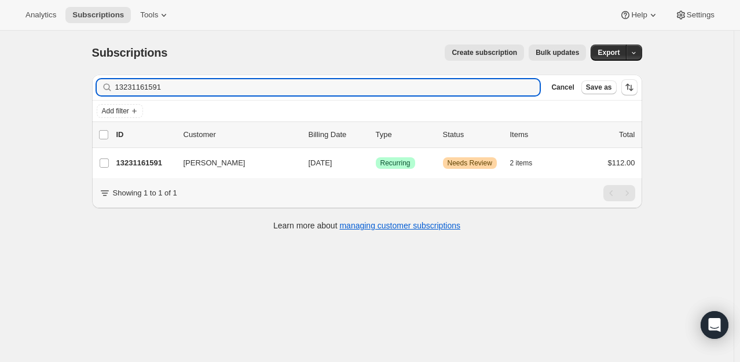
drag, startPoint x: 172, startPoint y: 83, endPoint x: -14, endPoint y: 69, distance: 187.4
click at [0, 69] on html "Analytics Subscriptions Tools Help Settings Skip to content Subscriptions. This…" at bounding box center [370, 181] width 740 height 362
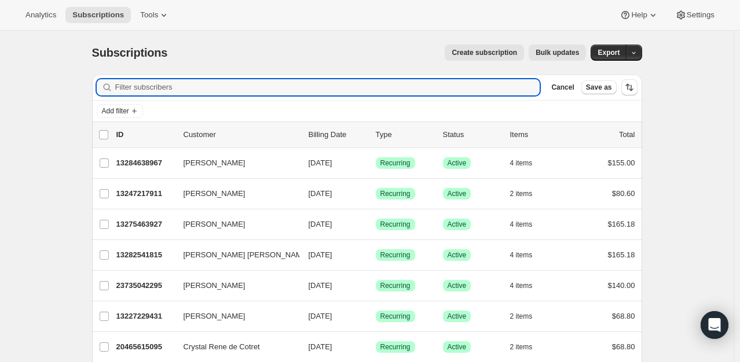
click at [302, 24] on div "Analytics Subscriptions Tools Help Settings" at bounding box center [370, 15] width 740 height 31
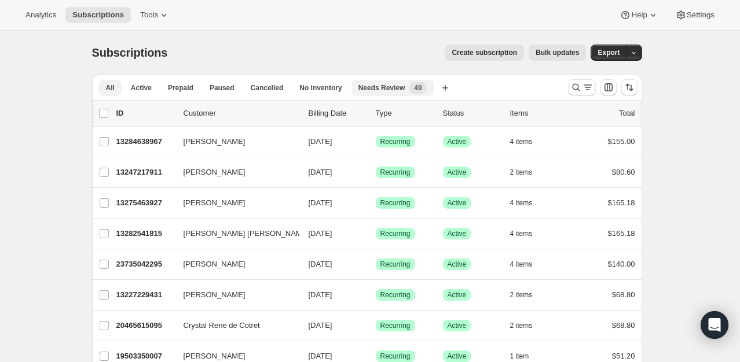
click at [381, 86] on span "Needs Review" at bounding box center [381, 87] width 47 height 9
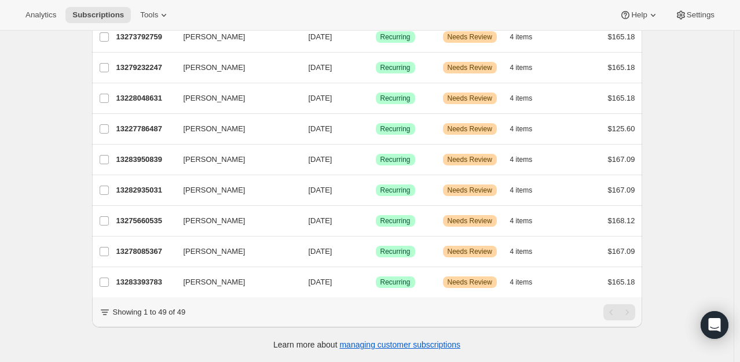
scroll to position [1276, 0]
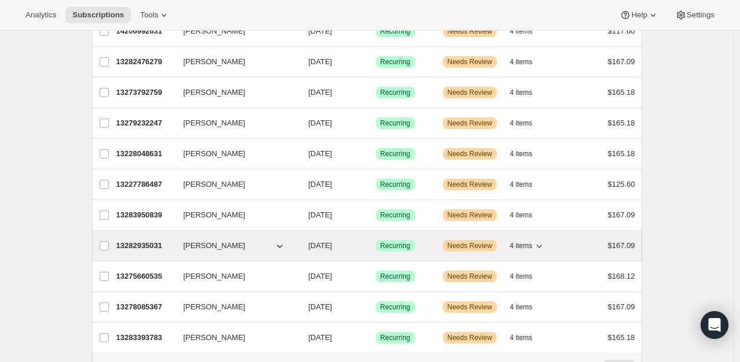
click at [539, 240] on icon "button" at bounding box center [539, 246] width 12 height 12
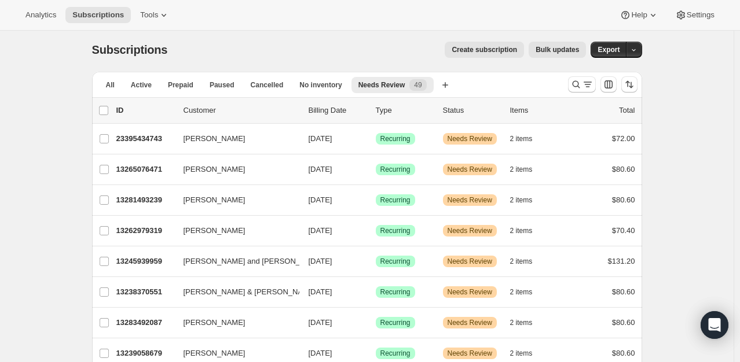
scroll to position [0, 0]
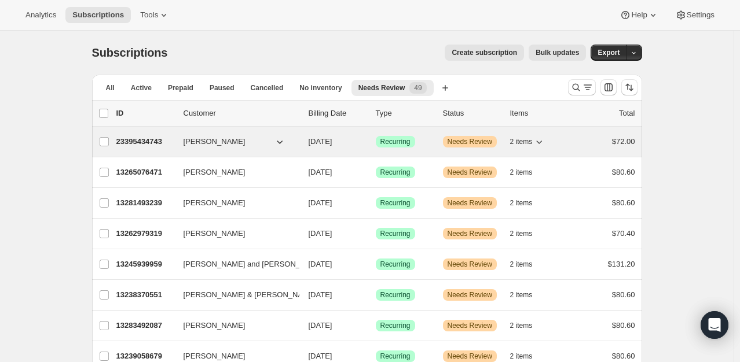
click at [204, 139] on span "Lynn Jones" at bounding box center [214, 142] width 62 height 12
click at [163, 138] on p "23395434743" at bounding box center [145, 142] width 58 height 12
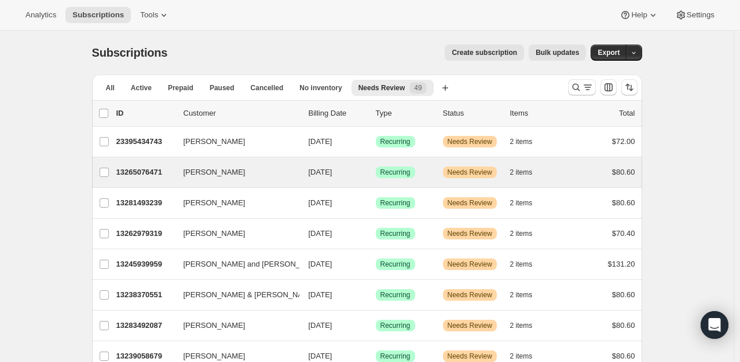
click at [141, 163] on div "Tim Litton 13265076471 Tim Litton 12/01/2025 Success Recurring Warning Needs Re…" at bounding box center [367, 172] width 550 height 30
click at [148, 171] on p "13265076471" at bounding box center [145, 173] width 58 height 12
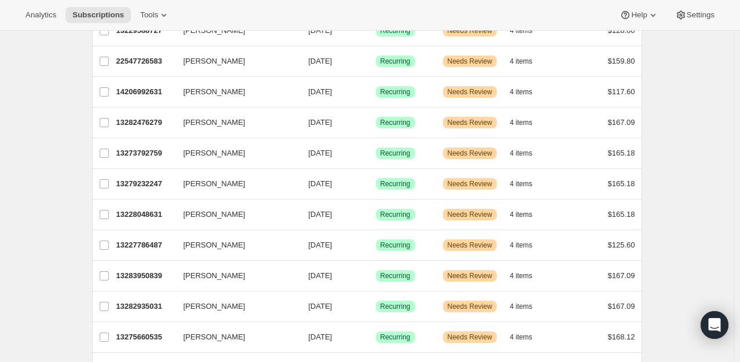
scroll to position [1334, 0]
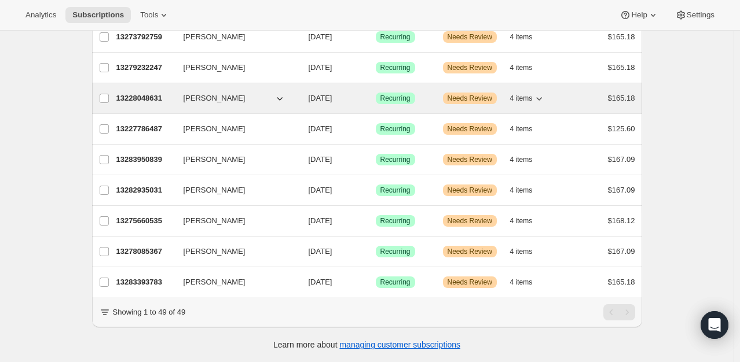
click at [146, 93] on p "13228048631" at bounding box center [145, 99] width 58 height 12
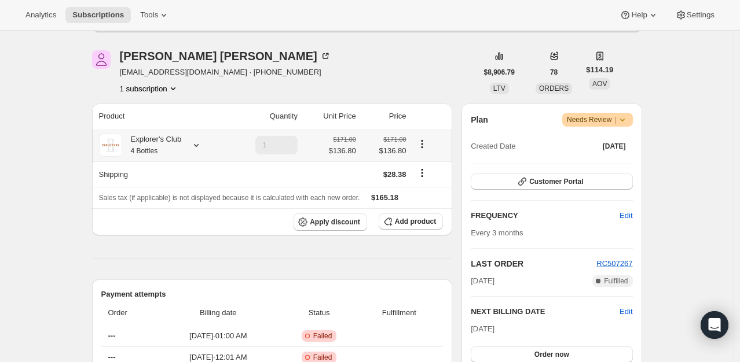
scroll to position [116, 0]
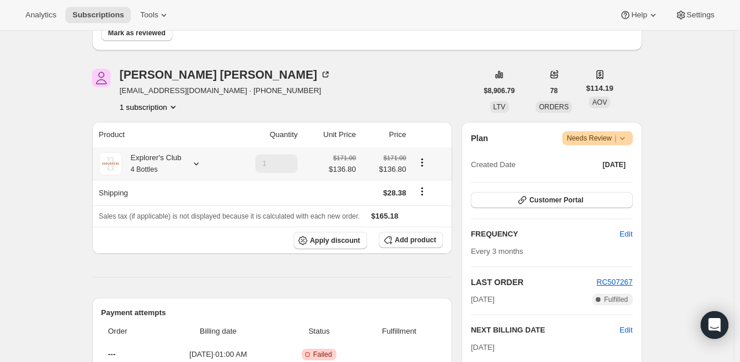
click at [198, 168] on icon at bounding box center [196, 164] width 12 height 12
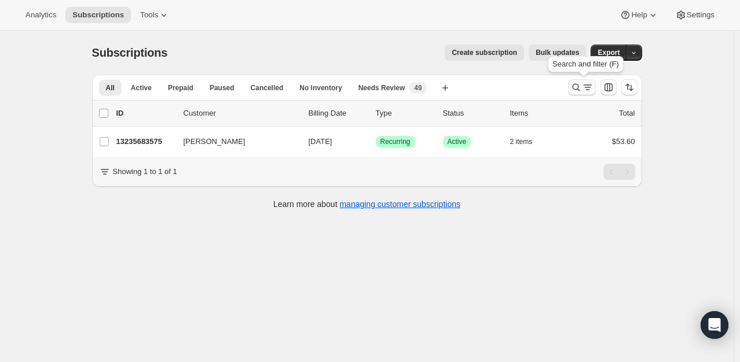
click at [580, 84] on icon "Search and filter results" at bounding box center [576, 88] width 12 height 12
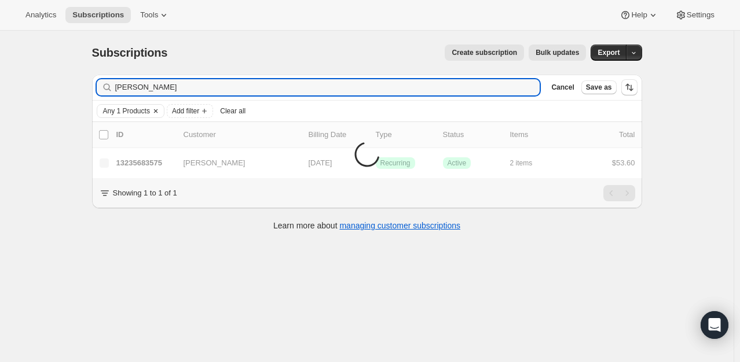
type input "[PERSON_NAME]"
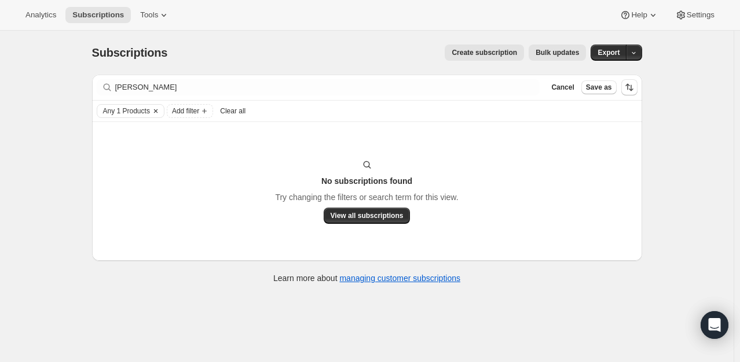
click at [157, 114] on button "Clear" at bounding box center [156, 111] width 12 height 13
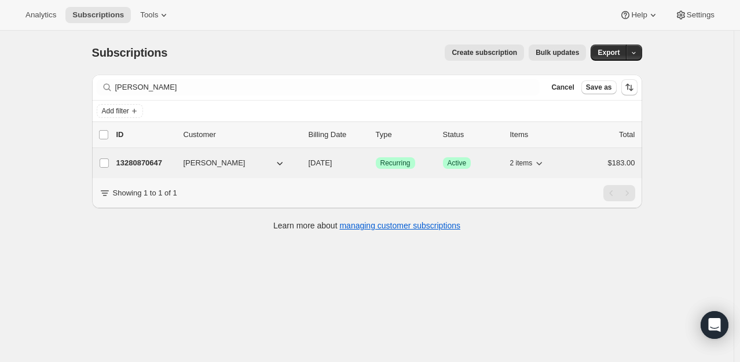
click at [155, 163] on p "13280870647" at bounding box center [145, 163] width 58 height 12
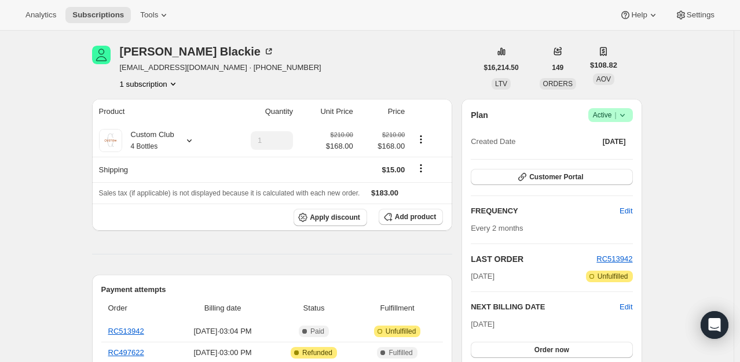
scroll to position [58, 0]
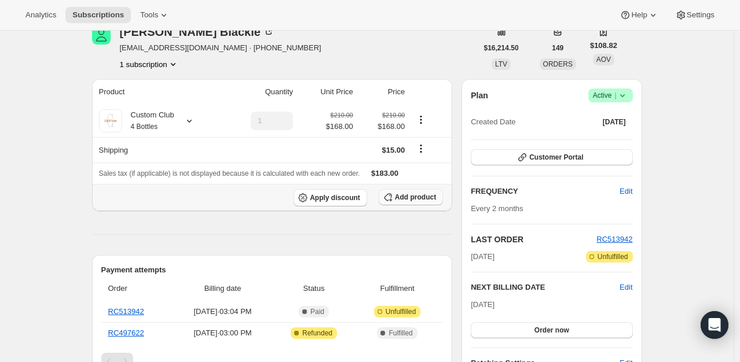
click at [422, 198] on span "Add product" at bounding box center [415, 197] width 41 height 9
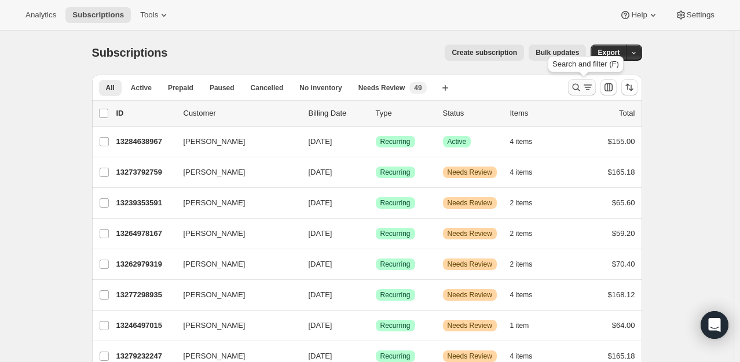
click at [574, 90] on icon "Search and filter results" at bounding box center [576, 88] width 12 height 12
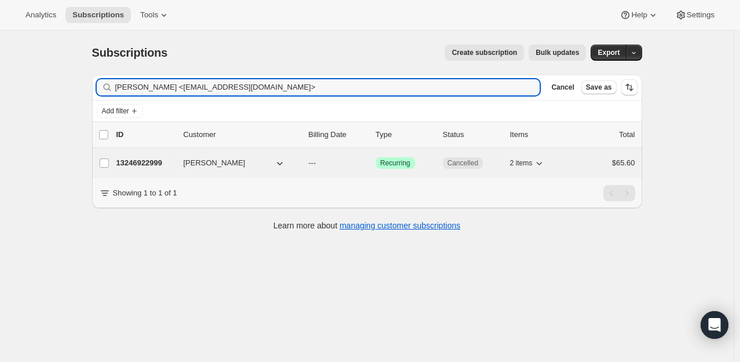
type input "[PERSON_NAME] <[EMAIL_ADDRESS][DOMAIN_NAME]>"
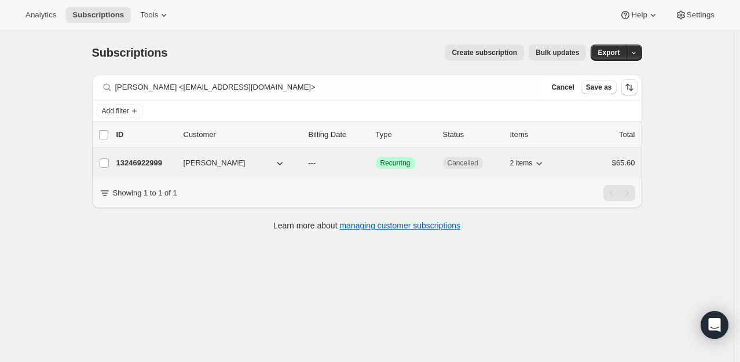
click at [150, 160] on p "13246922999" at bounding box center [145, 163] width 58 height 12
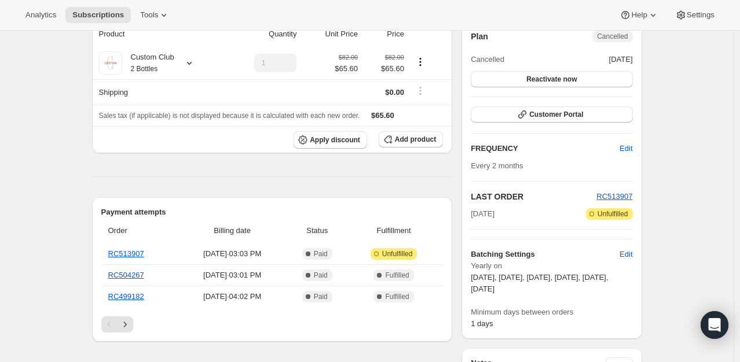
scroll to position [174, 0]
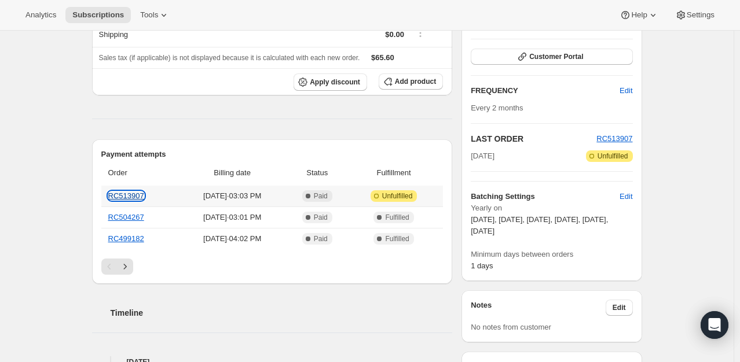
click at [138, 197] on link "RC513907" at bounding box center [126, 196] width 36 height 9
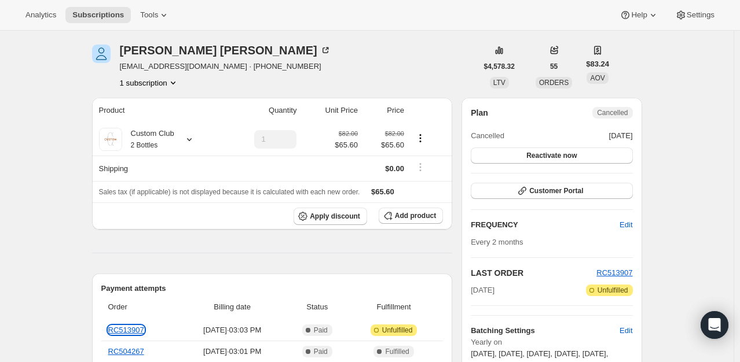
scroll to position [0, 0]
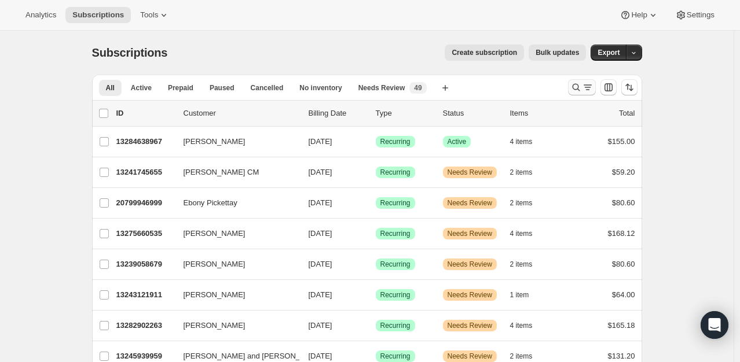
click at [576, 87] on icon "Search and filter results" at bounding box center [576, 88] width 12 height 12
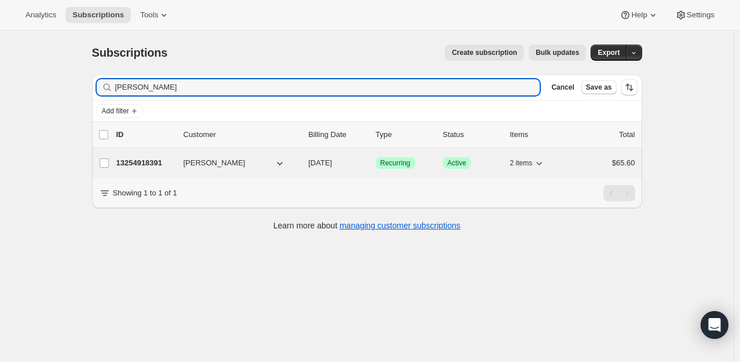
type input "[PERSON_NAME]"
click at [146, 159] on p "13254918391" at bounding box center [145, 163] width 58 height 12
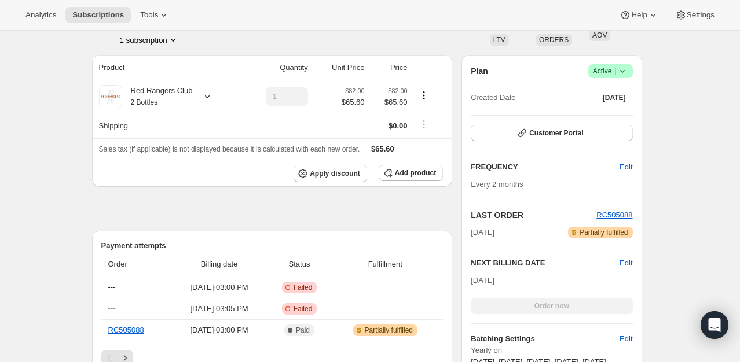
scroll to position [174, 0]
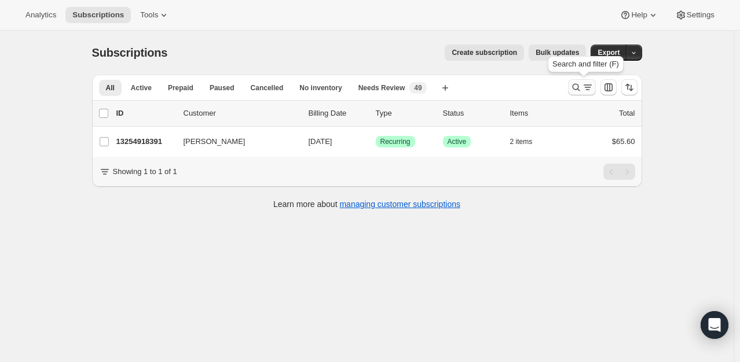
click at [581, 87] on icon "Search and filter results" at bounding box center [576, 88] width 12 height 12
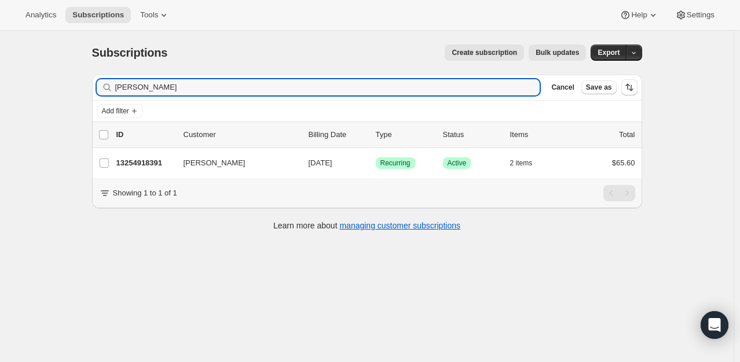
drag, startPoint x: 183, startPoint y: 93, endPoint x: 30, endPoint y: 95, distance: 153.9
click at [30, 95] on div "Subscriptions. This page is ready Subscriptions Create subscription Bulk update…" at bounding box center [366, 212] width 733 height 362
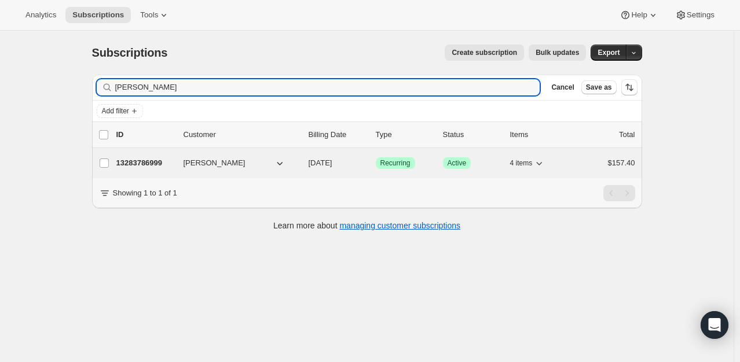
type input "[PERSON_NAME]"
click at [150, 159] on p "13283786999" at bounding box center [145, 163] width 58 height 12
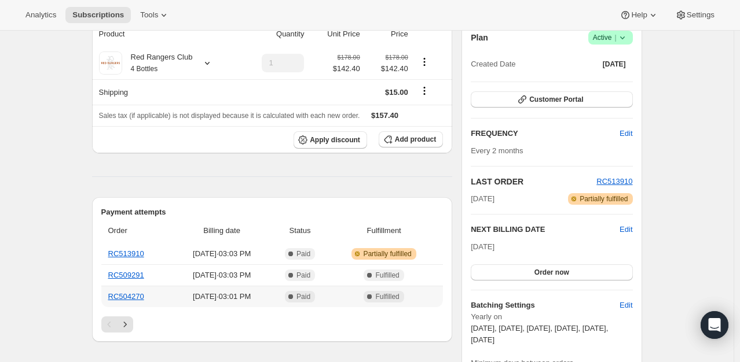
scroll to position [58, 0]
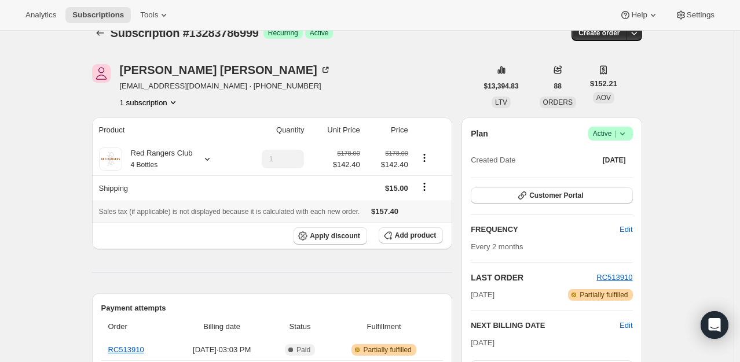
scroll to position [0, 0]
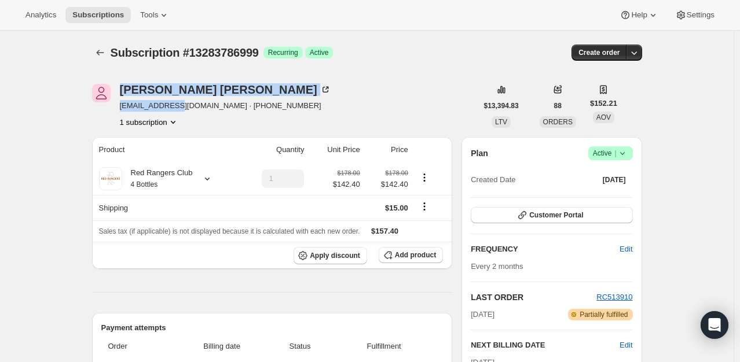
drag, startPoint x: 114, startPoint y: 103, endPoint x: 172, endPoint y: 105, distance: 58.5
click at [172, 105] on div "[PERSON_NAME] [EMAIL_ADDRESS][DOMAIN_NAME] · [PHONE_NUMBER] 1 subscription" at bounding box center [284, 106] width 385 height 44
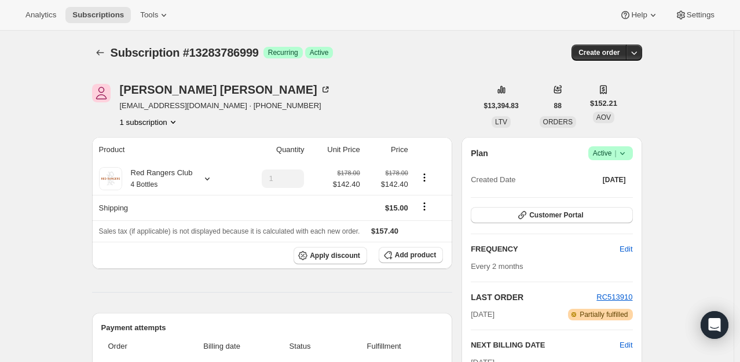
click at [193, 125] on div "1 subscription" at bounding box center [225, 122] width 211 height 12
drag, startPoint x: 175, startPoint y: 106, endPoint x: 123, endPoint y: 112, distance: 52.4
click at [123, 112] on div "[PERSON_NAME] [EMAIL_ADDRESS][DOMAIN_NAME] · [PHONE_NUMBER] 1 subscription" at bounding box center [225, 106] width 211 height 44
click at [193, 115] on div "[PERSON_NAME] [EMAIL_ADDRESS][DOMAIN_NAME] · [PHONE_NUMBER] 1 subscription" at bounding box center [225, 106] width 211 height 44
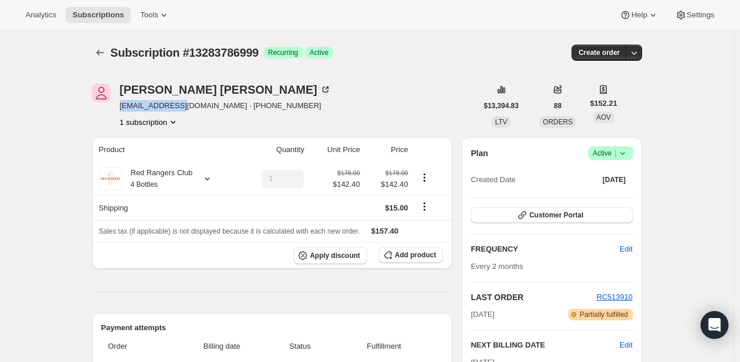
drag, startPoint x: 176, startPoint y: 106, endPoint x: 120, endPoint y: 105, distance: 55.6
click at [120, 105] on div "[PERSON_NAME] [EMAIL_ADDRESS][DOMAIN_NAME] · [PHONE_NUMBER] 1 subscription" at bounding box center [284, 106] width 385 height 44
copy span "[EMAIL_ADDRESS][DOMAIN_NAME]"
